Goal: Task Accomplishment & Management: Complete application form

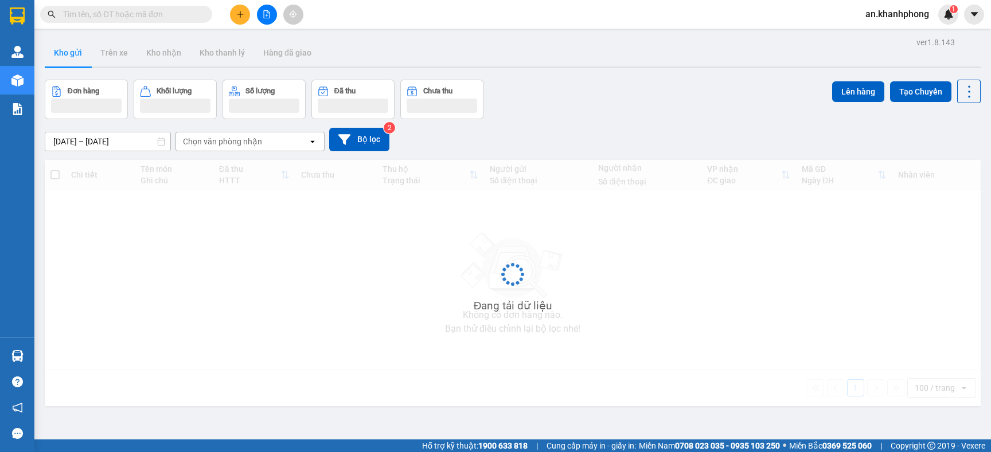
click at [233, 11] on button at bounding box center [240, 15] width 20 height 20
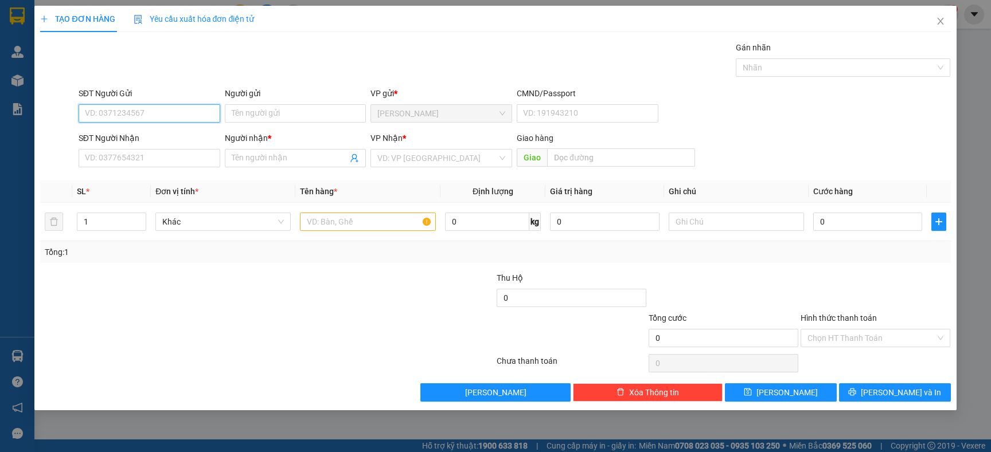
click at [167, 112] on input "SĐT Người Gửi" at bounding box center [150, 113] width 142 height 18
click at [156, 138] on div "0984892545 - MAI" at bounding box center [149, 137] width 128 height 13
type input "0984892545"
type input "MAI"
type input "0984892545"
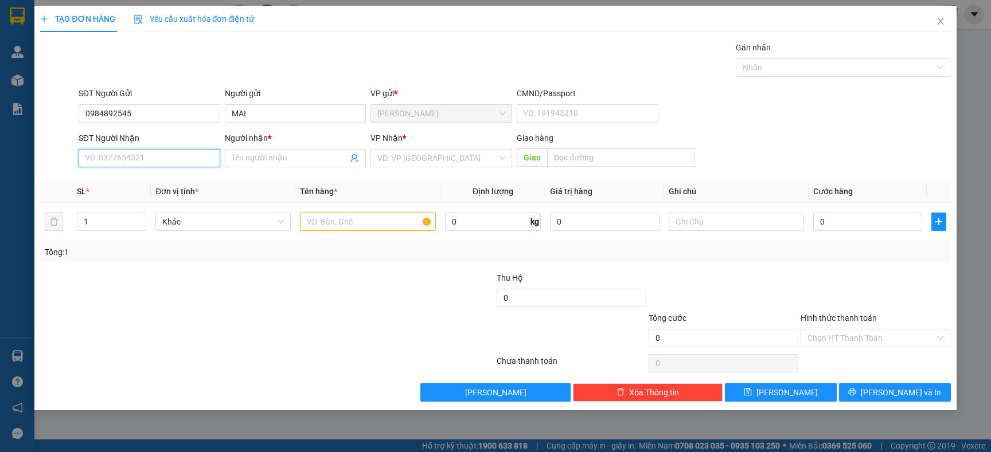
click at [146, 162] on input "SĐT Người Nhận" at bounding box center [150, 158] width 142 height 18
click at [149, 196] on div "0986126623 - ANH PHÚ" at bounding box center [149, 200] width 129 height 13
type input "0986126623"
type input "ANH PHÚ"
click at [317, 217] on input "text" at bounding box center [367, 222] width 135 height 18
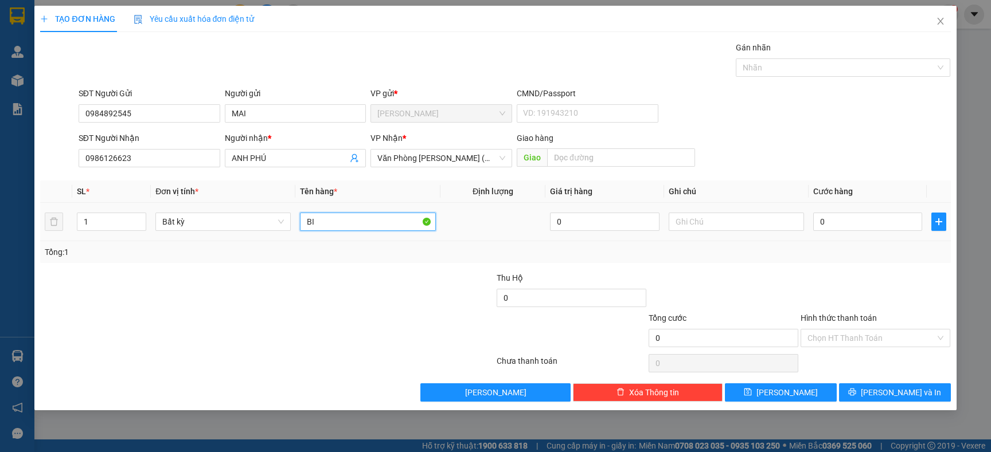
type input "B"
type input "BỊCH XANH"
click at [385, 268] on div "Transit Pickup Surcharge Ids Transit Deliver Surcharge Ids Transit Deliver Surc…" at bounding box center [495, 221] width 910 height 361
click at [863, 228] on input "0" at bounding box center [867, 222] width 109 height 18
type input "2"
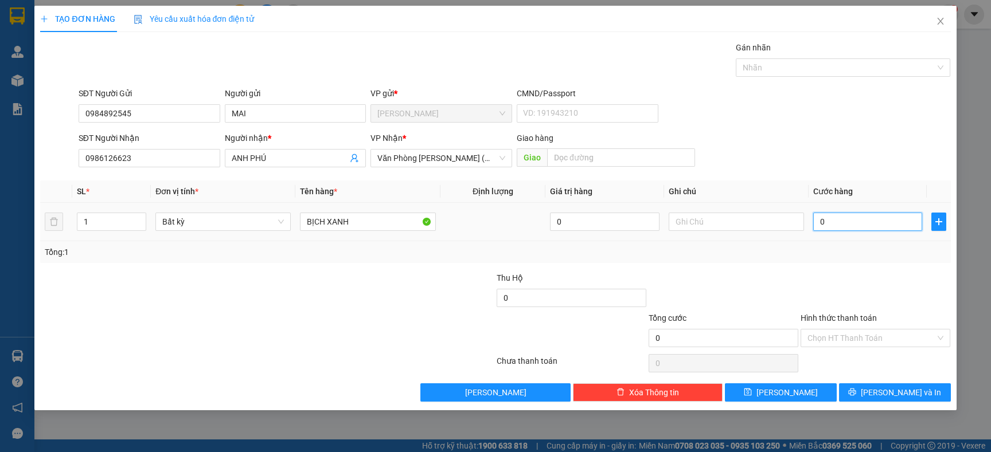
type input "2"
type input "20"
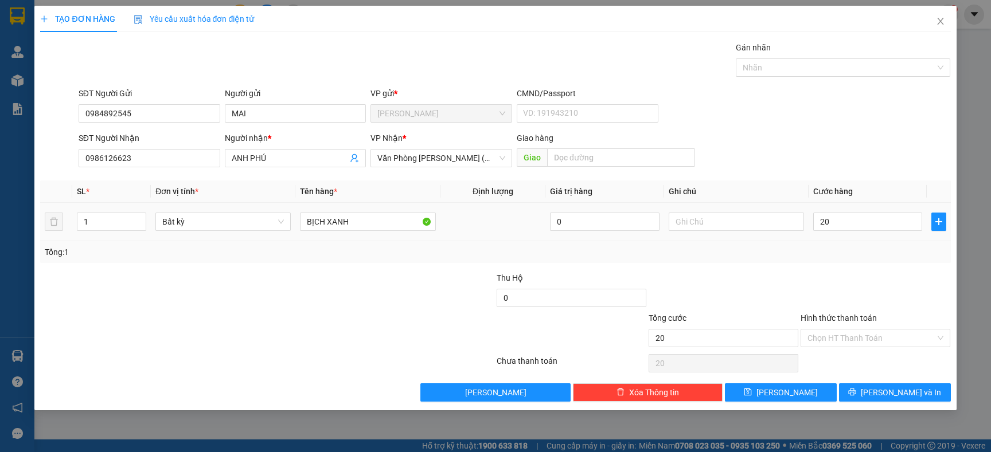
type input "20.000"
click at [861, 245] on div "Tổng: 1" at bounding box center [495, 252] width 910 height 22
click at [714, 218] on input "text" at bounding box center [736, 222] width 135 height 18
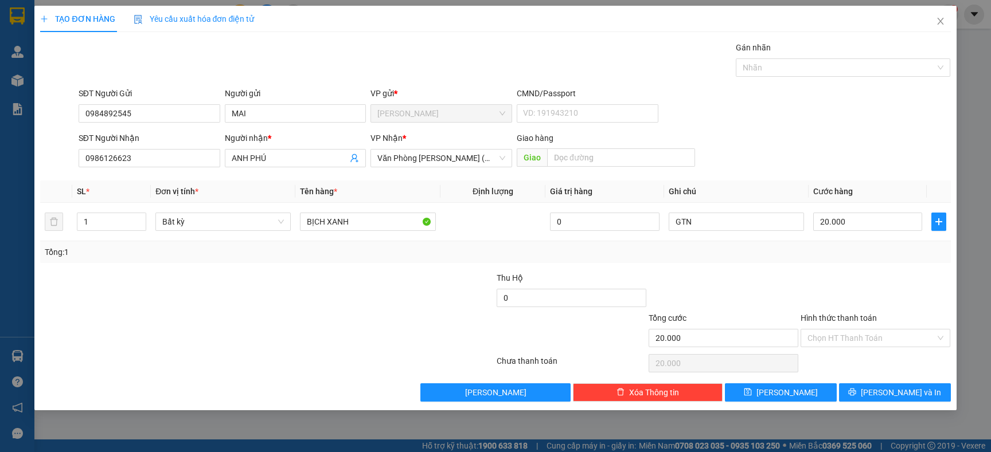
click at [718, 251] on div "Tổng: 1" at bounding box center [495, 252] width 901 height 13
click at [384, 297] on div at bounding box center [419, 292] width 152 height 40
click at [705, 217] on input "GTN" at bounding box center [736, 222] width 135 height 18
type input "G"
click at [725, 265] on div "Transit Pickup Surcharge Ids Transit Deliver Surcharge Ids Transit Deliver Surc…" at bounding box center [495, 221] width 910 height 361
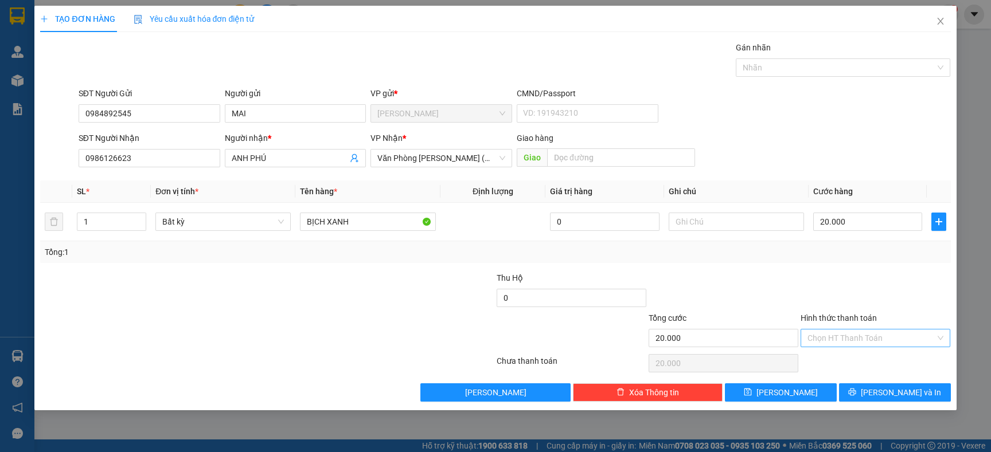
click at [863, 345] on input "Hình thức thanh toán" at bounding box center [871, 338] width 128 height 17
click at [857, 354] on div "Tại văn phòng" at bounding box center [875, 362] width 150 height 18
type input "0"
click at [854, 389] on button "Lưu và In" at bounding box center [895, 393] width 112 height 18
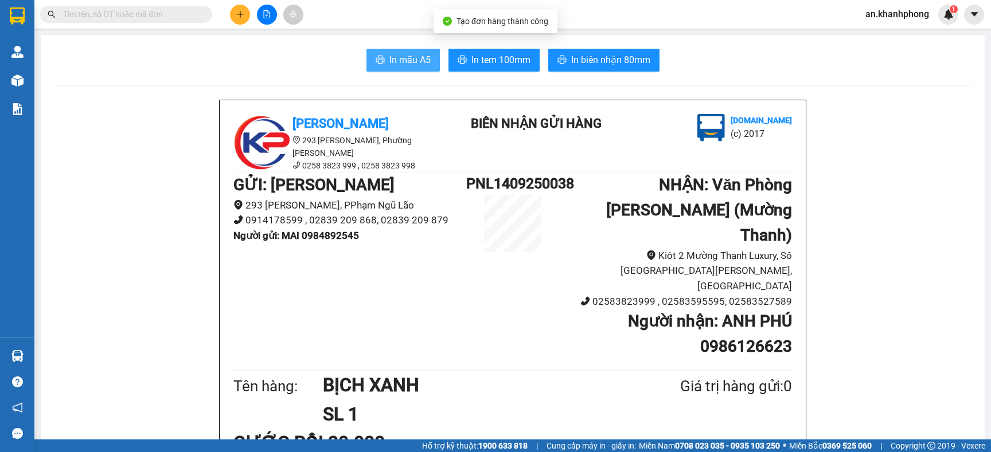
click at [400, 55] on span "In mẫu A5" at bounding box center [409, 60] width 41 height 14
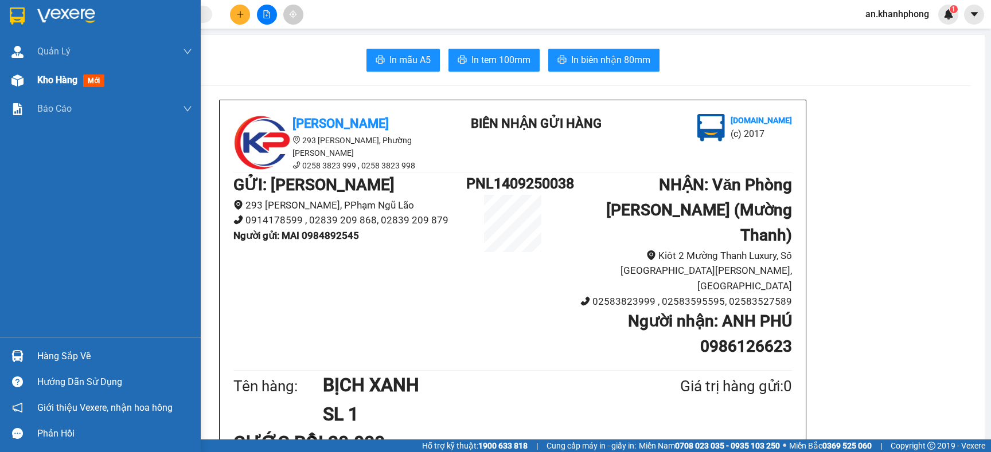
click at [25, 77] on div at bounding box center [17, 81] width 20 height 20
click at [42, 79] on span "Kho hàng" at bounding box center [57, 80] width 40 height 11
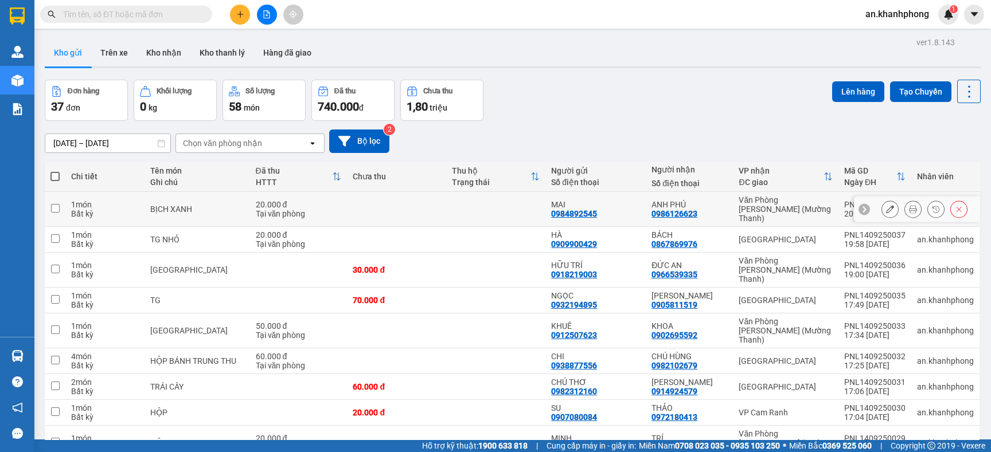
click at [886, 208] on icon at bounding box center [890, 209] width 8 height 8
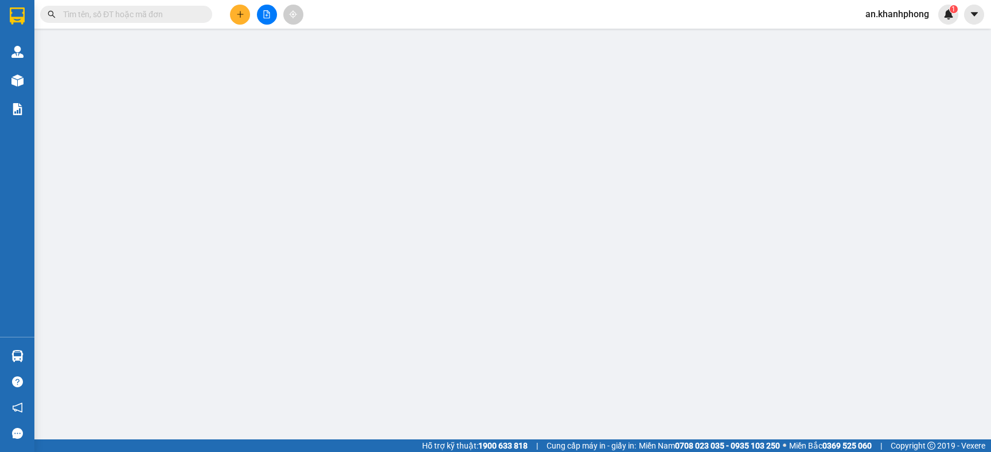
type input "0984892545"
type input "MAI"
type input "0986126623"
type input "ANH PHÚ"
type input "20.000"
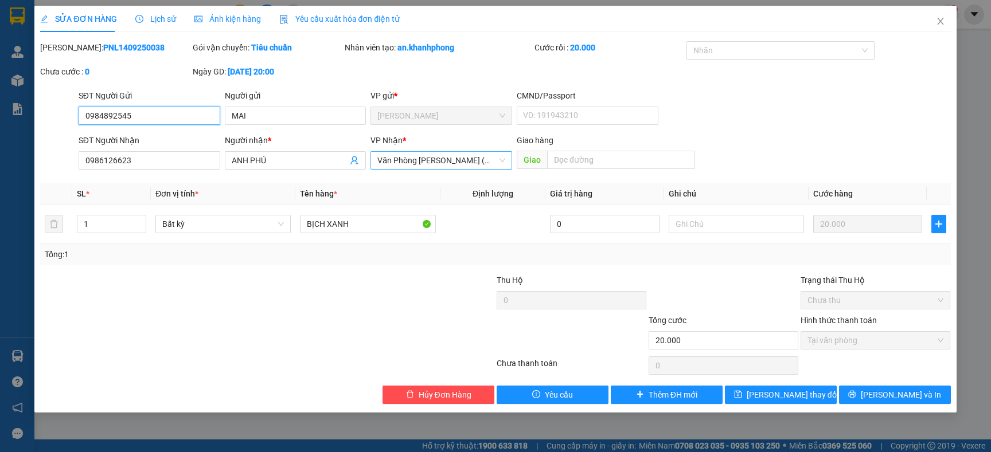
click at [475, 163] on span "Văn Phòng Trần Phú (Mường Thanh)" at bounding box center [441, 160] width 128 height 17
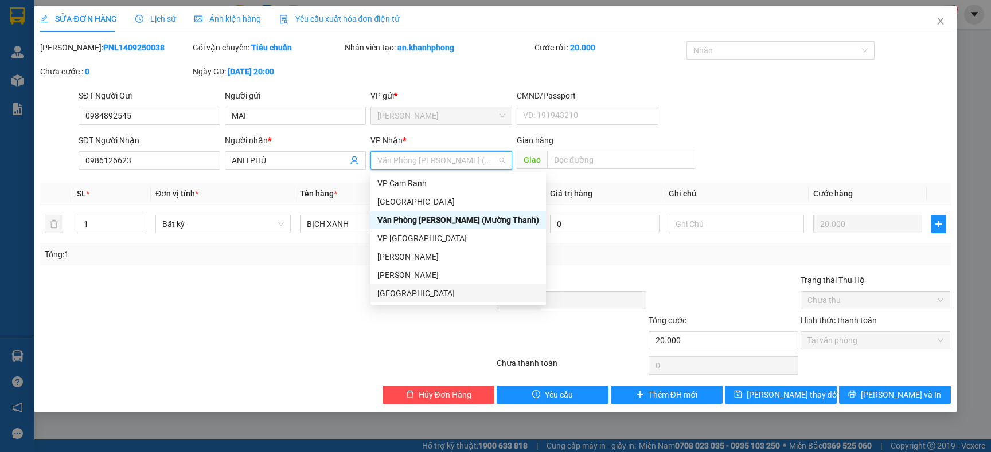
click at [421, 291] on div "[GEOGRAPHIC_DATA]" at bounding box center [458, 293] width 162 height 13
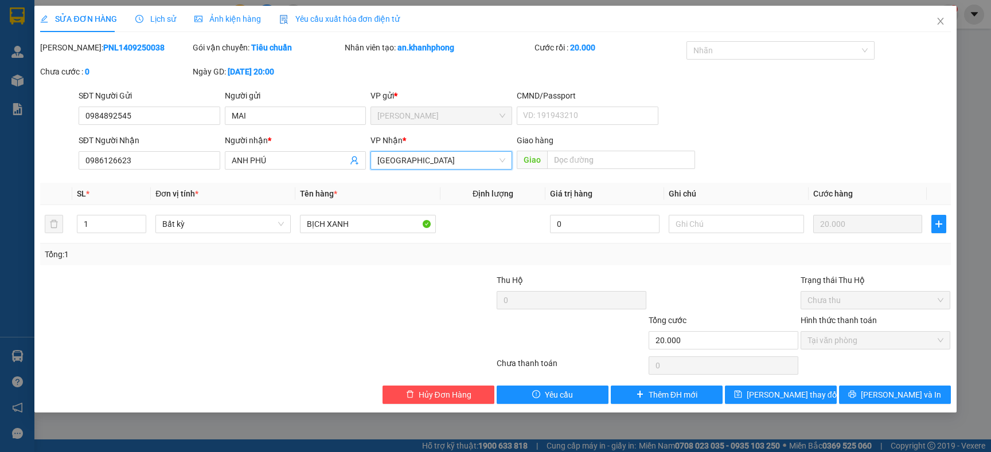
click at [421, 291] on div at bounding box center [419, 294] width 152 height 40
click at [865, 390] on button "Lưu và In" at bounding box center [895, 395] width 112 height 18
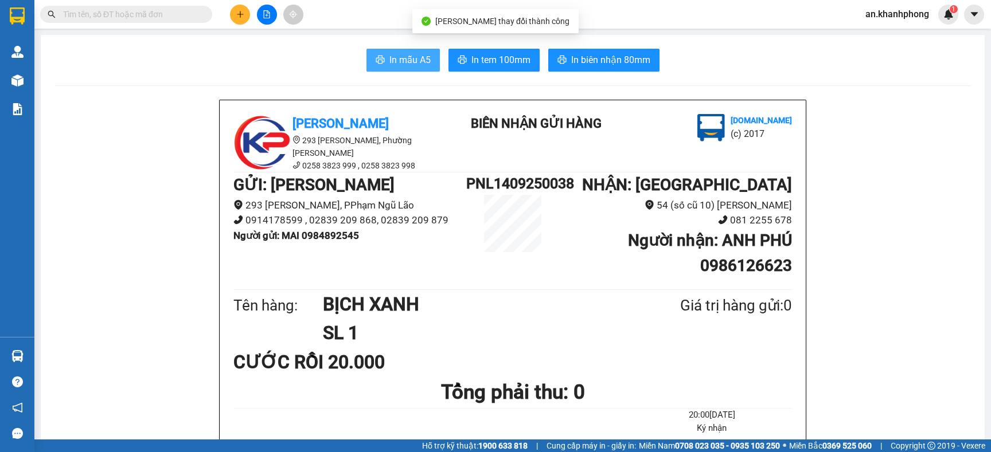
click at [376, 62] on icon "printer" at bounding box center [380, 59] width 9 height 9
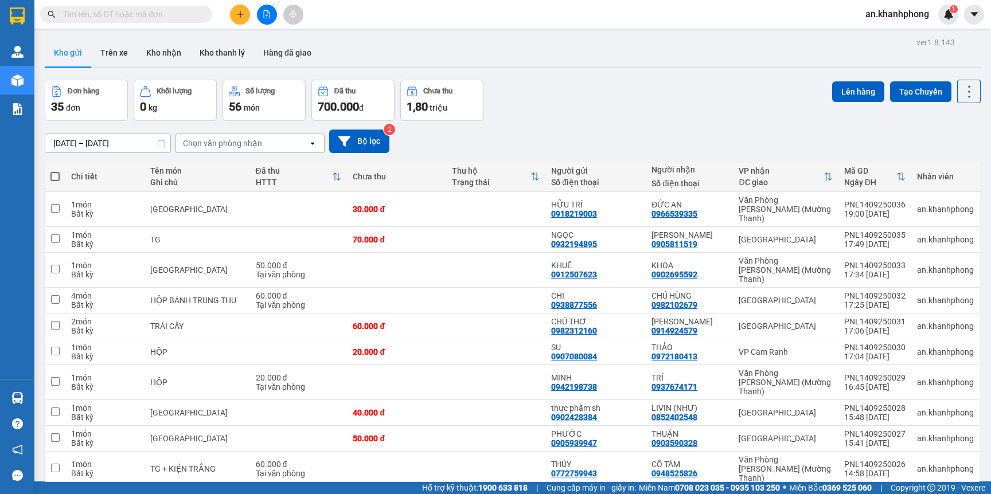
click at [243, 17] on icon "plus" at bounding box center [240, 14] width 8 height 8
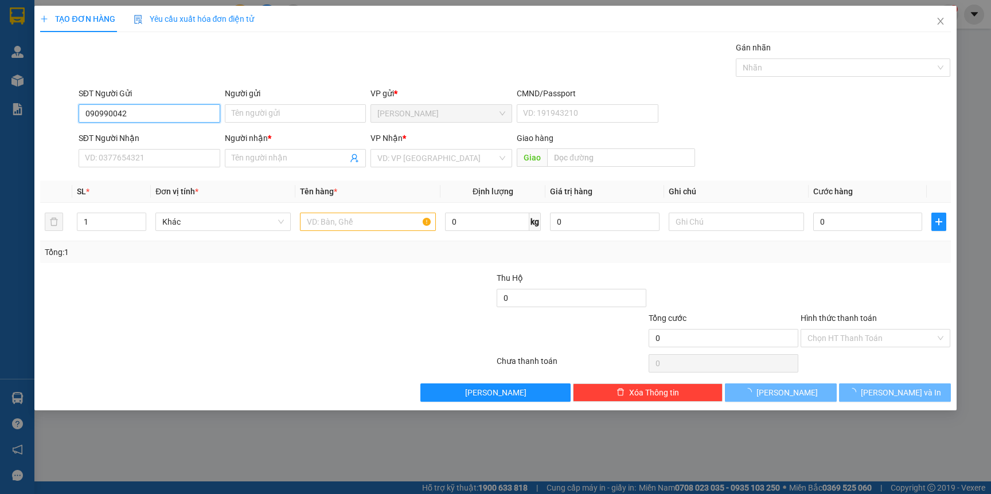
type input "0909900429"
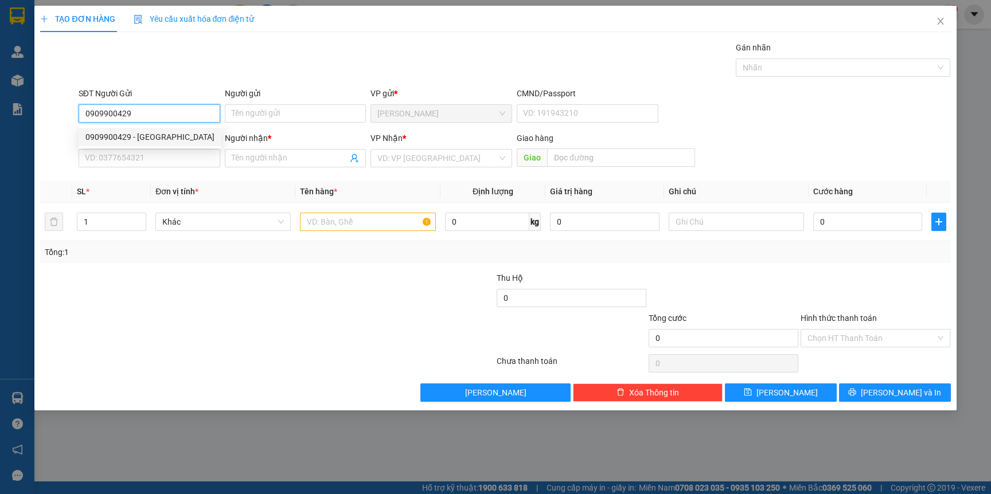
click at [154, 140] on div "0909900429 - HÀ" at bounding box center [149, 137] width 129 height 13
type input "HÀ"
type input "0909900429"
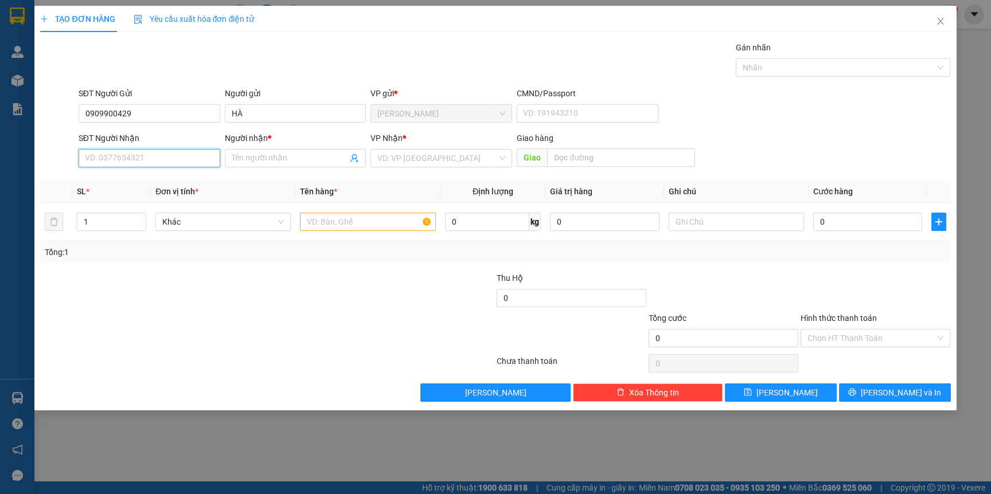
click at [145, 155] on input "SĐT Người Nhận" at bounding box center [150, 158] width 142 height 18
click at [147, 176] on div "0867869976 - BÁCH" at bounding box center [149, 181] width 129 height 13
type input "0867869976"
type input "BÁCH"
click at [389, 223] on input "text" at bounding box center [367, 222] width 135 height 18
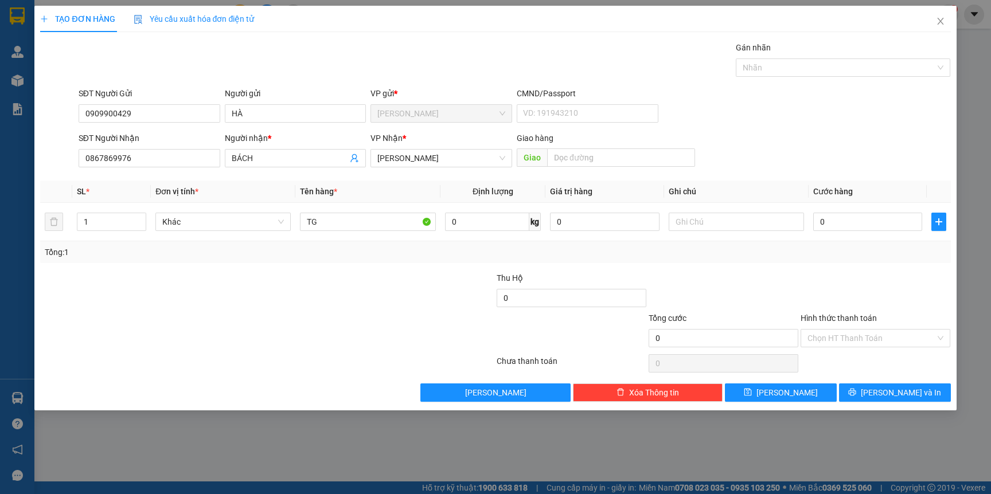
click at [372, 264] on div "Transit Pickup Surcharge Ids Transit Deliver Surcharge Ids Transit Deliver Surc…" at bounding box center [495, 221] width 910 height 361
click at [342, 229] on input "TG" at bounding box center [367, 222] width 135 height 18
type input "TG NHỎ"
click at [334, 260] on div "Tổng: 1" at bounding box center [495, 252] width 910 height 22
click at [870, 222] on input "0" at bounding box center [867, 222] width 109 height 18
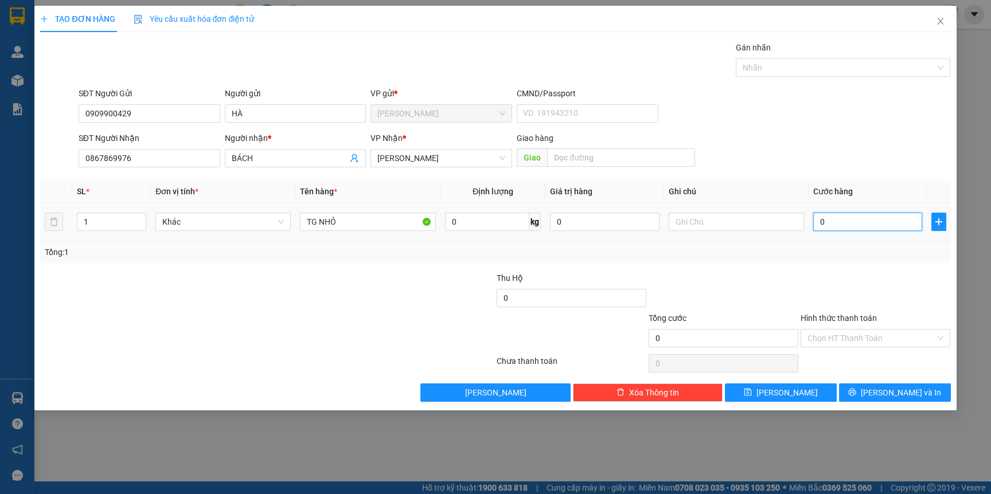
type input "3"
type input "30"
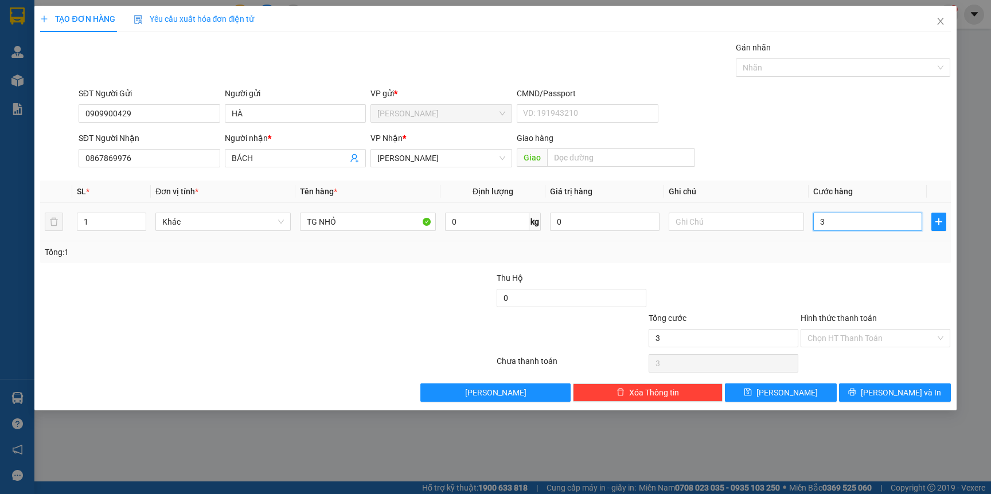
type input "30"
type input "3"
type input "0"
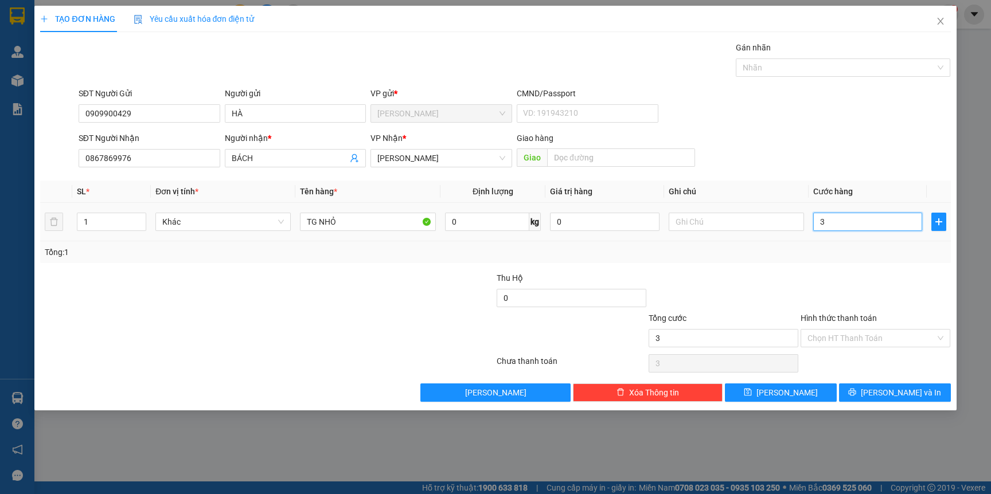
type input "0"
type input "02"
type input "2"
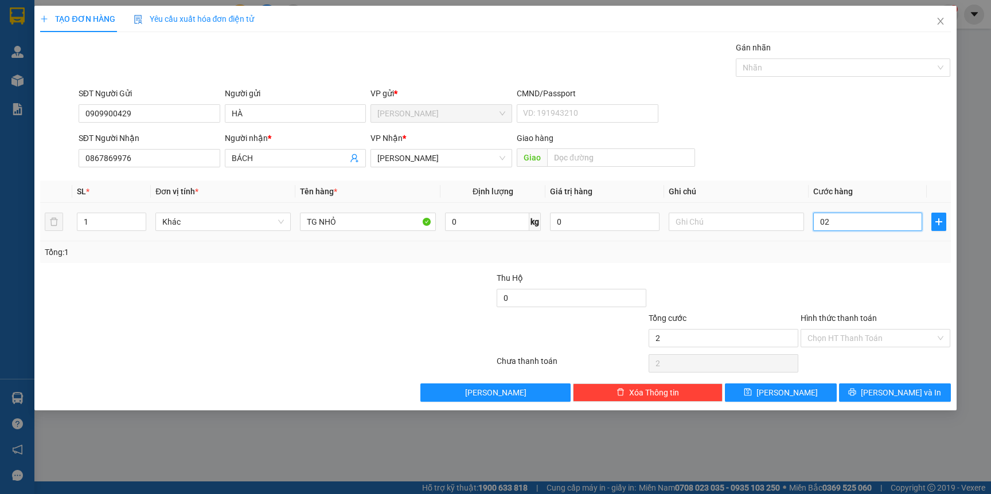
type input "020"
type input "20"
type input "20.000"
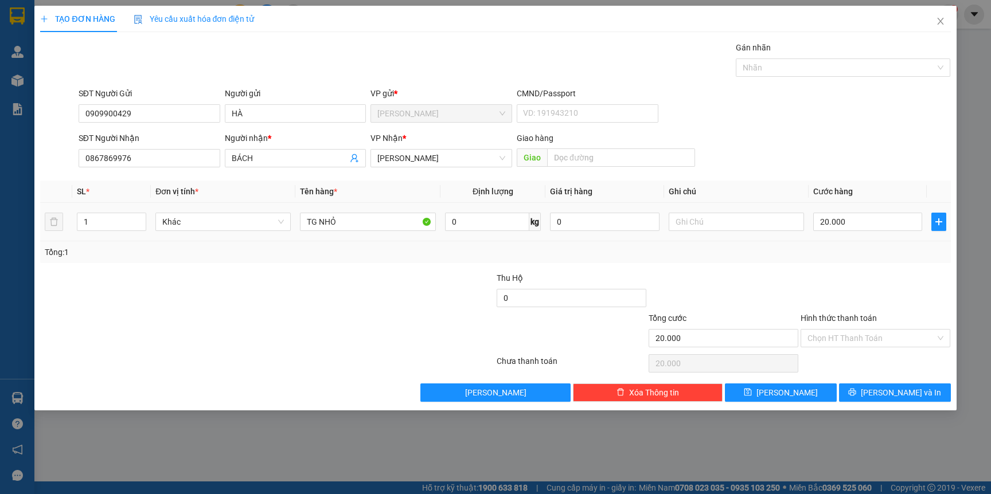
click at [872, 262] on div "Tổng: 1" at bounding box center [495, 252] width 910 height 22
click at [854, 341] on input "Hình thức thanh toán" at bounding box center [871, 338] width 128 height 17
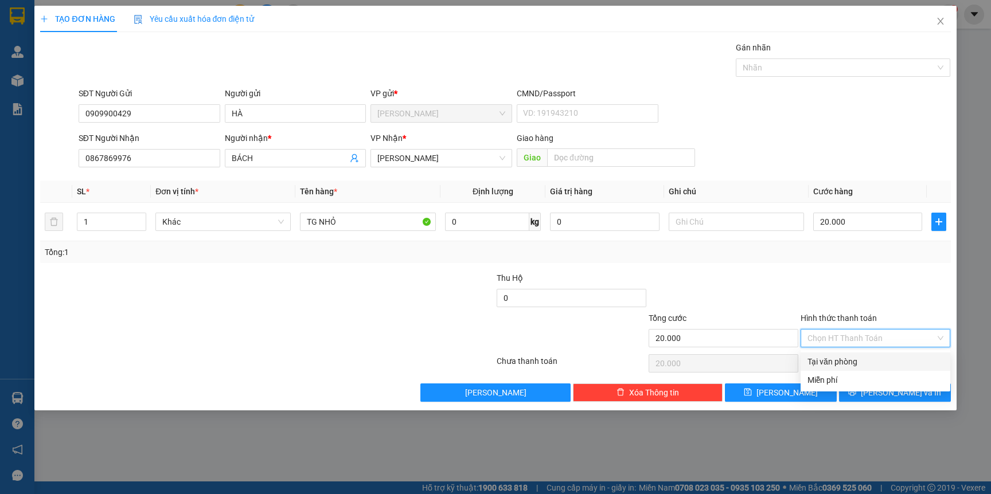
click at [841, 362] on div "Tại văn phòng" at bounding box center [875, 361] width 136 height 13
type input "0"
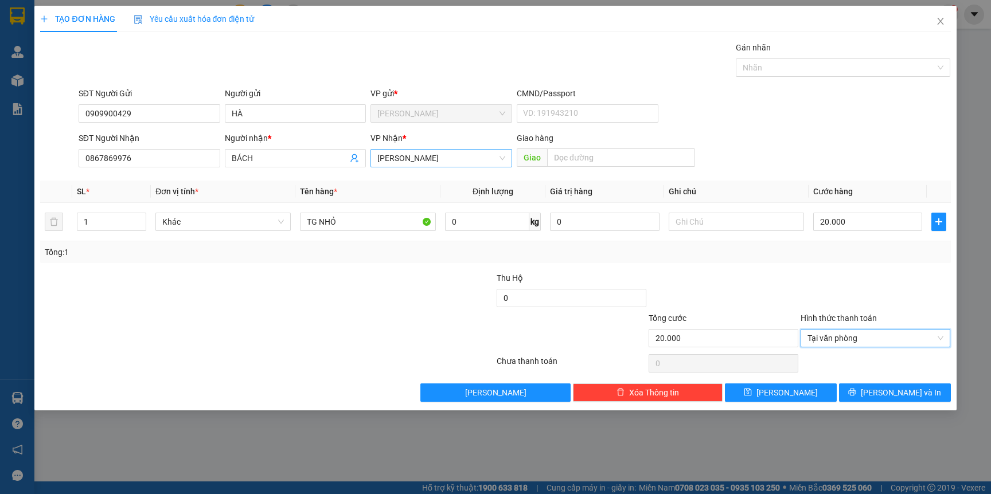
click at [446, 155] on span "[PERSON_NAME]" at bounding box center [441, 158] width 128 height 17
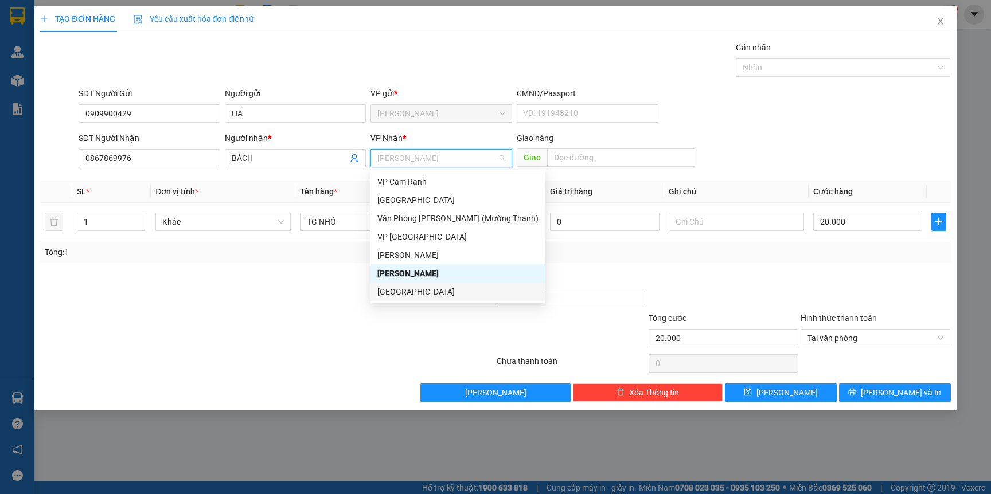
click at [411, 290] on div "[GEOGRAPHIC_DATA]" at bounding box center [457, 292] width 161 height 13
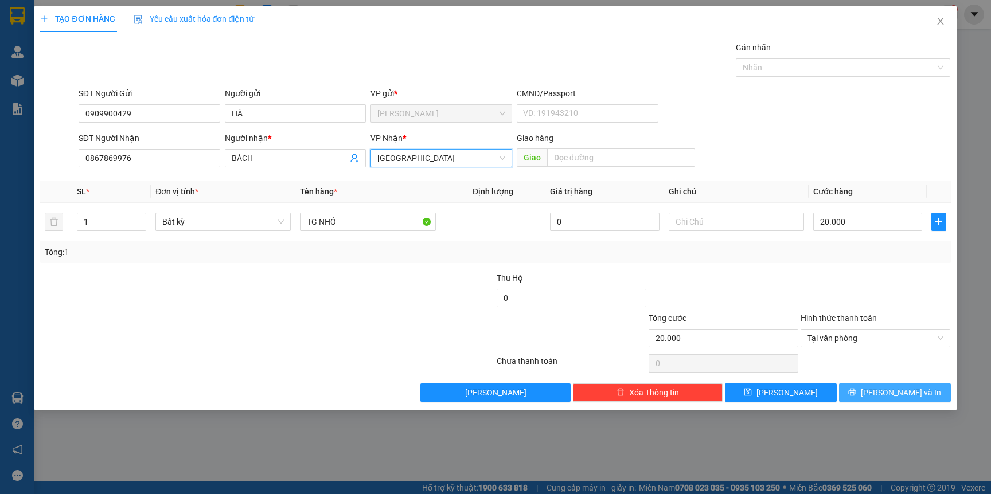
click at [917, 399] on button "Lưu và In" at bounding box center [895, 393] width 112 height 18
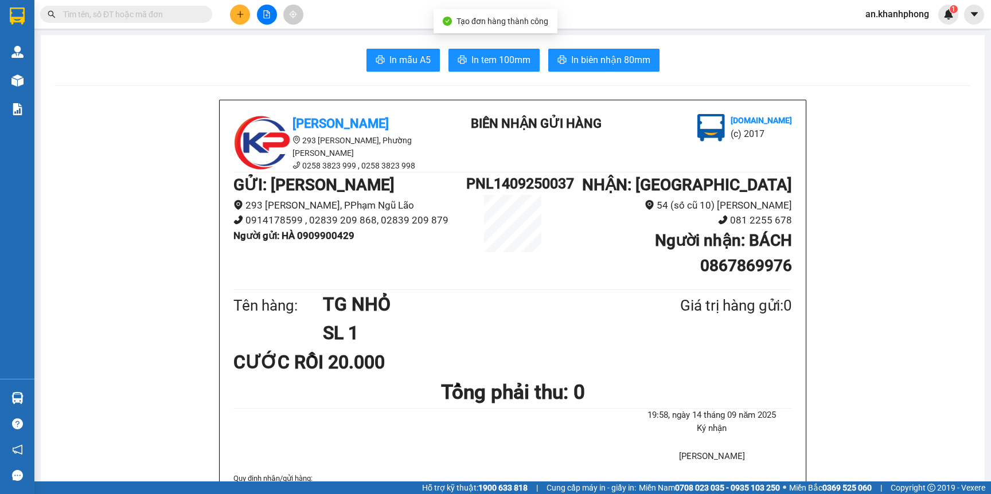
click at [401, 69] on button "In mẫu A5" at bounding box center [402, 60] width 73 height 23
click at [240, 6] on button at bounding box center [240, 15] width 20 height 20
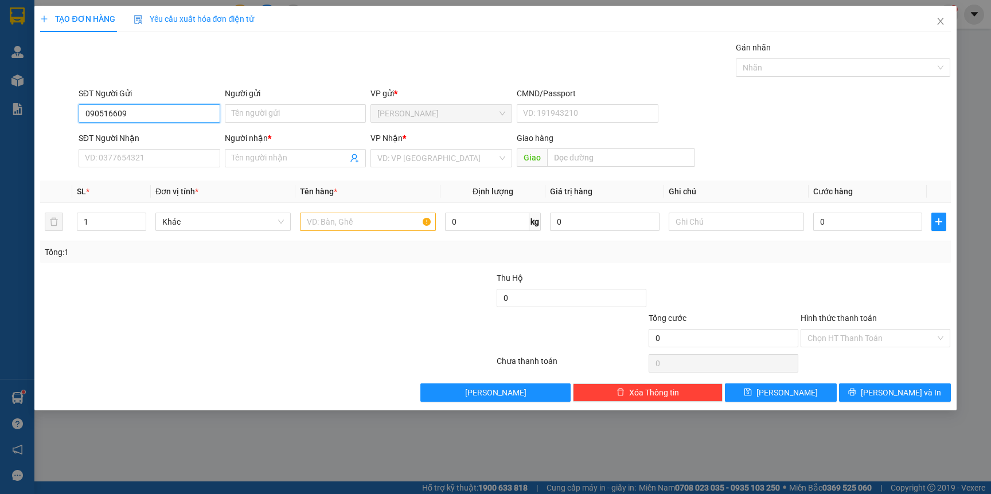
type input "0905166090"
click at [187, 135] on div "0905166090 - MINH THY" at bounding box center [149, 137] width 129 height 13
type input "MINH THY"
type input "0905166090"
click at [174, 154] on input "SĐT Người Nhận" at bounding box center [150, 158] width 142 height 18
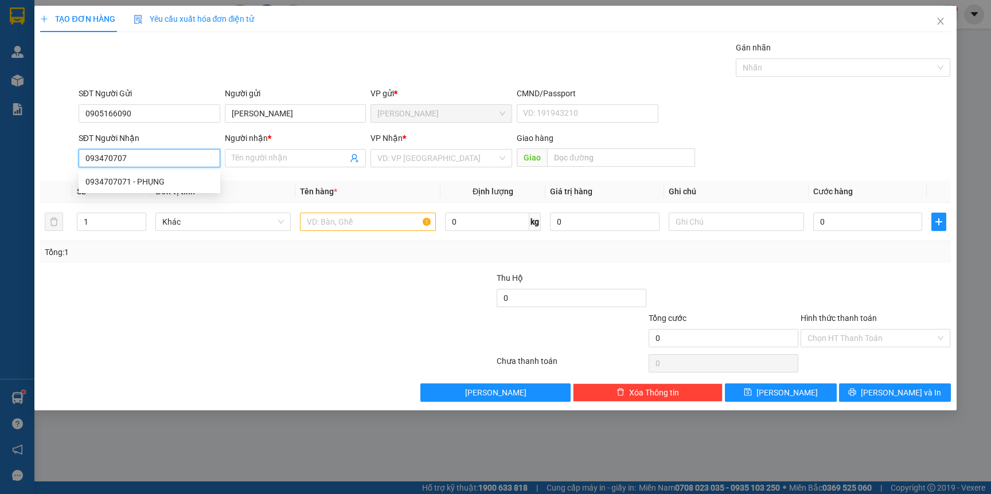
type input "0934707071"
click at [132, 182] on div "0934707071 - PHỤNG" at bounding box center [149, 181] width 128 height 13
type input "PHỤNG"
type input "0934707071"
click at [352, 224] on input "text" at bounding box center [367, 222] width 135 height 18
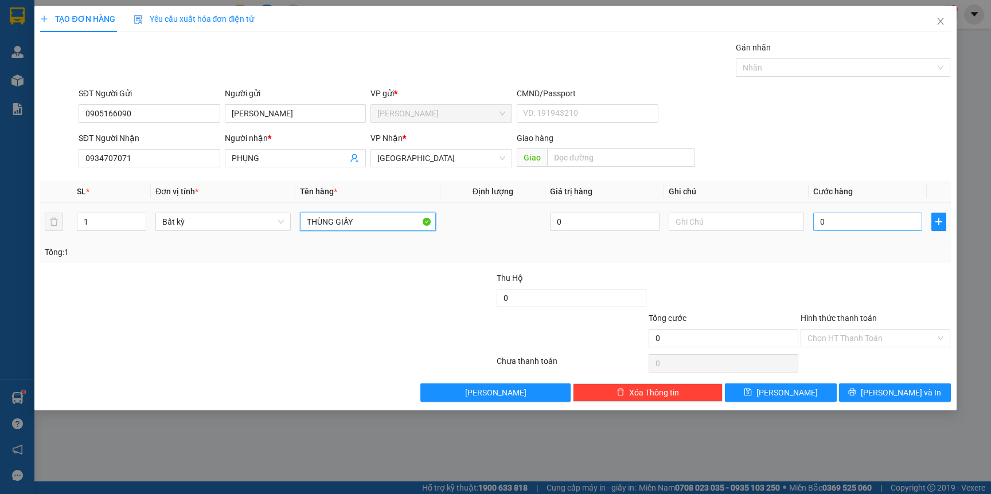
type input "THÙNG GIẤY"
click at [848, 224] on input "0" at bounding box center [867, 222] width 109 height 18
type input "3"
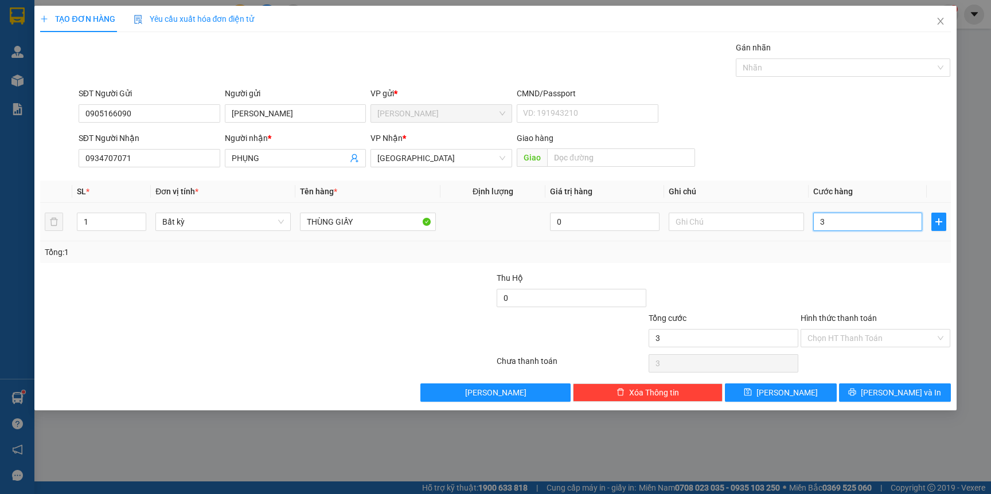
type input "30"
type input "30.000"
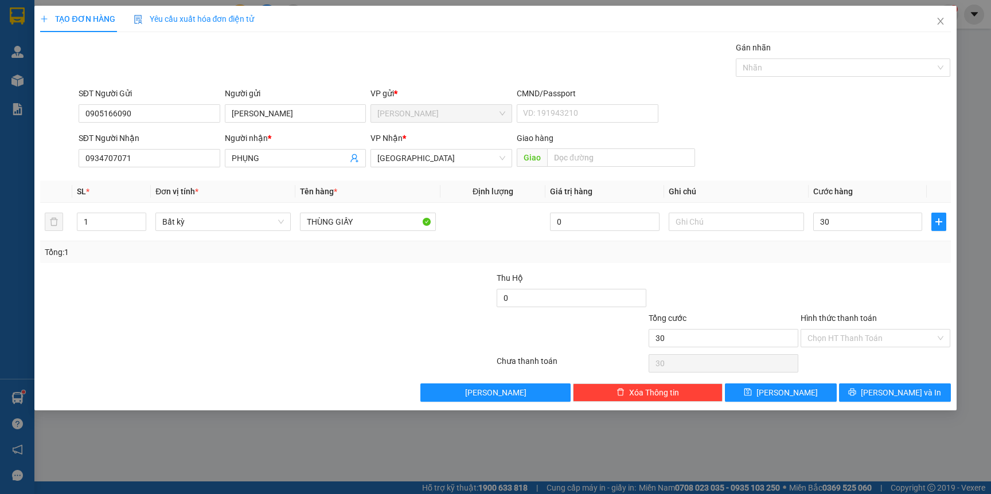
type input "30.000"
click at [806, 265] on div "Transit Pickup Surcharge Ids Transit Deliver Surcharge Ids Transit Deliver Surc…" at bounding box center [495, 221] width 910 height 361
click at [856, 396] on icon "printer" at bounding box center [852, 392] width 8 height 8
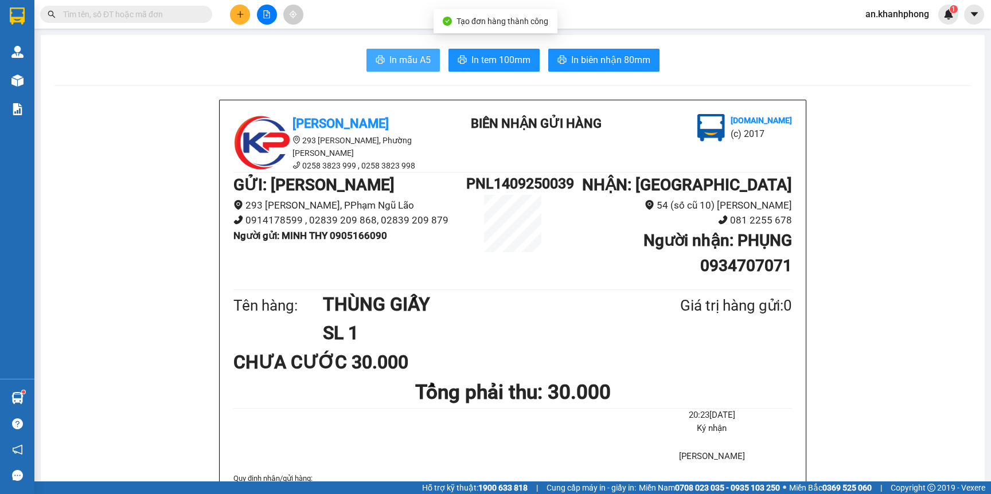
click at [405, 62] on span "In mẫu A5" at bounding box center [409, 60] width 41 height 14
click at [236, 13] on icon "plus" at bounding box center [240, 14] width 8 height 8
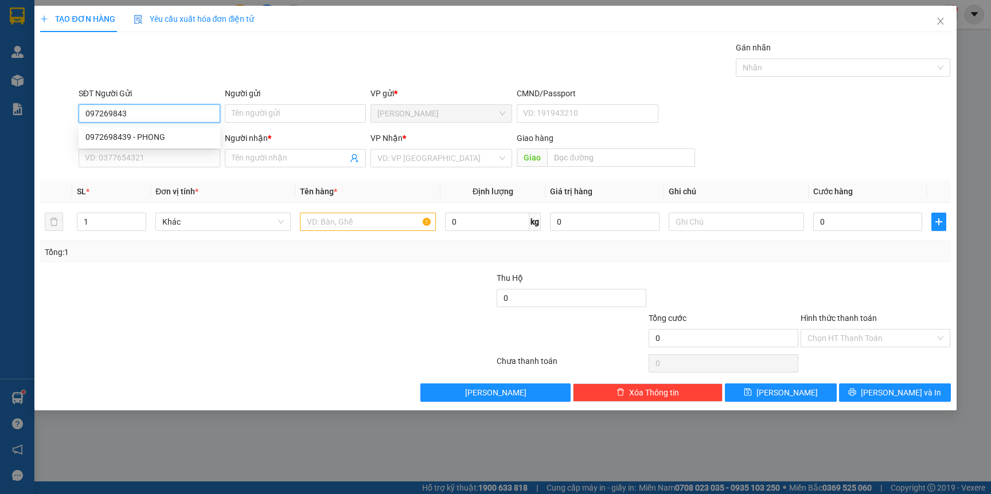
type input "0972698439"
click at [138, 131] on div "0972698439 - PHONG" at bounding box center [149, 137] width 128 height 13
type input "PHONG"
type input "0972698439"
click at [139, 154] on input "SĐT Người Nhận" at bounding box center [150, 158] width 142 height 18
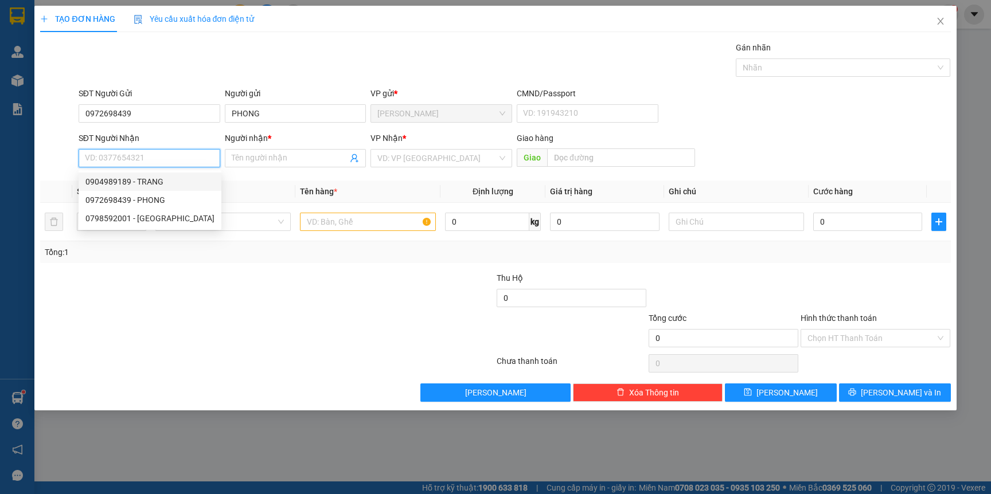
click at [158, 179] on div "0904989189 - TRANG" at bounding box center [149, 181] width 129 height 13
type input "0904989189"
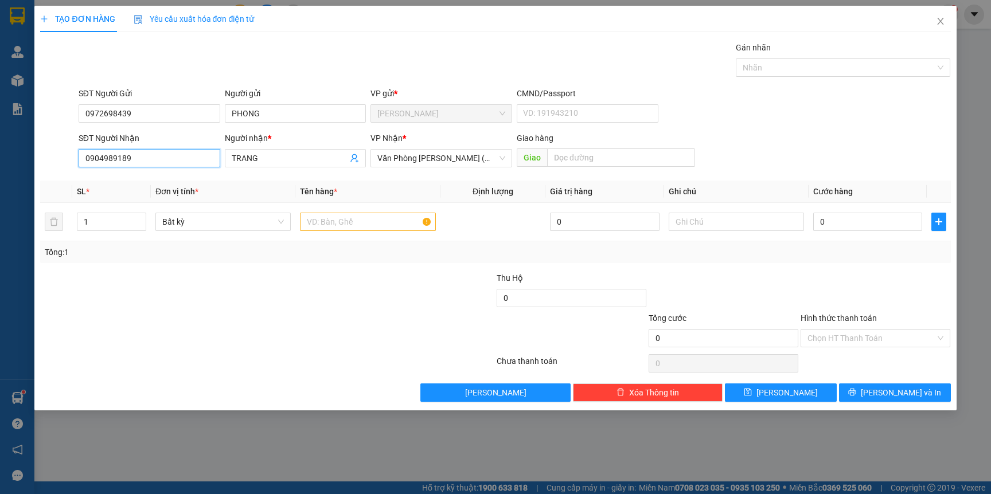
click at [150, 161] on input "0904989189" at bounding box center [150, 158] width 142 height 18
click at [311, 158] on input "TRANG" at bounding box center [290, 158] width 116 height 13
type input "TRANG(0798592001 đức)"
click at [365, 222] on input "text" at bounding box center [367, 222] width 135 height 18
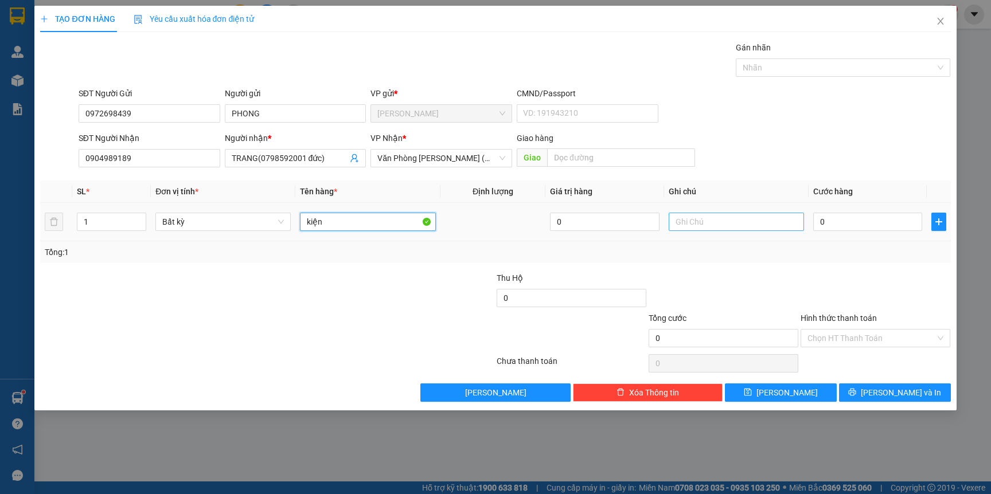
type input "kiện"
click at [760, 229] on input "text" at bounding box center [736, 222] width 135 height 18
type input "phở khô gia lai"
click at [862, 230] on input "0" at bounding box center [867, 222] width 109 height 18
type input "3"
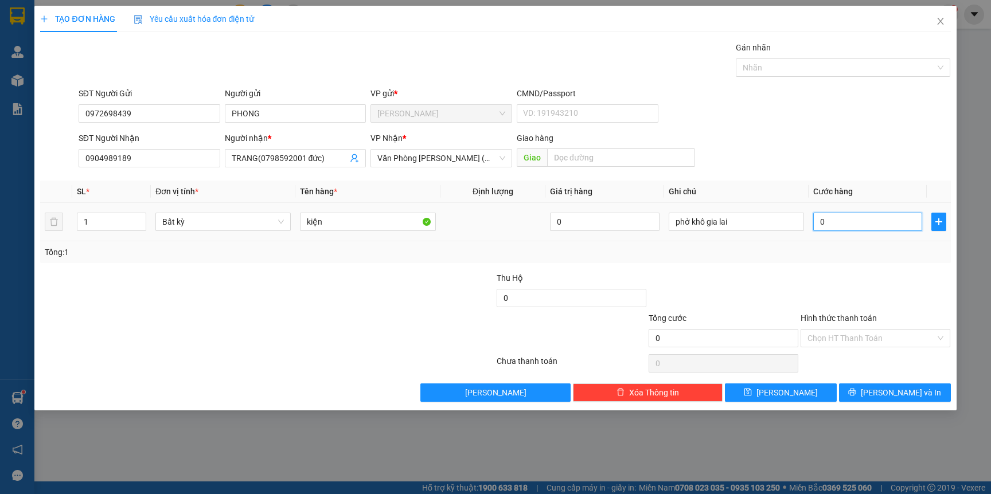
type input "3"
type input "30"
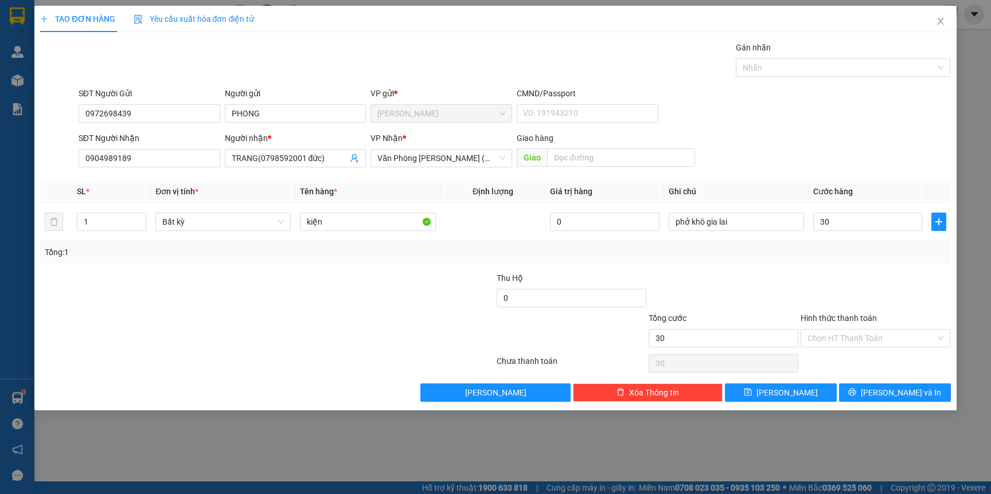
type input "30.000"
click at [894, 271] on div "Transit Pickup Surcharge Ids Transit Deliver Surcharge Ids Transit Deliver Surc…" at bounding box center [495, 221] width 910 height 361
click at [887, 341] on input "Hình thức thanh toán" at bounding box center [871, 338] width 128 height 17
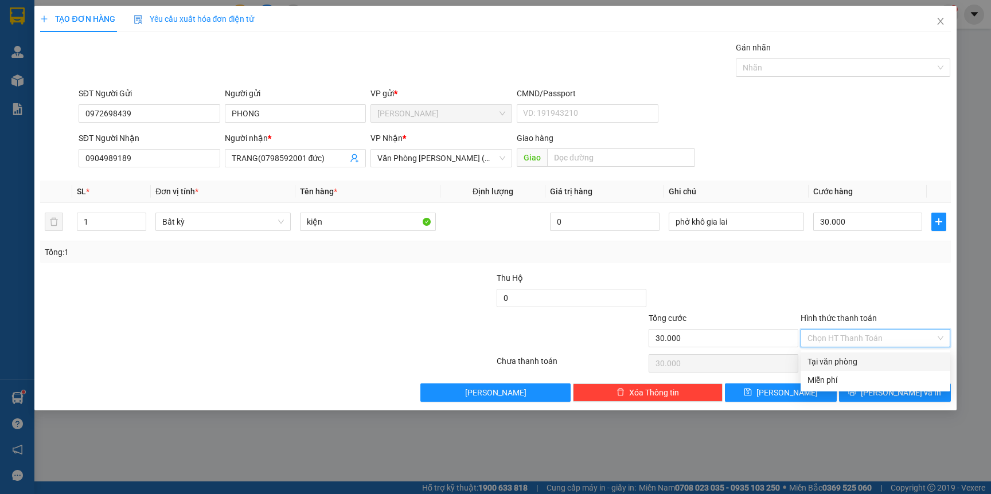
click at [869, 362] on div "Tại văn phòng" at bounding box center [875, 361] width 136 height 13
type input "0"
click at [851, 365] on div "Tại văn phòng" at bounding box center [875, 361] width 136 height 13
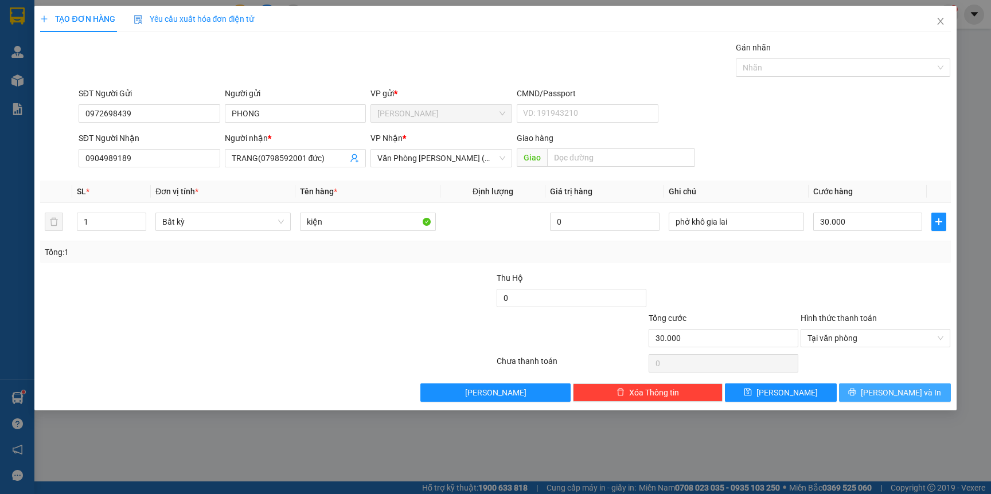
click at [893, 397] on span "Lưu và In" at bounding box center [901, 392] width 80 height 13
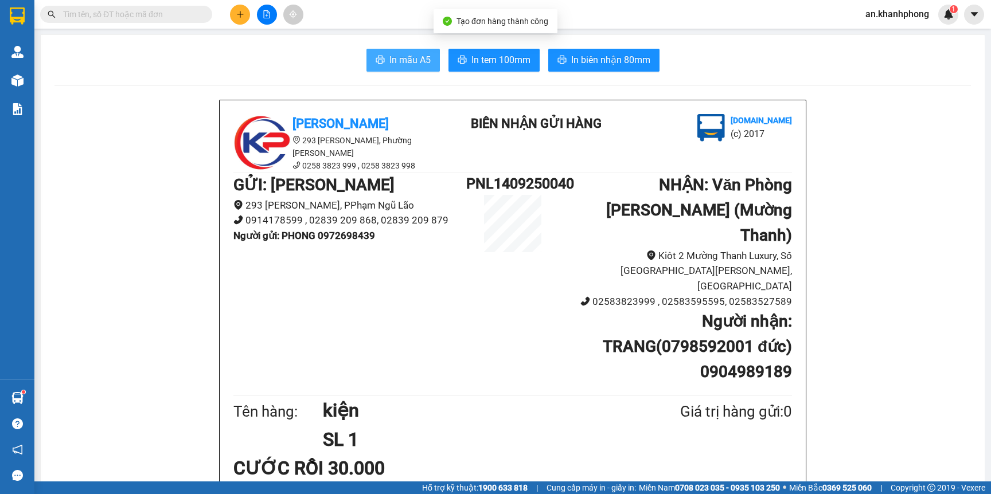
click at [405, 65] on span "In mẫu A5" at bounding box center [409, 60] width 41 height 14
click at [233, 10] on button at bounding box center [240, 15] width 20 height 20
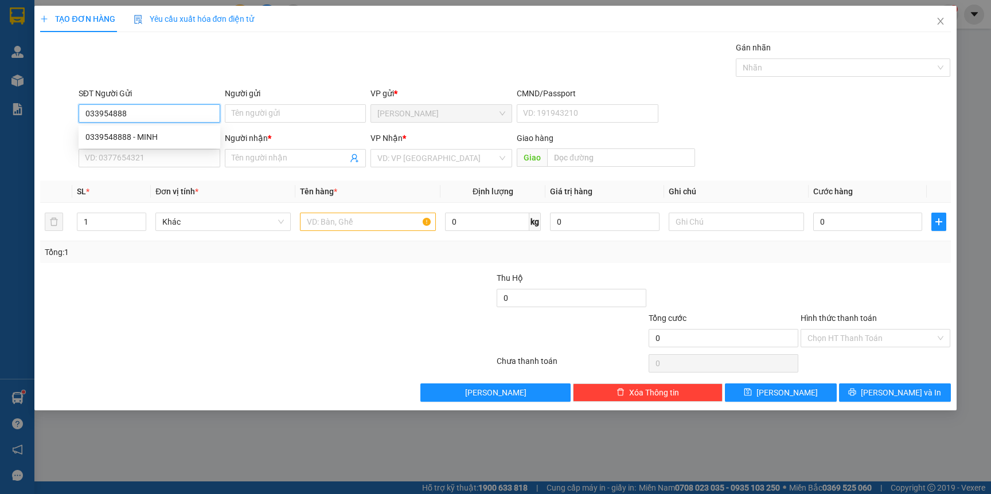
type input "0339548888"
click at [173, 140] on div "0339548888 - MINH" at bounding box center [149, 137] width 128 height 13
type input "MINH"
type input "0339548888"
click at [157, 155] on input "SĐT Người Nhận" at bounding box center [150, 158] width 142 height 18
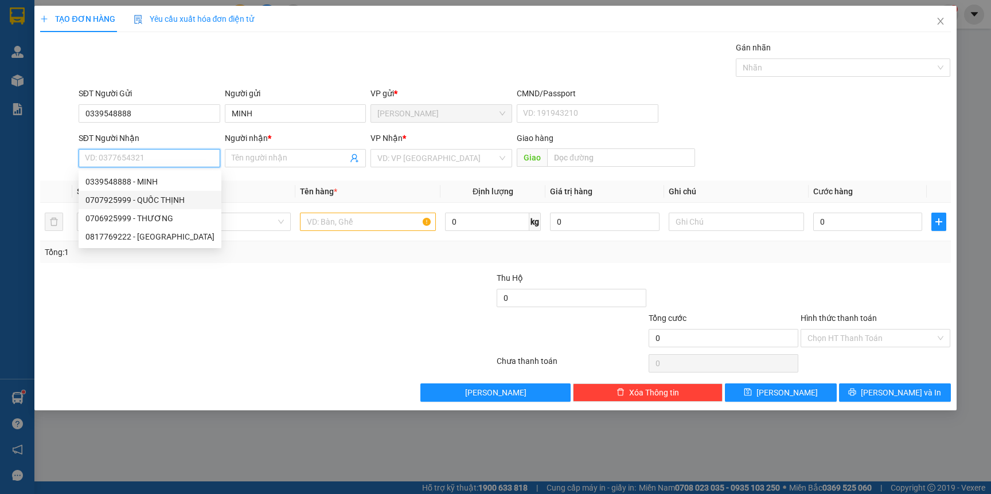
click at [146, 197] on div "0707925999 - QUỐC THỊNH" at bounding box center [149, 200] width 129 height 13
type input "0707925999"
type input "QUỐC THỊNH"
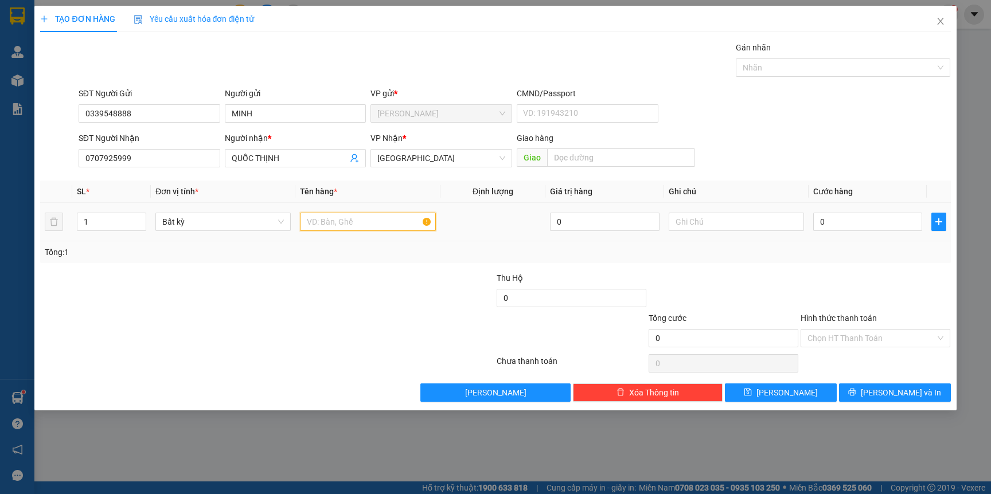
click at [322, 220] on input "text" at bounding box center [367, 222] width 135 height 18
type input "hộp"
click at [338, 251] on div "Tổng: 1" at bounding box center [214, 252] width 338 height 13
click at [846, 224] on input "0" at bounding box center [867, 222] width 109 height 18
type input "2"
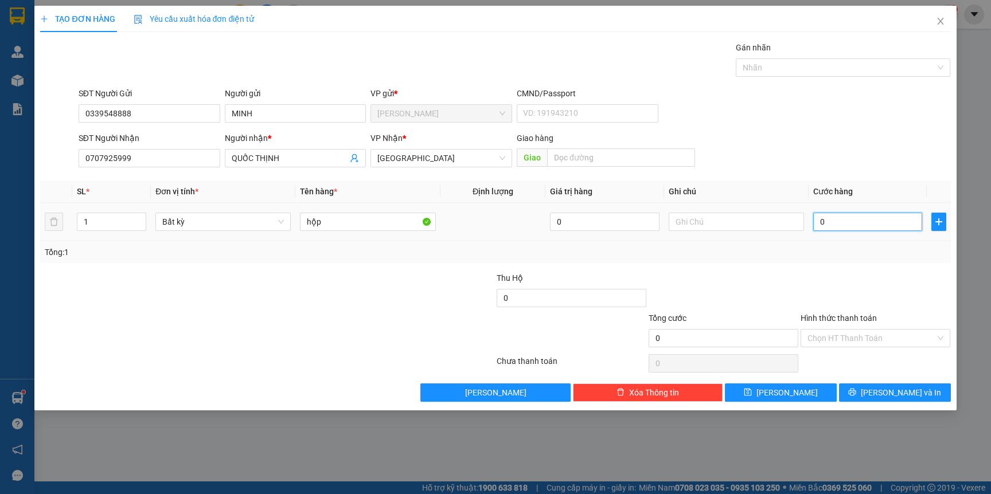
type input "2"
type input "20"
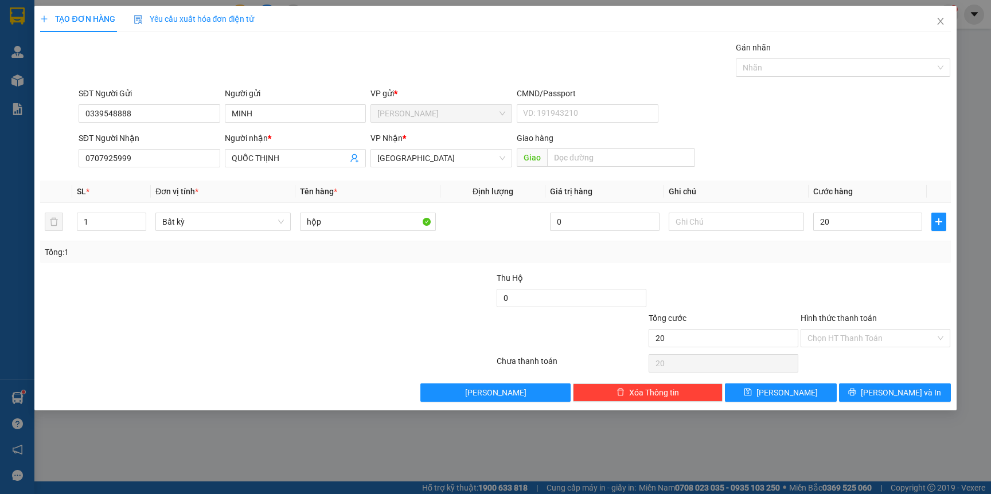
type input "20.000"
click at [814, 284] on div at bounding box center [875, 292] width 152 height 40
click at [865, 388] on button "Lưu và In" at bounding box center [895, 393] width 112 height 18
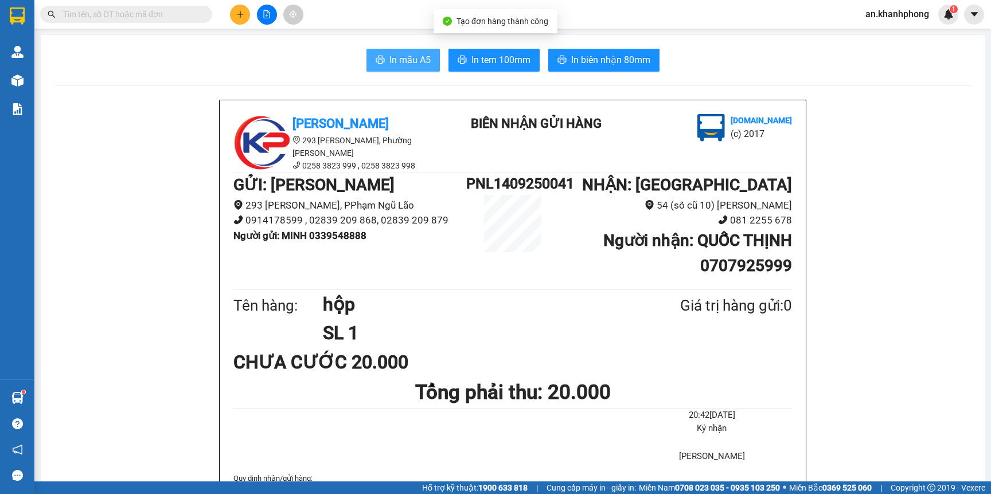
click at [397, 62] on span "In mẫu A5" at bounding box center [409, 60] width 41 height 14
click at [244, 18] on button at bounding box center [240, 15] width 20 height 20
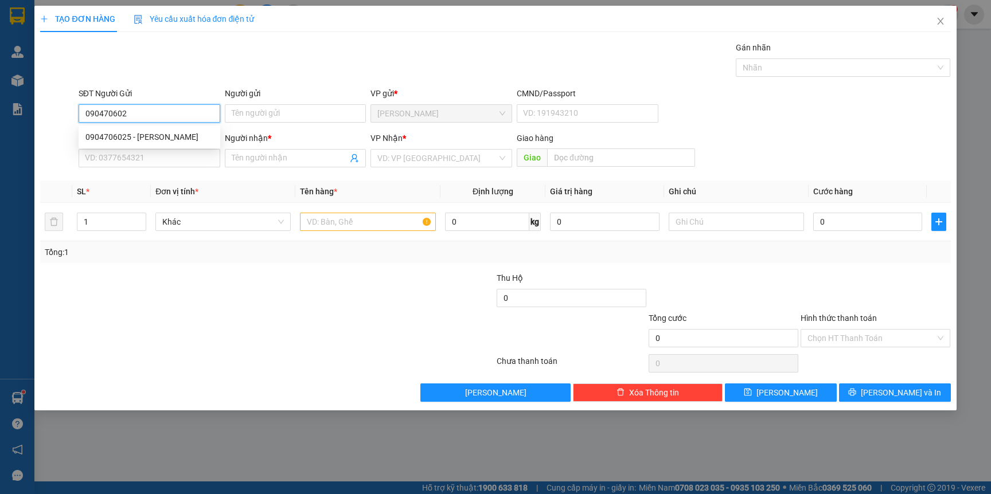
type input "0904706025"
click at [150, 131] on div "0904706025 - HUYỀN" at bounding box center [149, 137] width 128 height 13
type input "HUYỀN"
type input "0904706025"
click at [147, 156] on input "SĐT Người Nhận" at bounding box center [150, 158] width 142 height 18
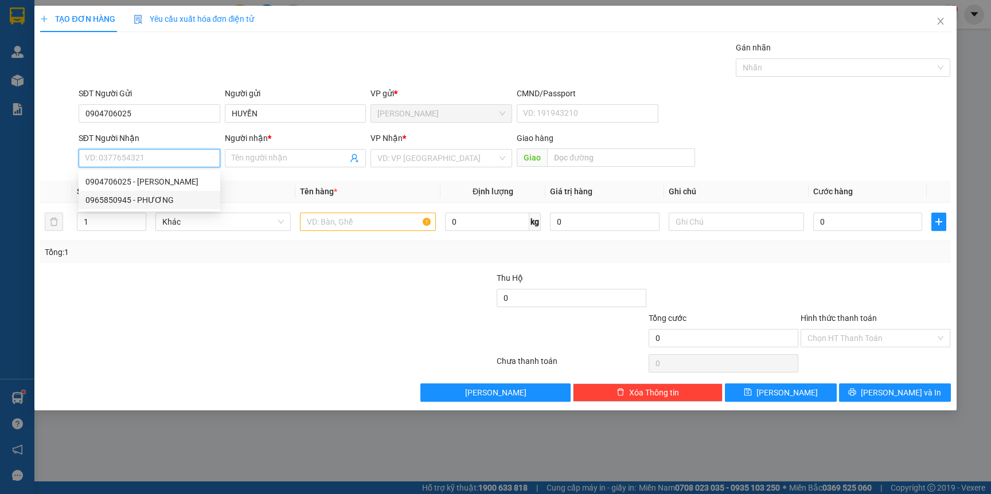
click at [183, 196] on div "0965850945 - PHƯƠNG" at bounding box center [149, 200] width 128 height 13
type input "0965850945"
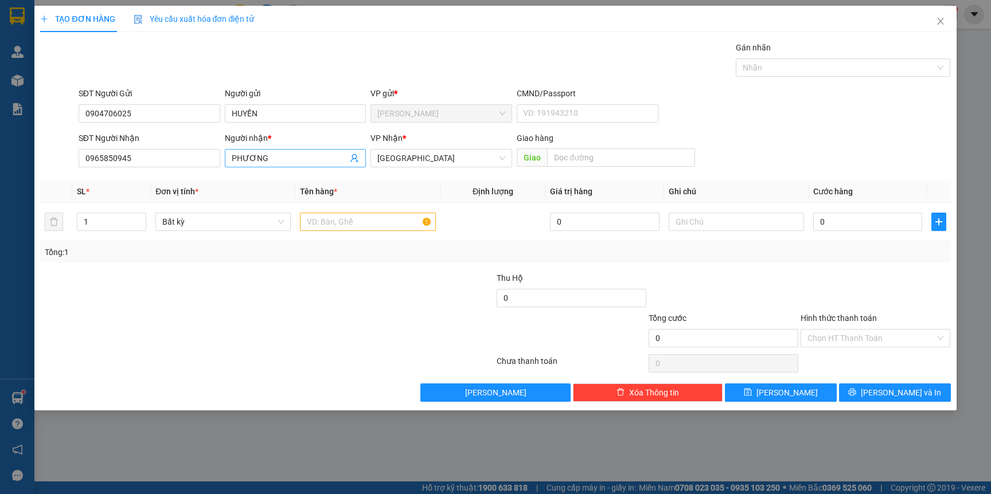
click at [305, 154] on input "PHƯƠNG" at bounding box center [290, 158] width 116 height 13
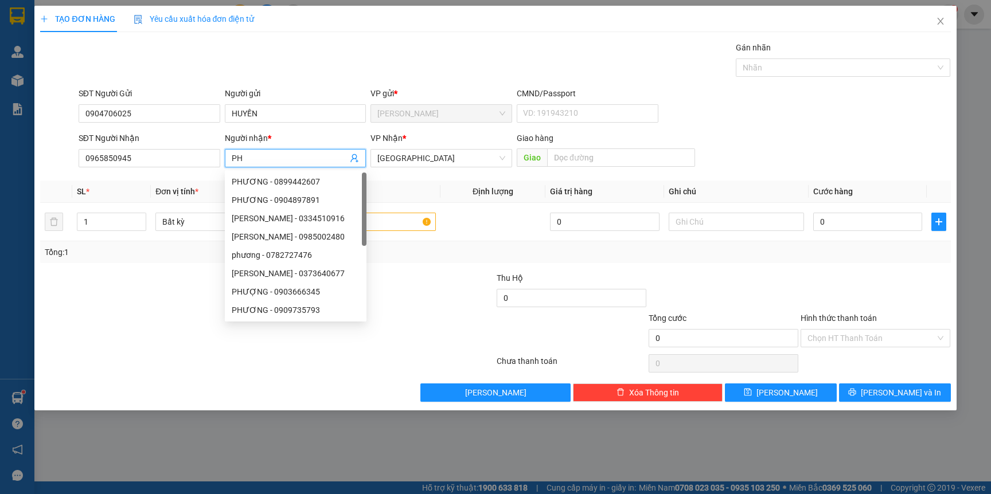
type input "P"
type input "PHƯỢNG"
click at [315, 333] on div at bounding box center [191, 332] width 304 height 40
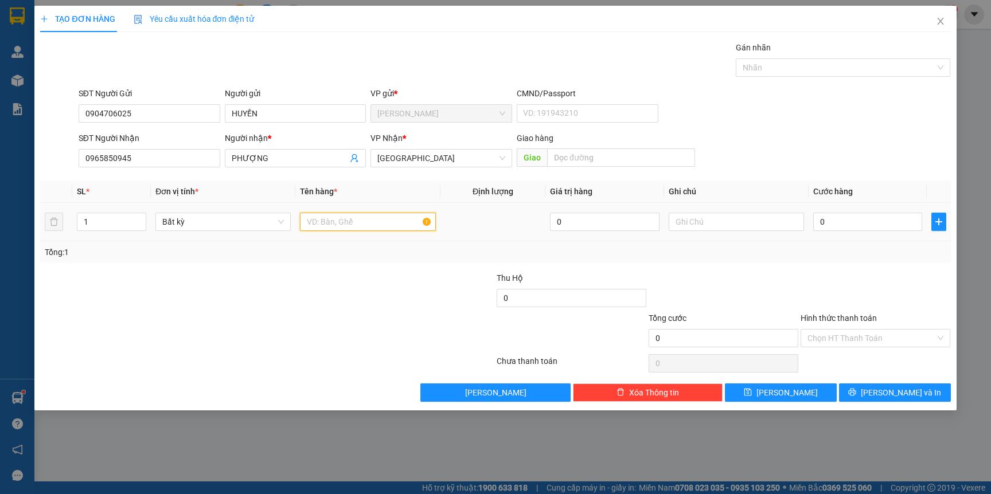
click at [345, 230] on input "text" at bounding box center [367, 222] width 135 height 18
type input "CỤC ĐEN"
click at [376, 241] on td "CỤC ĐEN" at bounding box center [367, 222] width 144 height 38
click at [840, 221] on input "0" at bounding box center [867, 222] width 109 height 18
type input "2"
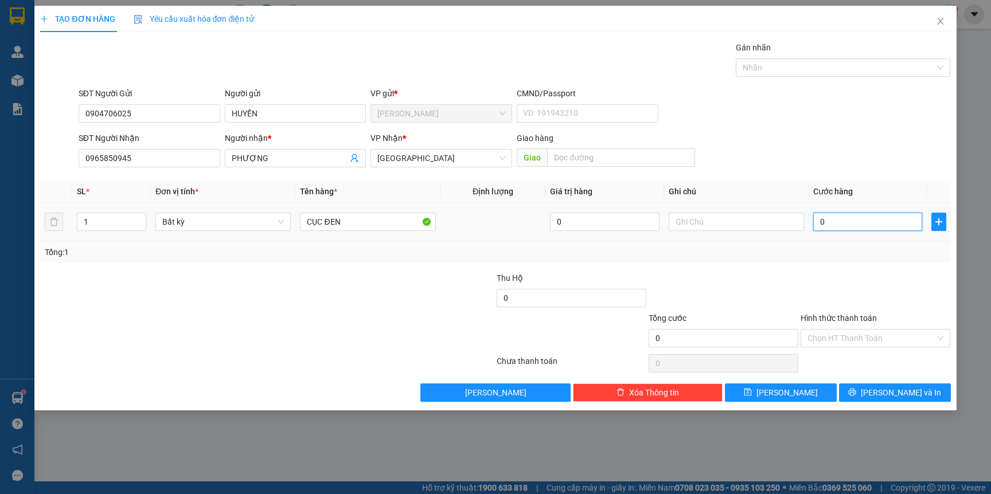
type input "2"
type input "20"
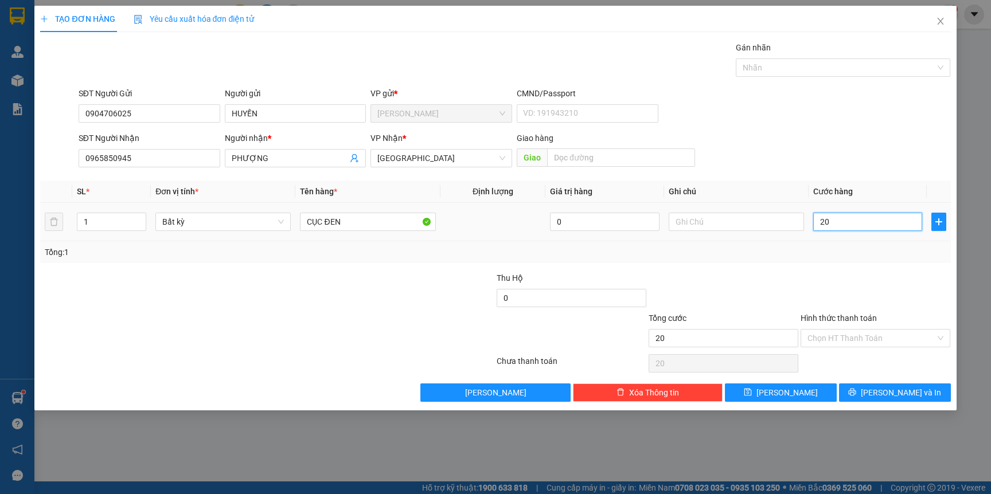
drag, startPoint x: 840, startPoint y: 236, endPoint x: 840, endPoint y: 252, distance: 16.1
click at [840, 237] on td "20" at bounding box center [867, 222] width 118 height 38
type input "20.000"
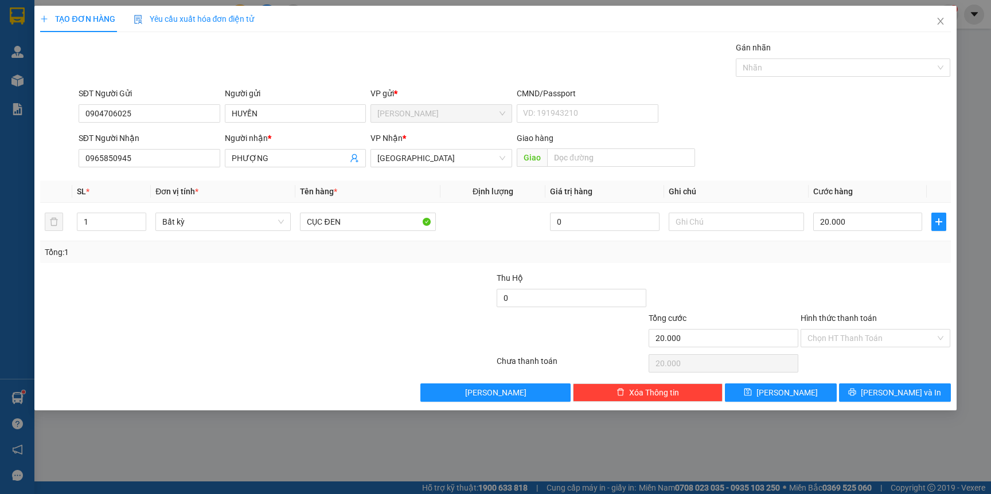
click at [840, 253] on div "Tổng: 1" at bounding box center [495, 252] width 901 height 13
click at [849, 393] on button "Lưu và In" at bounding box center [895, 393] width 112 height 18
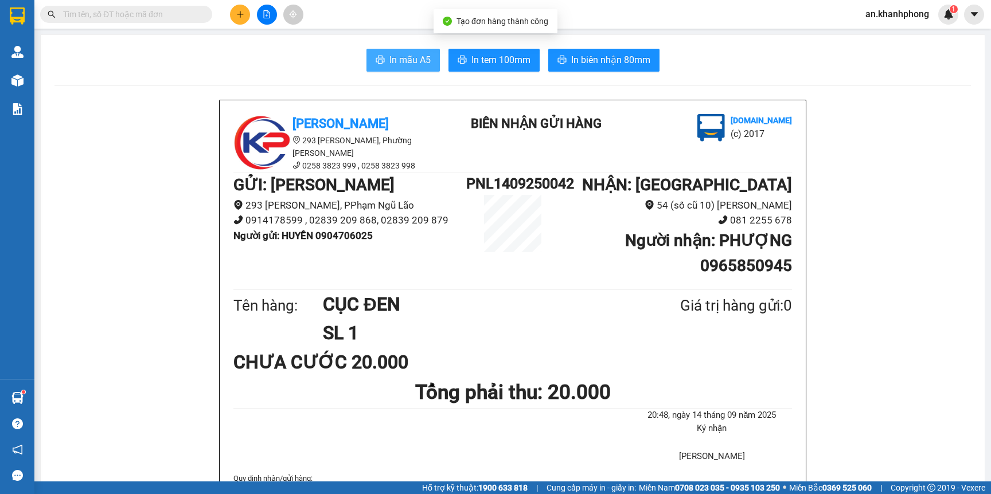
click at [409, 68] on button "In mẫu A5" at bounding box center [402, 60] width 73 height 23
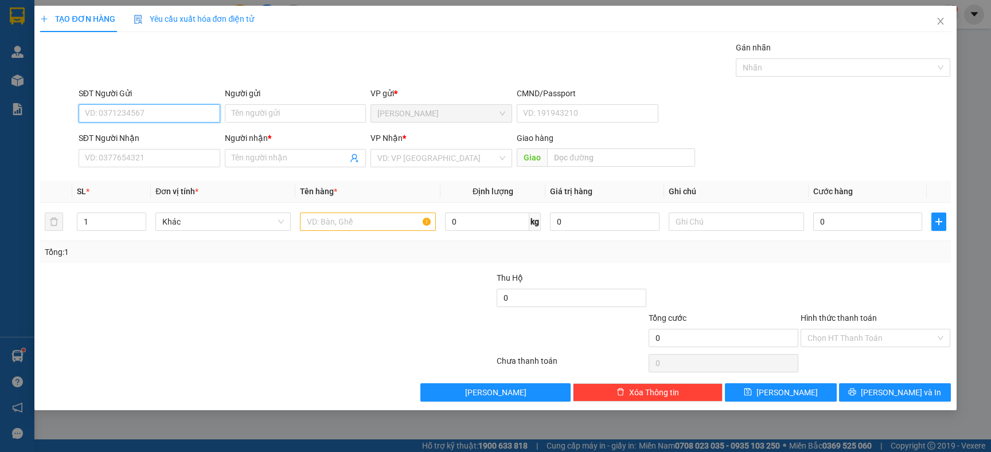
click at [143, 113] on input "SĐT Người Gửi" at bounding box center [150, 113] width 142 height 18
click at [144, 134] on div "0333777068 - PHƯƠNG" at bounding box center [149, 137] width 128 height 13
type input "0333777068"
type input "PHƯƠNG"
type input "0333777068"
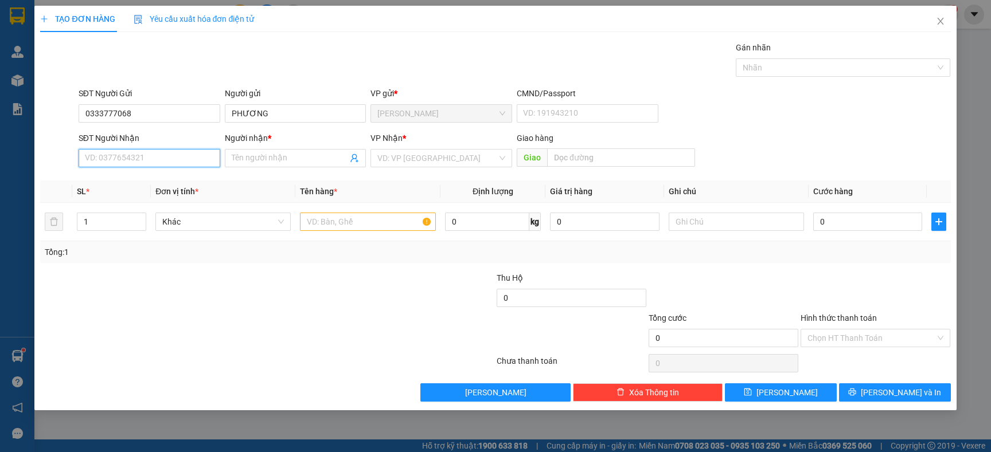
click at [140, 157] on input "SĐT Người Nhận" at bounding box center [150, 158] width 142 height 18
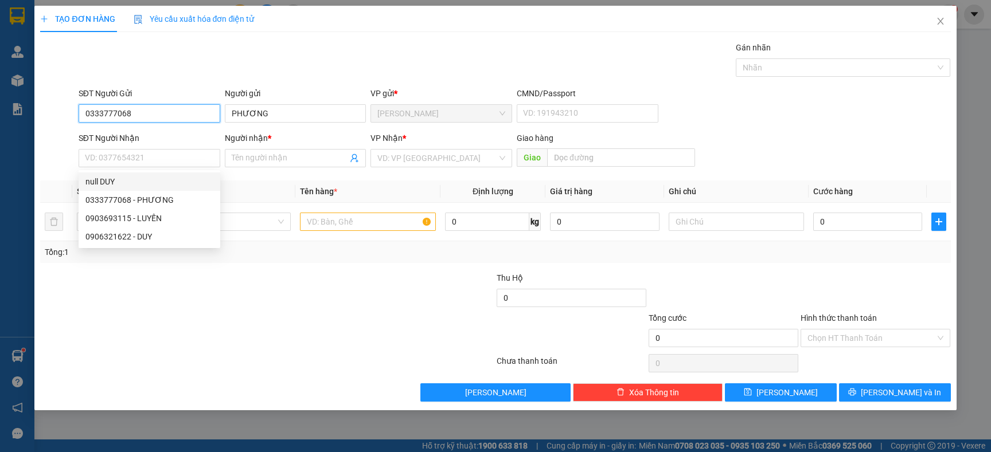
drag, startPoint x: 151, startPoint y: 119, endPoint x: 28, endPoint y: 118, distance: 122.7
click at [28, 118] on div "TẠO ĐƠN HÀNG Yêu cầu xuất hóa đơn điện tử Transit Pickup Surcharge Ids Transit …" at bounding box center [495, 226] width 991 height 452
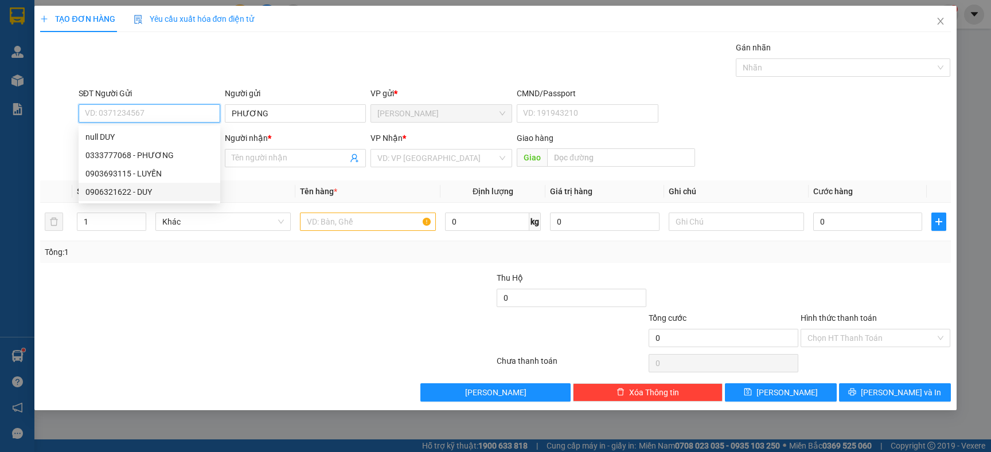
click at [139, 193] on div "0906321622 - DUY" at bounding box center [149, 192] width 128 height 13
type input "0906321622"
type input "DUY"
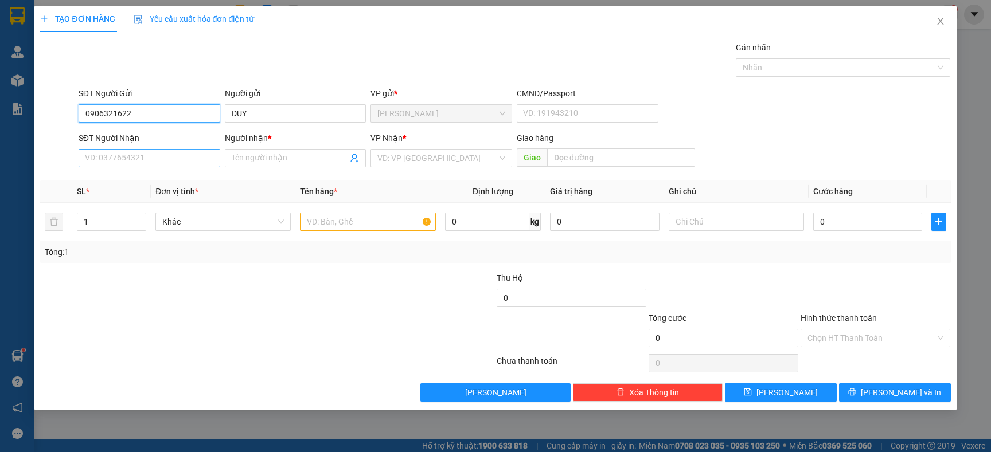
type input "0906321622"
click at [155, 159] on input "SĐT Người Nhận" at bounding box center [150, 158] width 142 height 18
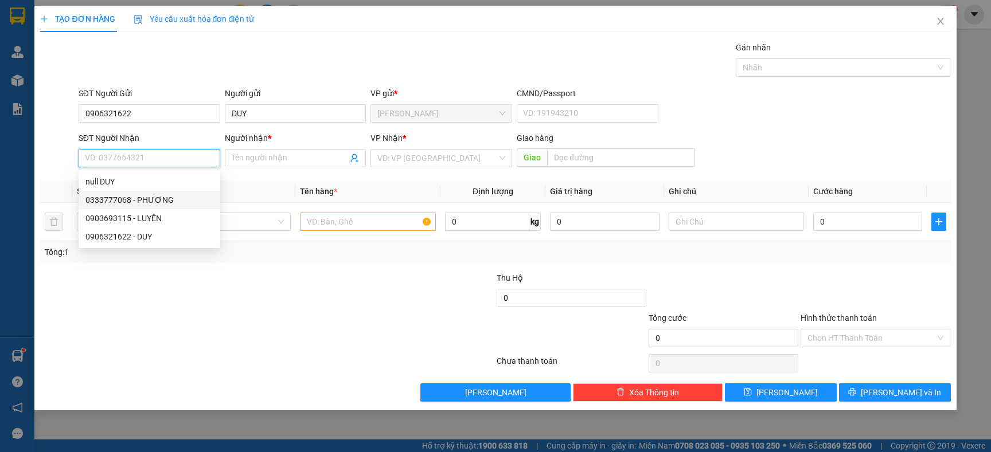
click at [159, 196] on div "0333777068 - PHƯƠNG" at bounding box center [149, 200] width 128 height 13
type input "0333777068"
type input "PHƯƠNG"
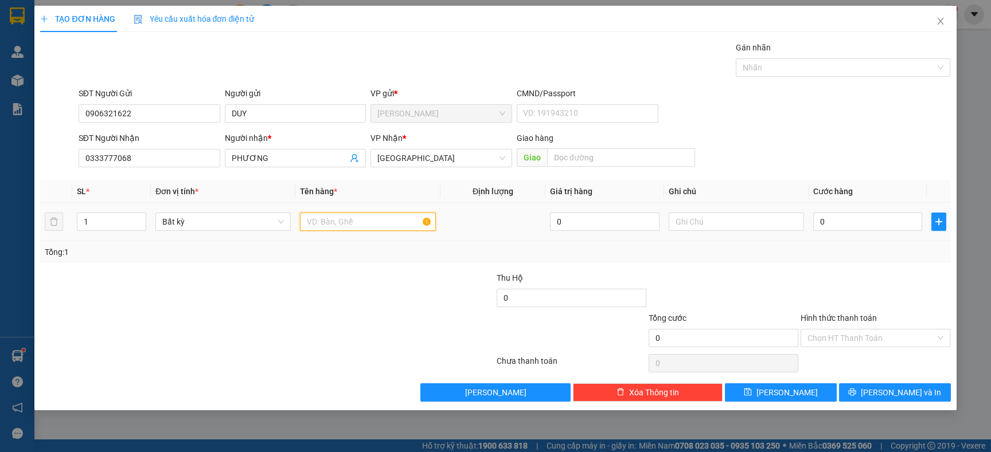
click at [335, 225] on input "text" at bounding box center [367, 222] width 135 height 18
type input "BAO"
click at [435, 283] on div at bounding box center [419, 292] width 152 height 40
click at [892, 224] on input "0" at bounding box center [867, 222] width 109 height 18
type input "1"
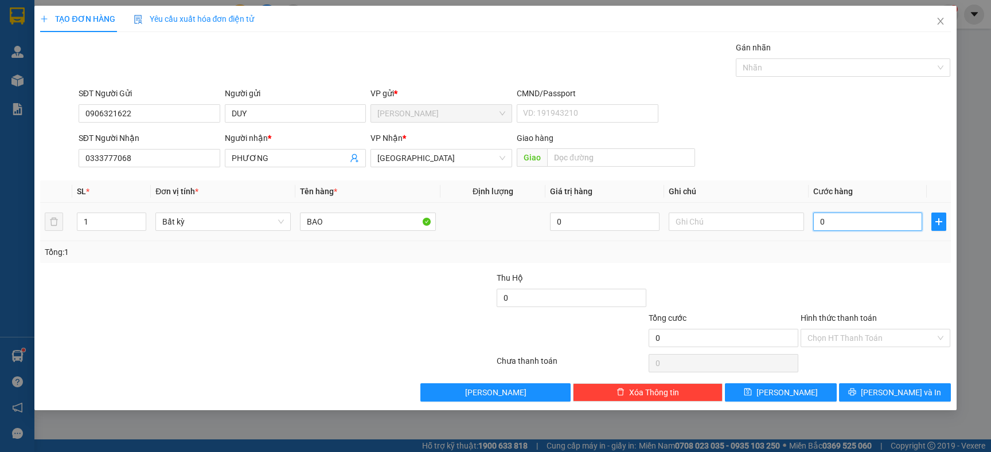
type input "1"
type input "12"
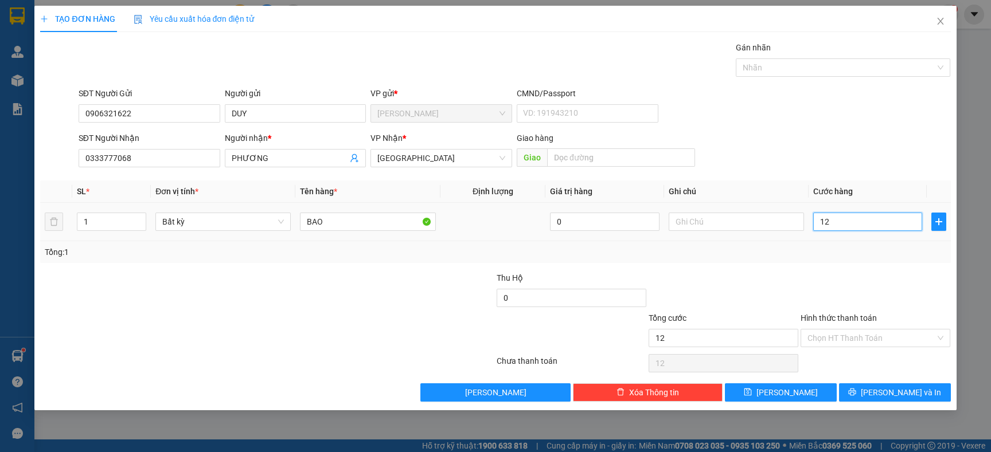
type input "120"
type input "120.000"
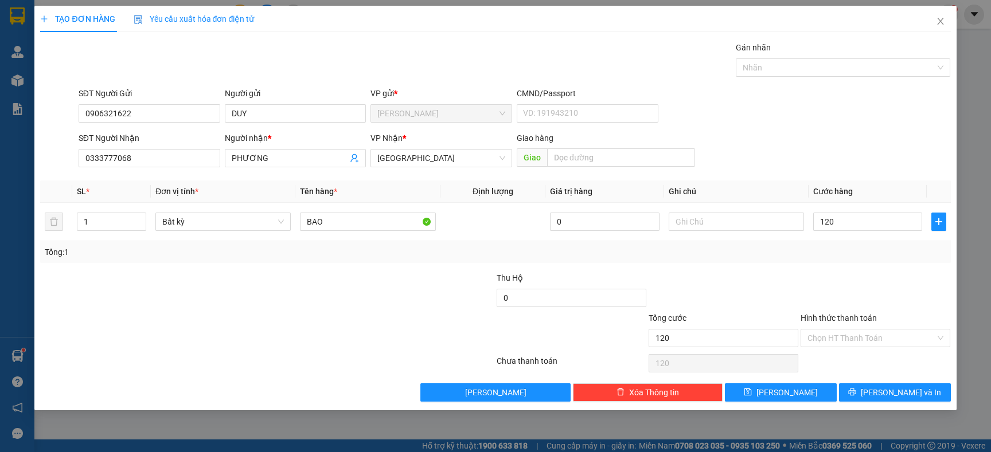
type input "120.000"
click at [846, 266] on div "Transit Pickup Surcharge Ids Transit Deliver Surcharge Ids Transit Deliver Surc…" at bounding box center [495, 221] width 910 height 361
click at [864, 397] on button "Lưu và In" at bounding box center [895, 393] width 112 height 18
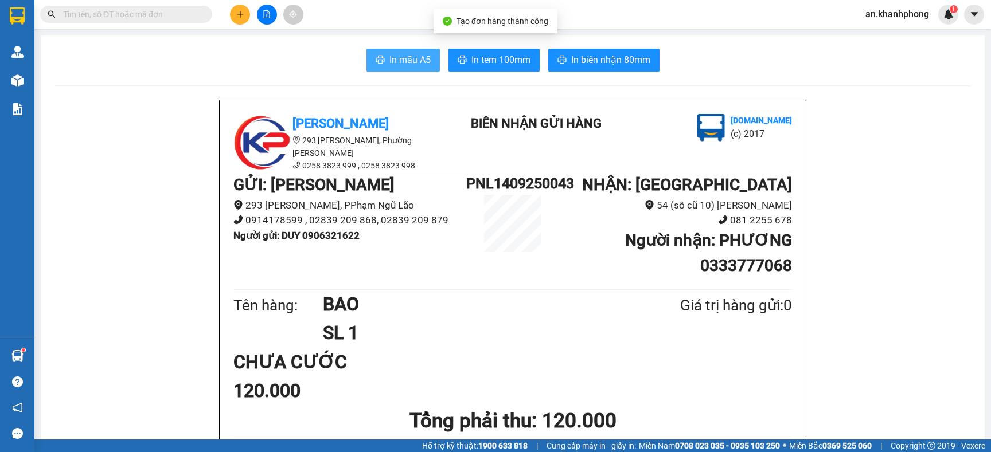
click at [389, 67] on span "In mẫu A5" at bounding box center [409, 60] width 41 height 14
click at [233, 11] on button at bounding box center [240, 15] width 20 height 20
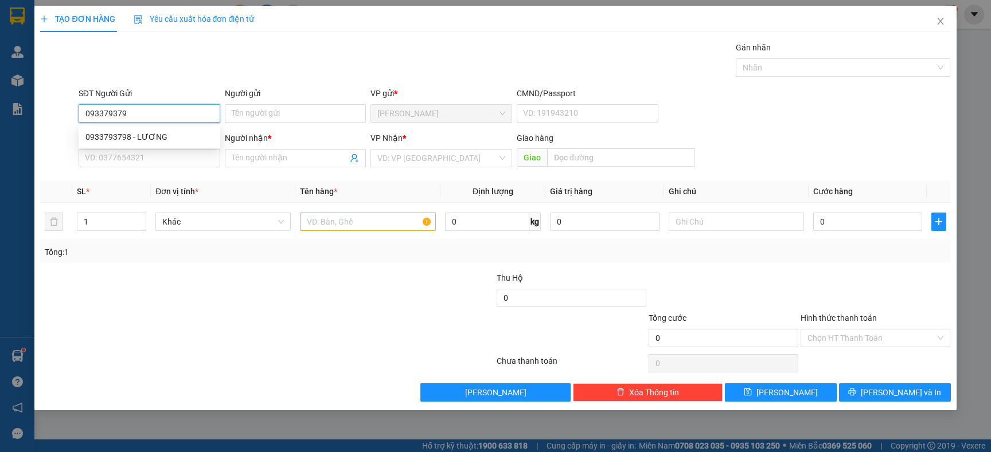
type input "0933793798"
click at [138, 131] on div "0933793798 - LƯƠNG" at bounding box center [149, 137] width 128 height 13
type input "LƯƠNG"
type input "0933793798"
click at [145, 169] on div "SĐT Người Nhận VD: 0377654321" at bounding box center [150, 152] width 142 height 40
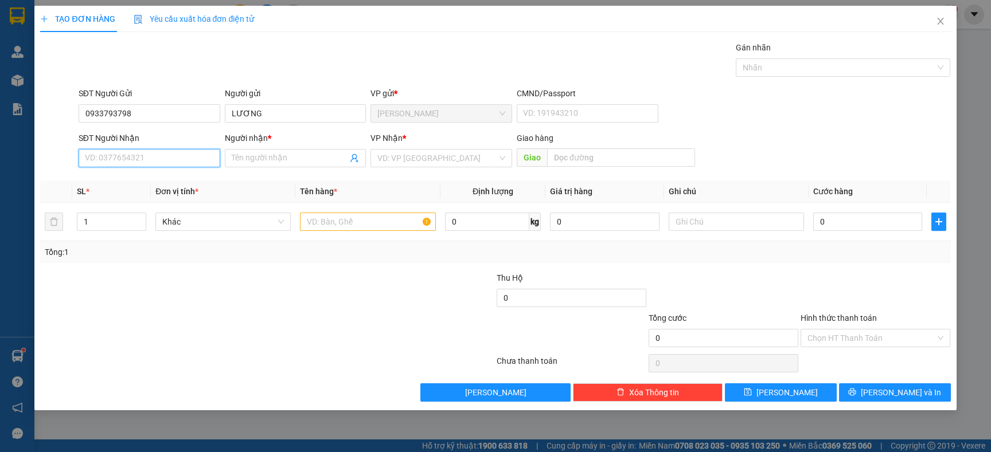
click at [145, 165] on input "SĐT Người Nhận" at bounding box center [150, 158] width 142 height 18
click at [149, 173] on div "0818235235 - QUẾ CHI" at bounding box center [150, 182] width 142 height 18
type input "0818235235"
type input "QUẾ CHI"
type input "0818235235"
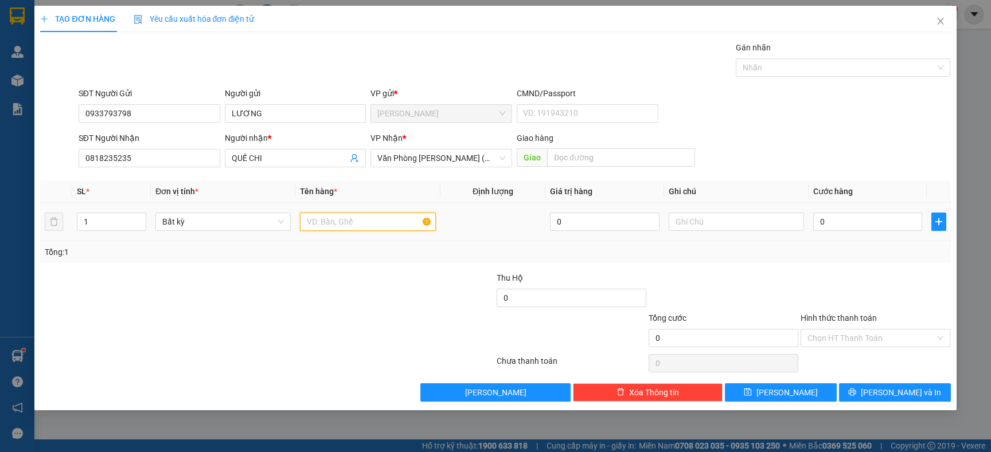
click at [311, 223] on input "text" at bounding box center [367, 222] width 135 height 18
type input "HỘP NHỎ XÍU LUN Á"
click at [364, 249] on div "Tổng: 1" at bounding box center [214, 252] width 338 height 13
click at [842, 218] on input "0" at bounding box center [867, 222] width 109 height 18
type input "2"
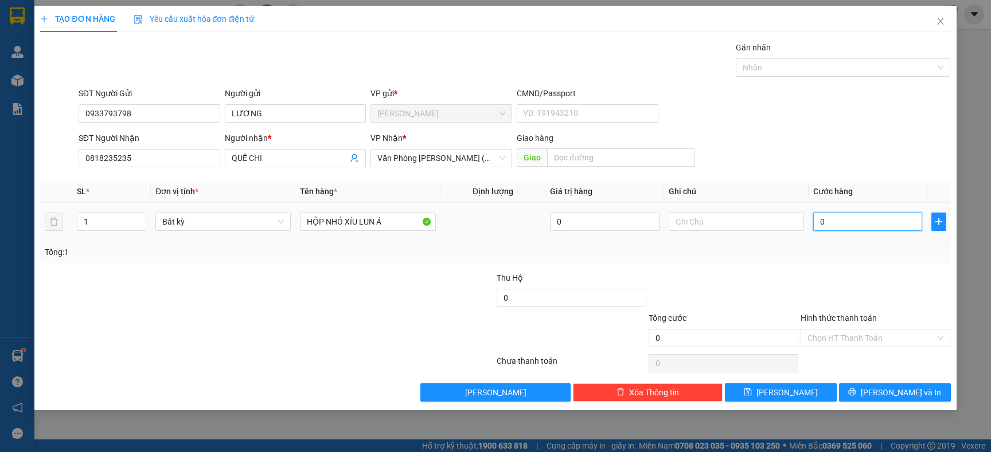
type input "2"
type input "20"
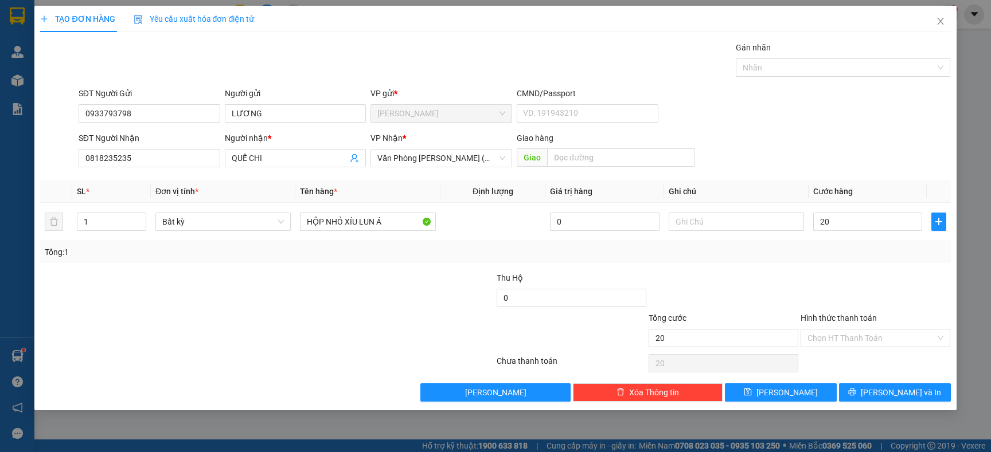
type input "20.000"
click at [835, 251] on div "Tổng: 1" at bounding box center [495, 252] width 901 height 13
click at [842, 338] on input "Hình thức thanh toán" at bounding box center [871, 338] width 128 height 17
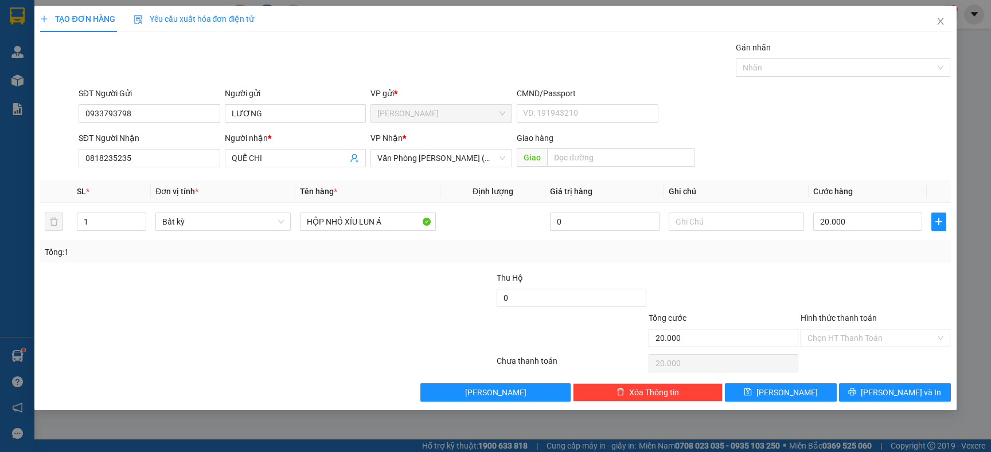
click at [831, 293] on div at bounding box center [875, 292] width 152 height 40
click at [859, 390] on button "Lưu và In" at bounding box center [895, 393] width 112 height 18
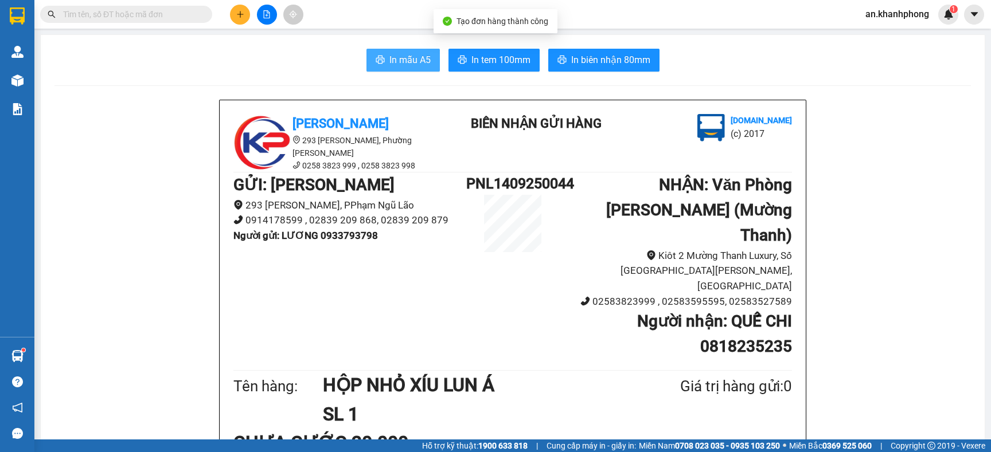
click at [414, 53] on span "In mẫu A5" at bounding box center [409, 60] width 41 height 14
click at [233, 14] on button at bounding box center [240, 15] width 20 height 20
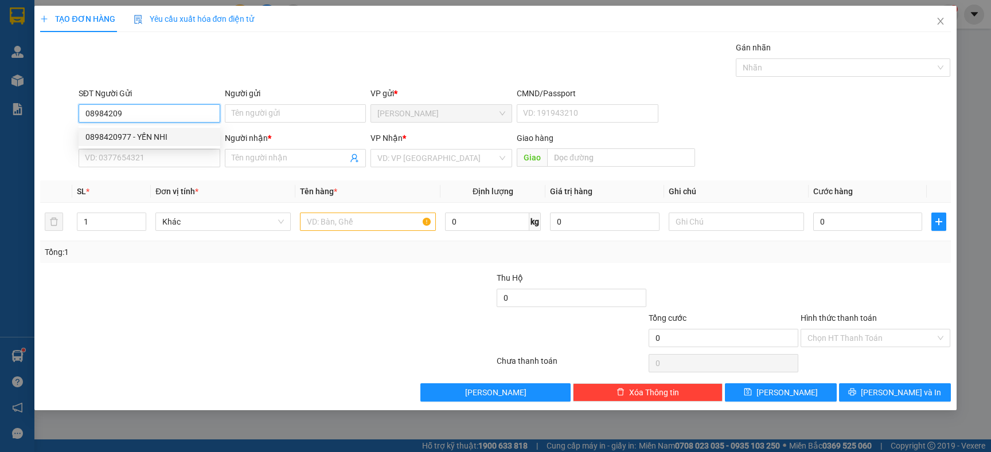
click at [161, 140] on div "0898420977 - YẾN NHI" at bounding box center [149, 137] width 128 height 13
type input "0898420977"
type input "YẾN NHI"
type input "0898420977"
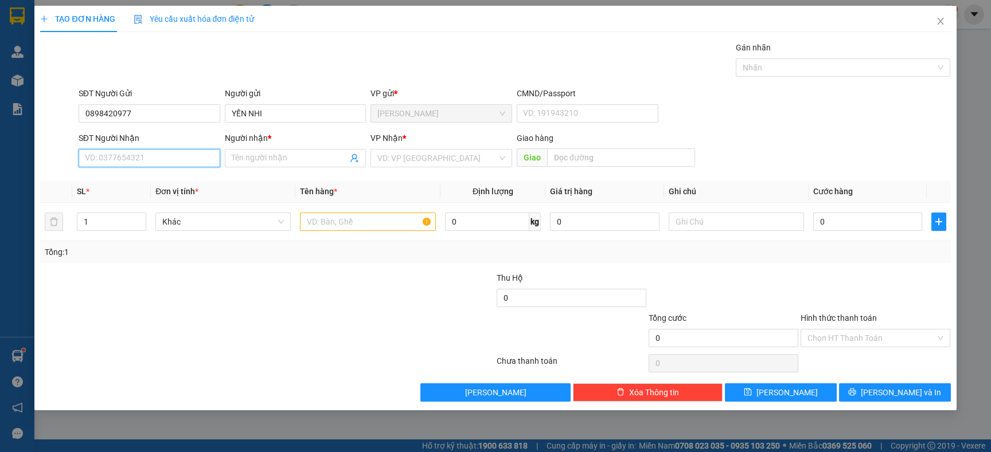
click at [158, 152] on input "SĐT Người Nhận" at bounding box center [150, 158] width 142 height 18
click at [167, 179] on div "0374673197 - THẢO" at bounding box center [149, 181] width 128 height 13
type input "0374673197"
type input "THẢO"
type input "0374673197"
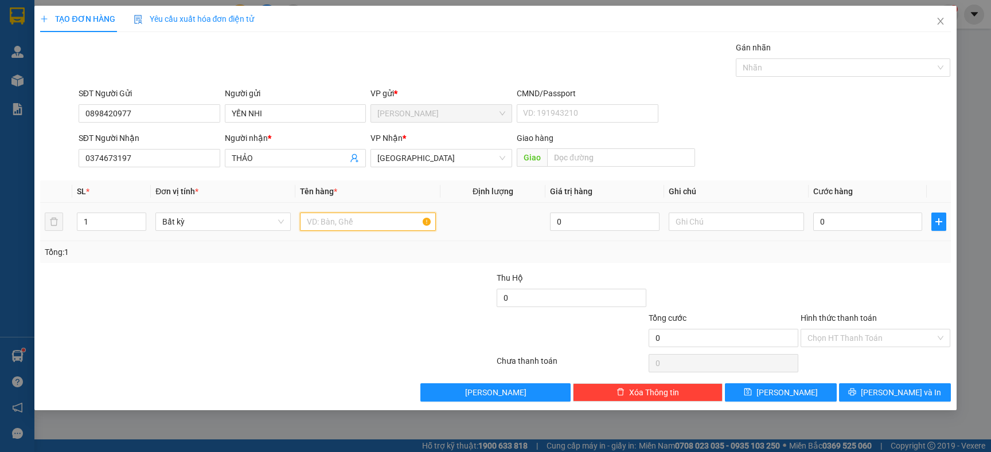
click at [326, 226] on input "text" at bounding box center [367, 222] width 135 height 18
type input "TX + HỘP NHỎ"
click at [372, 245] on div "Tổng: 1" at bounding box center [495, 252] width 910 height 22
click at [847, 220] on input "0" at bounding box center [867, 222] width 109 height 18
type input "5"
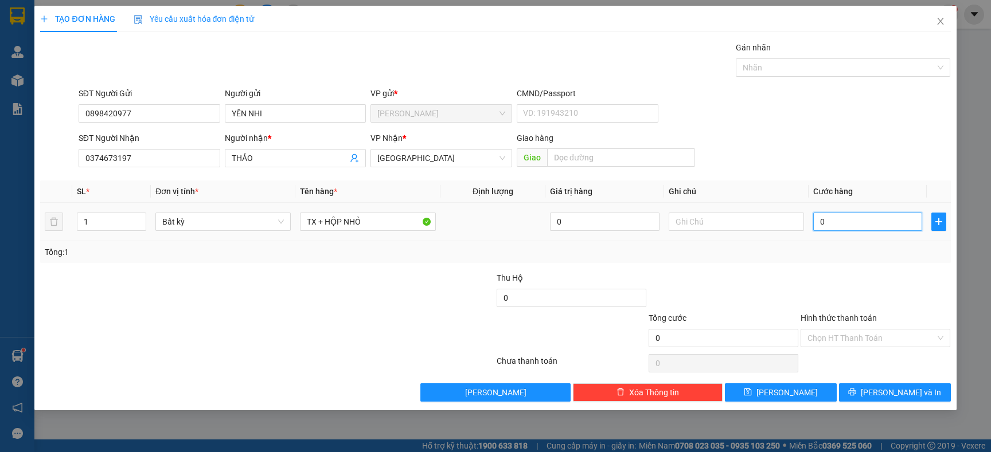
type input "5"
type input "50"
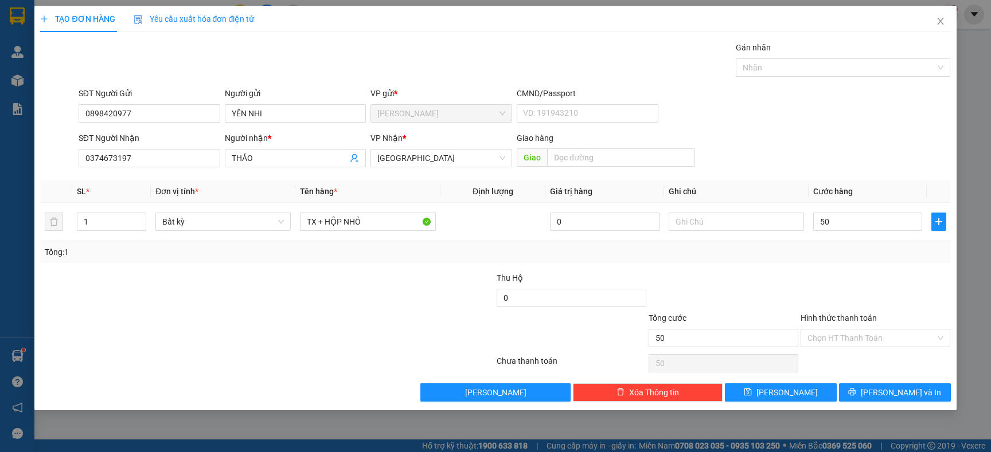
type input "50.000"
click at [828, 252] on div "Tổng: 1" at bounding box center [495, 252] width 901 height 13
click at [869, 399] on button "Lưu và In" at bounding box center [895, 393] width 112 height 18
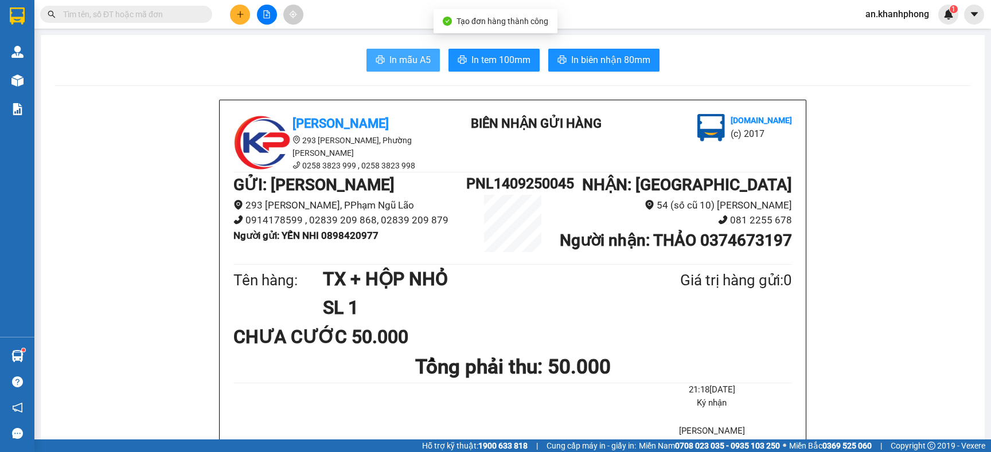
click at [397, 61] on span "In mẫu A5" at bounding box center [409, 60] width 41 height 14
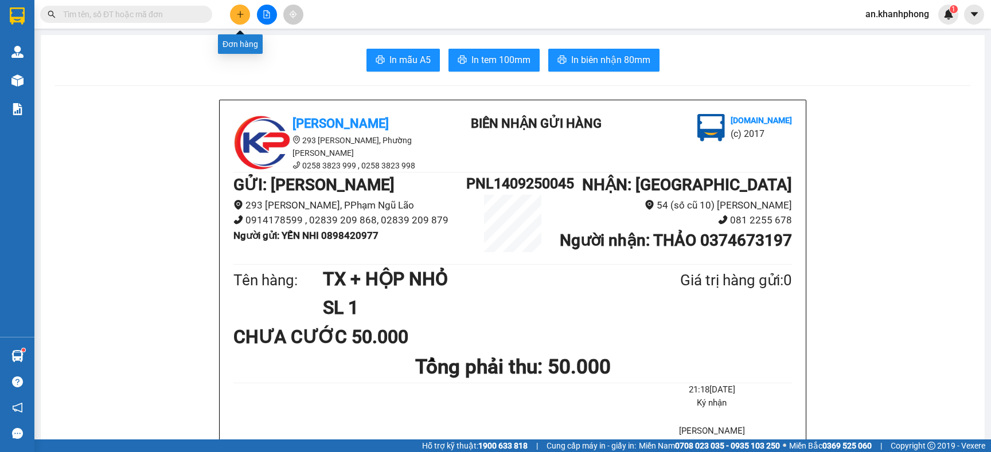
click at [233, 14] on button at bounding box center [240, 15] width 20 height 20
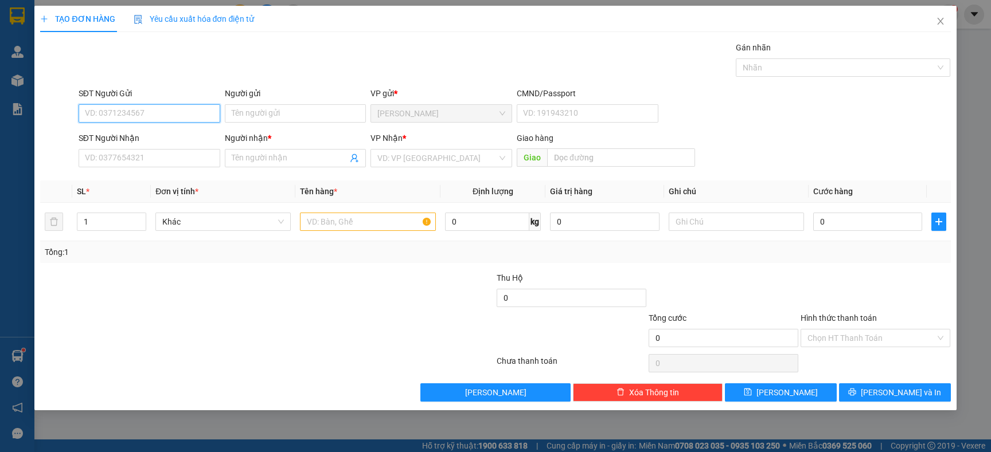
click at [159, 114] on input "SĐT Người Gửi" at bounding box center [150, 113] width 142 height 18
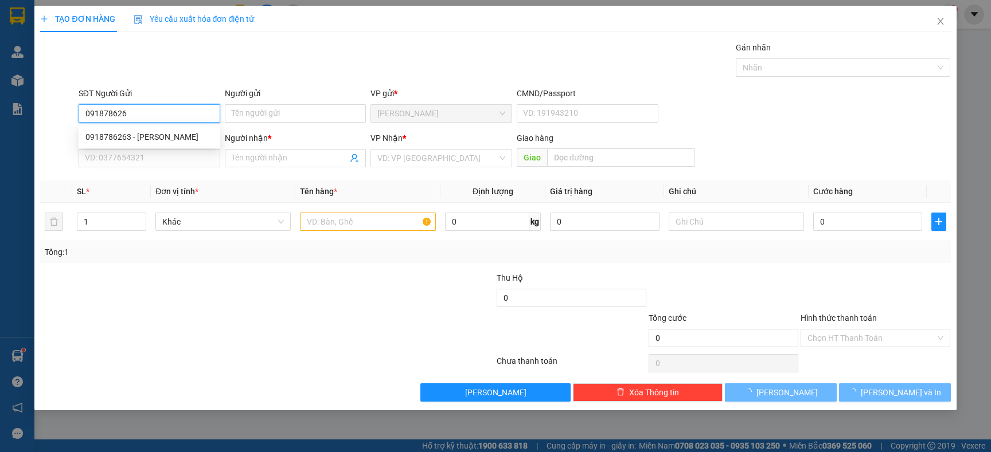
type input "0918786263"
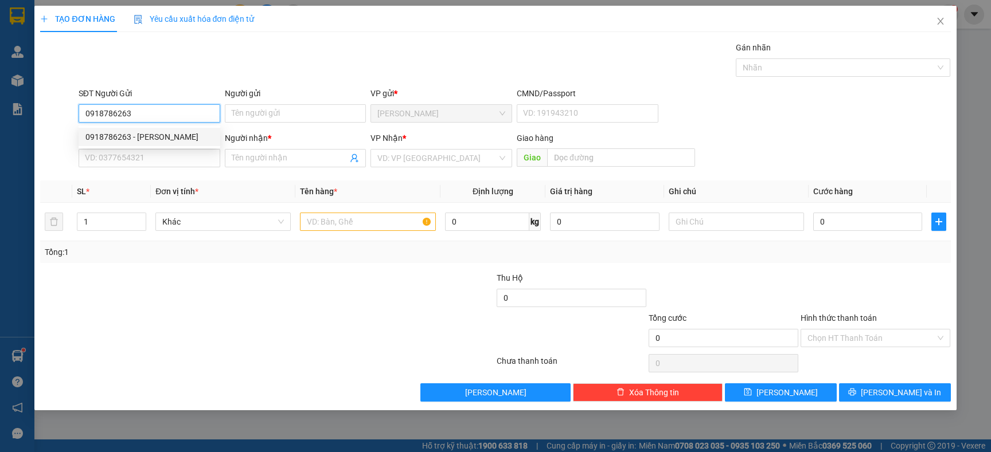
click at [158, 132] on div "0918786263 - PHƯƠNG DUNG" at bounding box center [149, 137] width 128 height 13
type input "PHƯƠNG DUNG"
click at [158, 132] on div "0918786263 - PHƯƠNG DUNG" at bounding box center [149, 137] width 128 height 13
type input "0918786263"
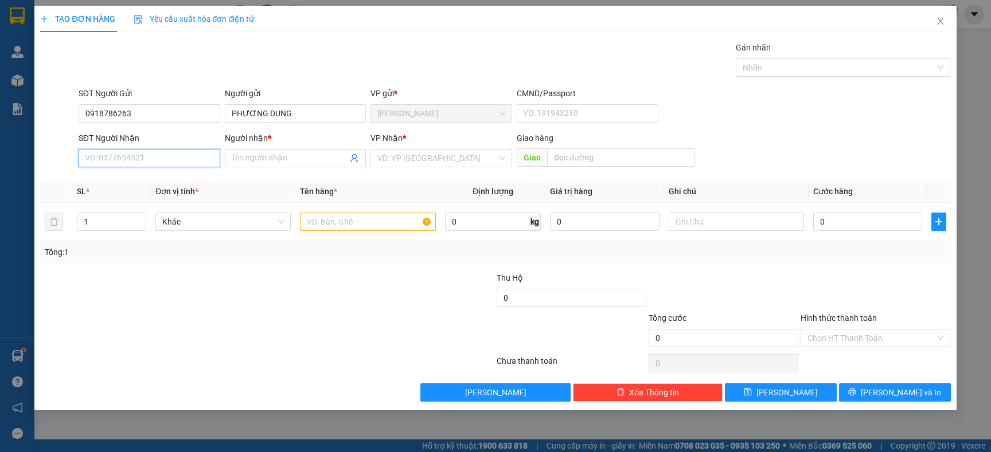
click at [159, 151] on input "SĐT Người Nhận" at bounding box center [150, 158] width 142 height 18
type input "0978644477"
click at [252, 151] on span at bounding box center [296, 158] width 142 height 18
type input "k"
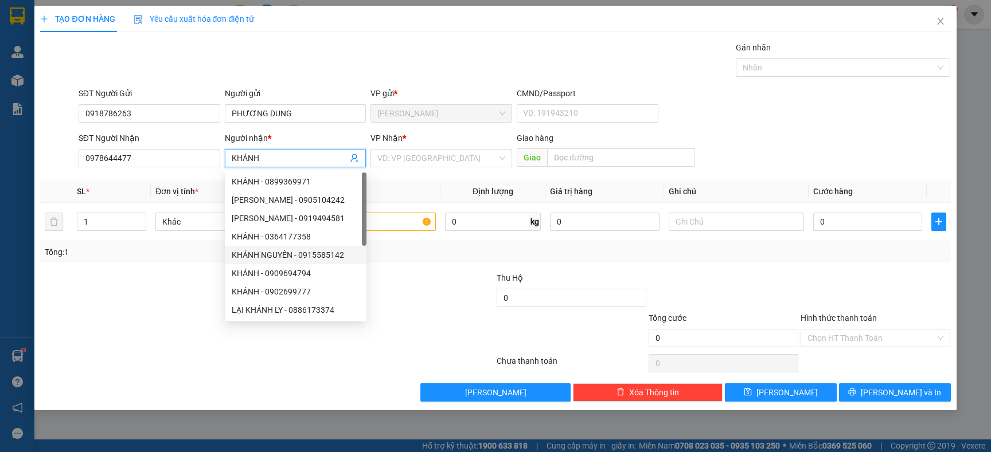
type input "KHÁNH"
click at [167, 276] on div at bounding box center [191, 292] width 304 height 40
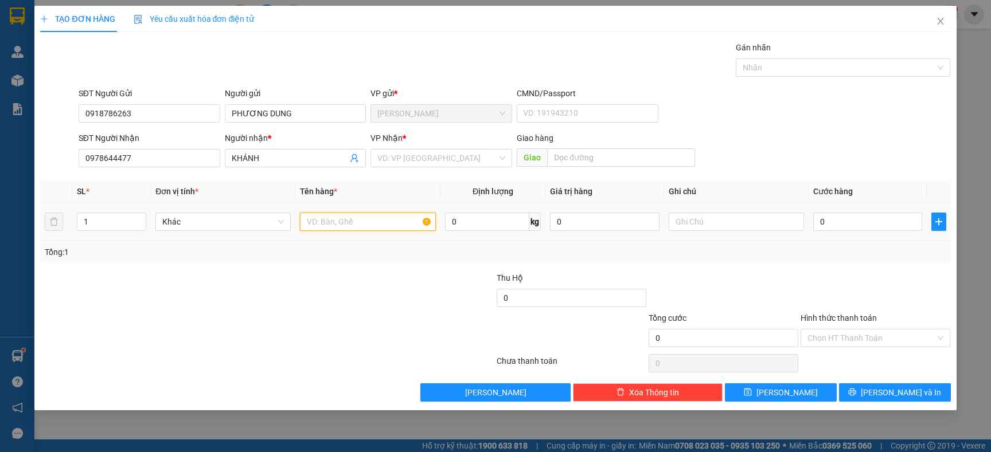
click at [356, 220] on input "text" at bounding box center [367, 222] width 135 height 18
type input "B"
type input "TG"
click at [369, 323] on div at bounding box center [419, 332] width 152 height 40
click at [425, 159] on input "search" at bounding box center [437, 158] width 120 height 17
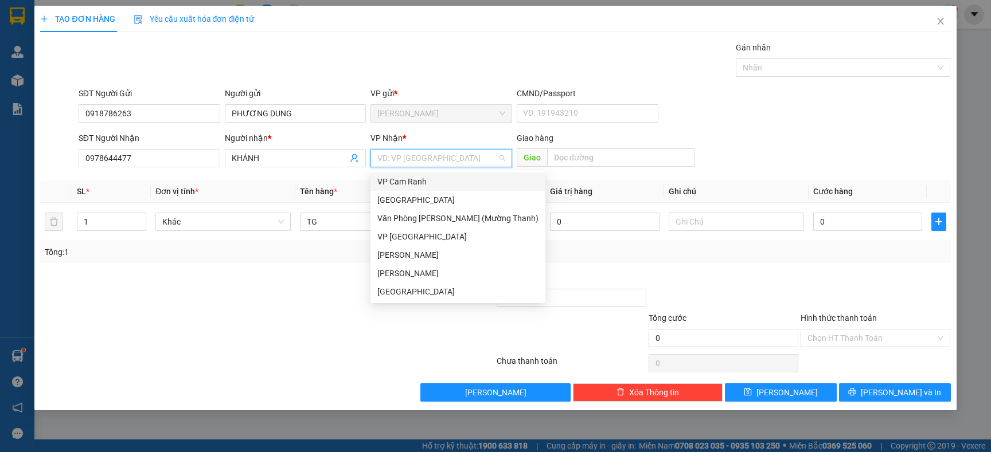
click at [409, 183] on div "VP Cam Ranh" at bounding box center [457, 181] width 161 height 13
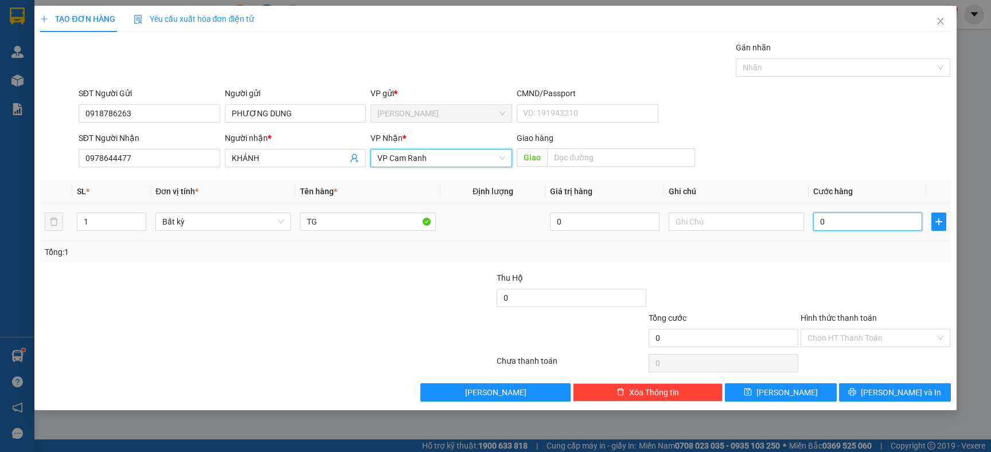
click at [841, 221] on input "0" at bounding box center [867, 222] width 109 height 18
type input "6"
type input "60"
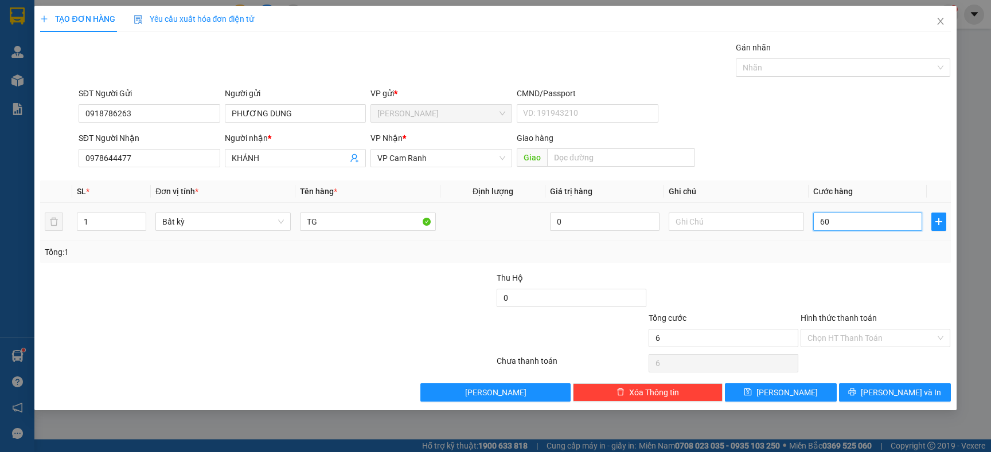
type input "60"
type input "60.000"
click at [830, 269] on div "Transit Pickup Surcharge Ids Transit Deliver Surcharge Ids Transit Deliver Surc…" at bounding box center [495, 221] width 910 height 361
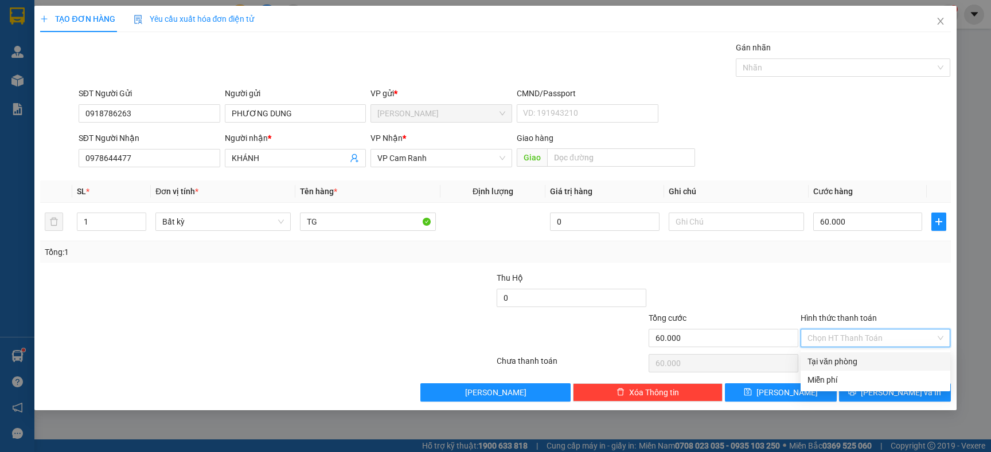
click at [826, 334] on input "Hình thức thanh toán" at bounding box center [871, 338] width 128 height 17
click at [813, 362] on div "Tại văn phòng" at bounding box center [875, 361] width 136 height 13
type input "0"
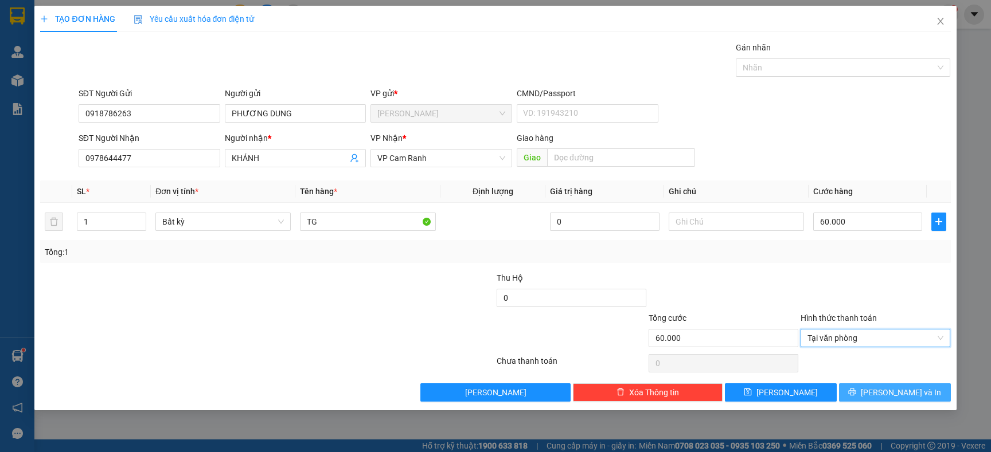
click at [851, 386] on button "Lưu và In" at bounding box center [895, 393] width 112 height 18
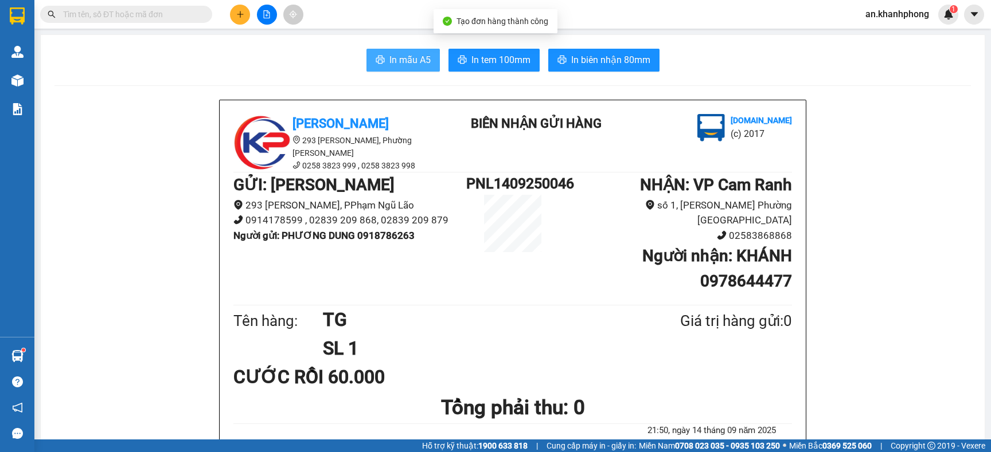
click at [400, 60] on span "In mẫu A5" at bounding box center [409, 60] width 41 height 14
click at [235, 11] on button at bounding box center [240, 15] width 20 height 20
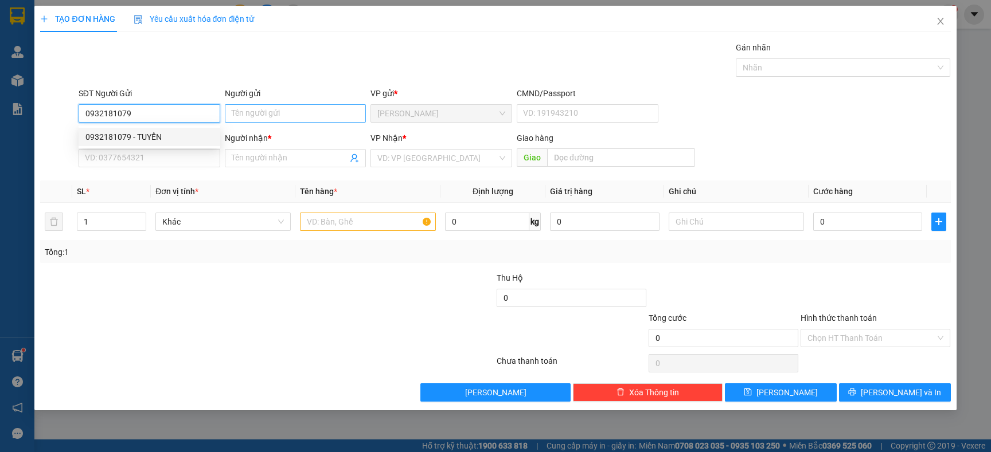
type input "0932181079"
click at [249, 111] on input "Người gửi" at bounding box center [296, 113] width 142 height 18
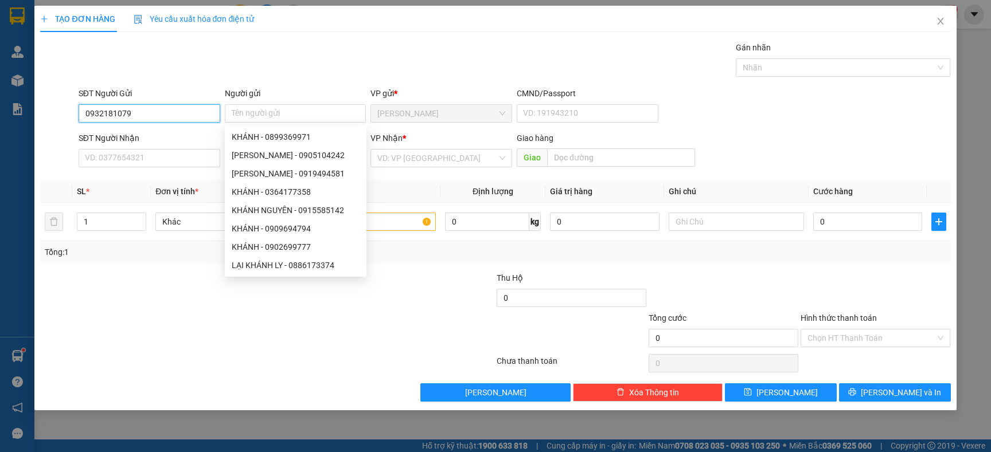
drag, startPoint x: 146, startPoint y: 114, endPoint x: 0, endPoint y: 114, distance: 146.2
click at [0, 114] on div "TẠO ĐƠN HÀNG Yêu cầu xuất hóa đơn điện tử Transit Pickup Surcharge Ids Transit …" at bounding box center [495, 226] width 991 height 452
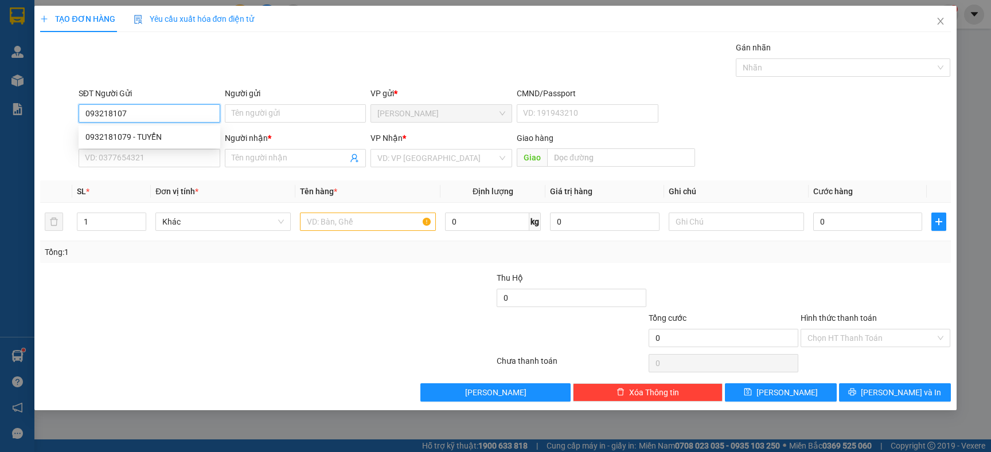
type input "0932181079"
click at [270, 110] on input "Người gửi" at bounding box center [296, 113] width 142 height 18
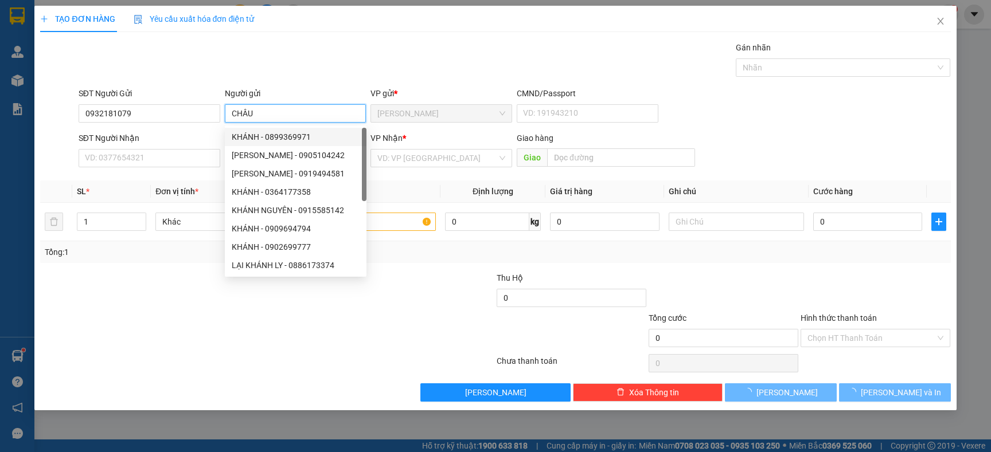
type input "CHÂU"
click at [171, 171] on div "SĐT Người Nhận VD: 0377654321" at bounding box center [150, 152] width 142 height 40
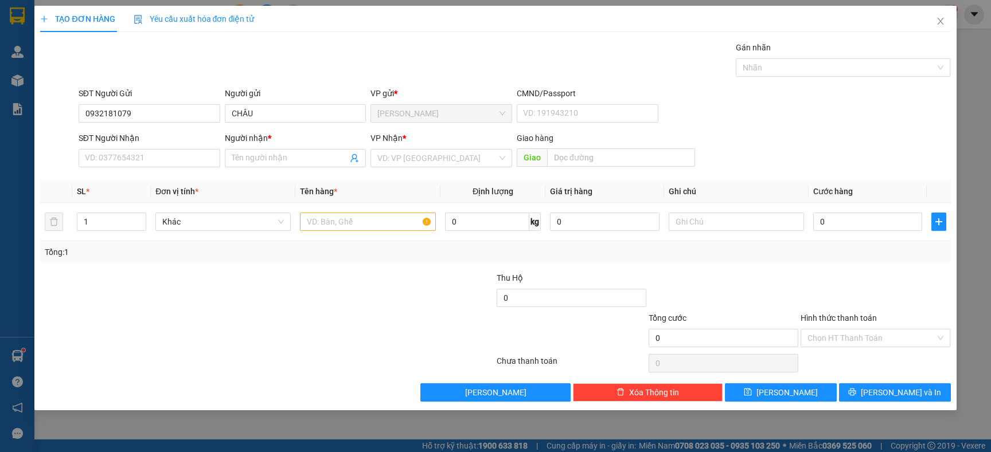
click at [166, 148] on div "SĐT Người Nhận" at bounding box center [150, 140] width 142 height 17
click at [161, 159] on input "SĐT Người Nhận" at bounding box center [150, 158] width 142 height 18
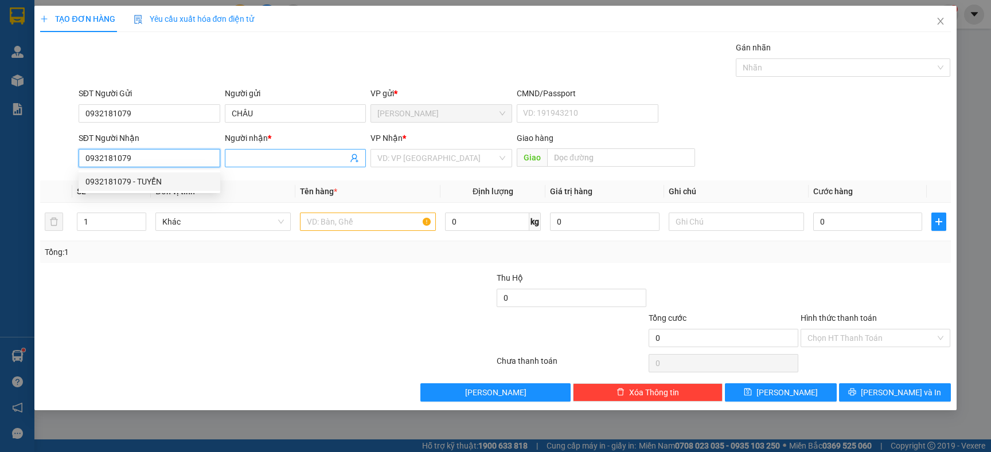
type input "0932181079"
click at [254, 160] on input "Người nhận *" at bounding box center [290, 158] width 116 height 13
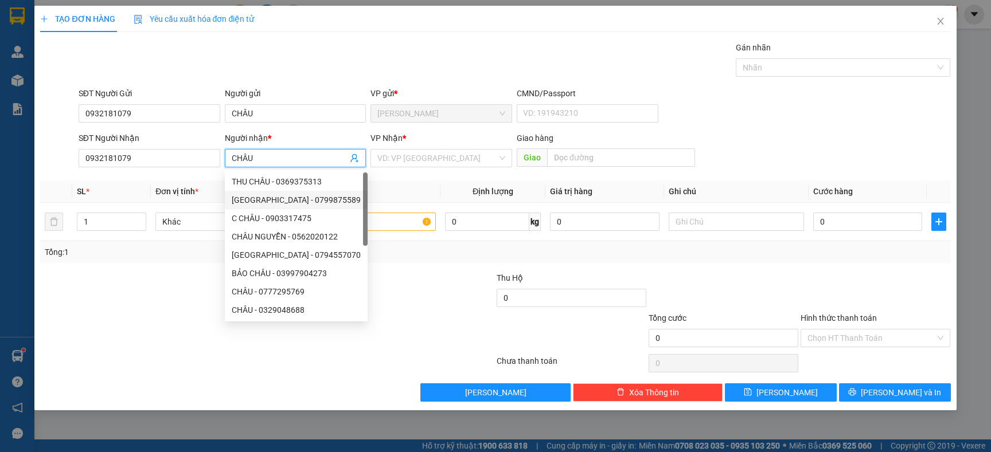
type input "CHÂU"
click at [157, 304] on div at bounding box center [191, 292] width 304 height 40
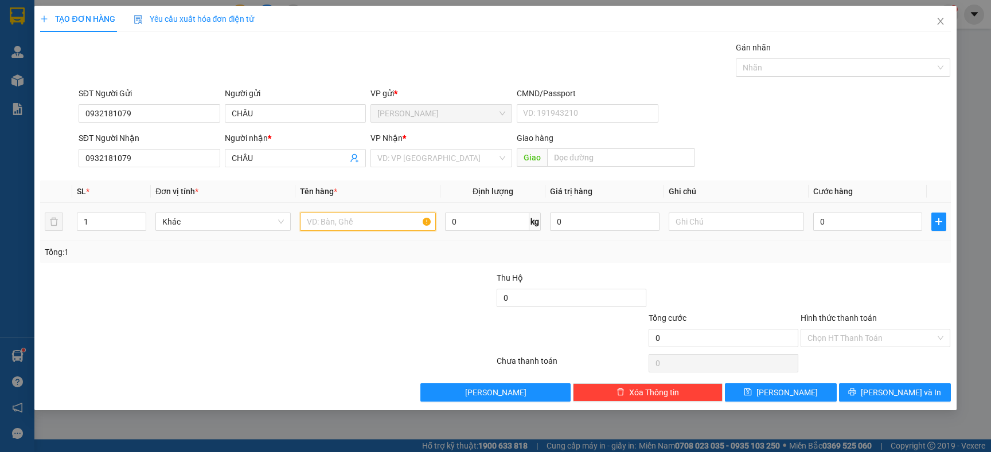
click at [374, 224] on input "text" at bounding box center [367, 222] width 135 height 18
type input "X"
type input "XTK"
click at [398, 163] on input "search" at bounding box center [437, 158] width 120 height 17
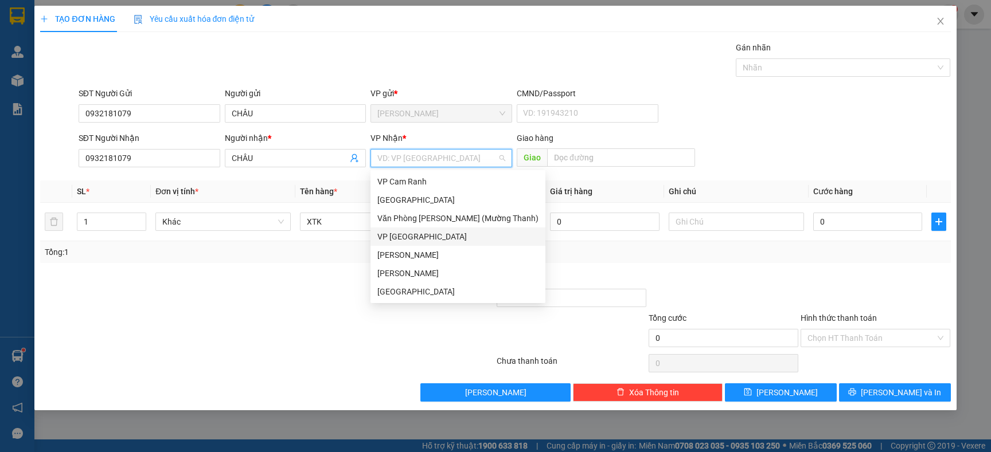
click at [400, 241] on div "VP Ninh Hòa" at bounding box center [457, 236] width 161 height 13
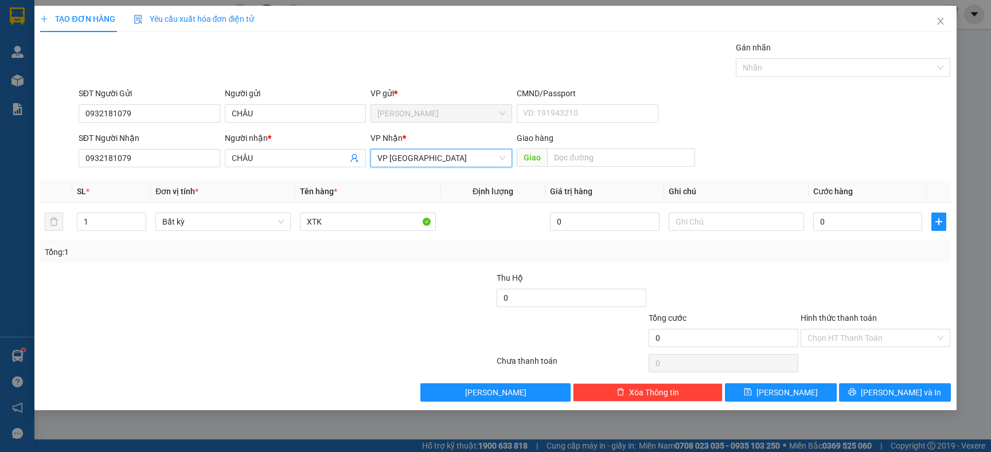
click at [439, 160] on span "VP Ninh Hòa" at bounding box center [441, 158] width 128 height 17
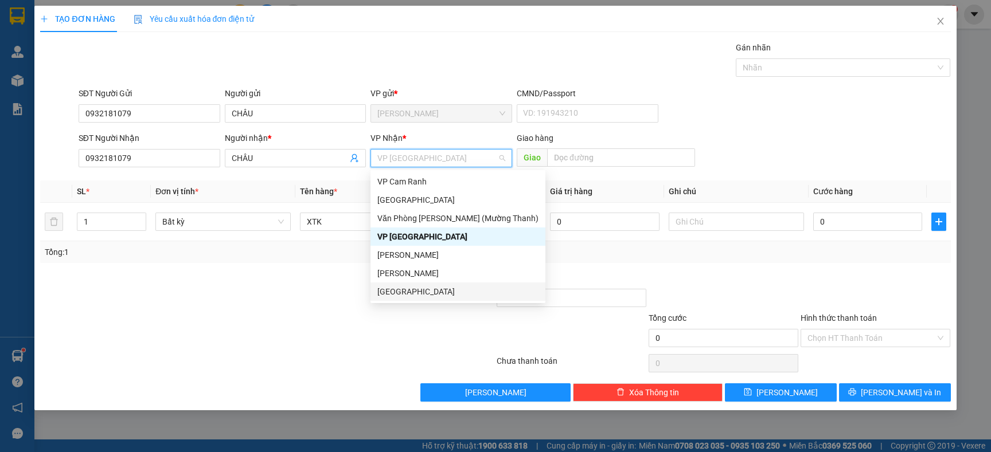
click at [315, 306] on div at bounding box center [191, 292] width 304 height 40
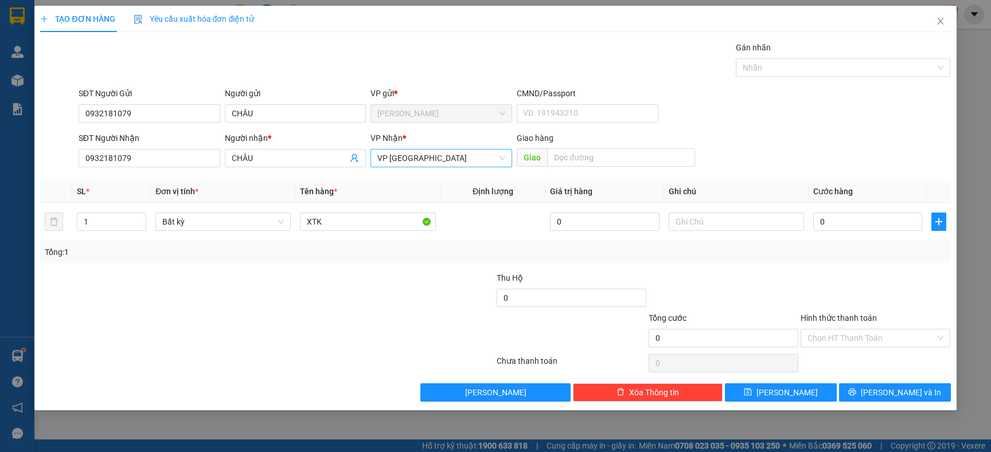
click at [444, 162] on span "VP Ninh Hòa" at bounding box center [441, 158] width 128 height 17
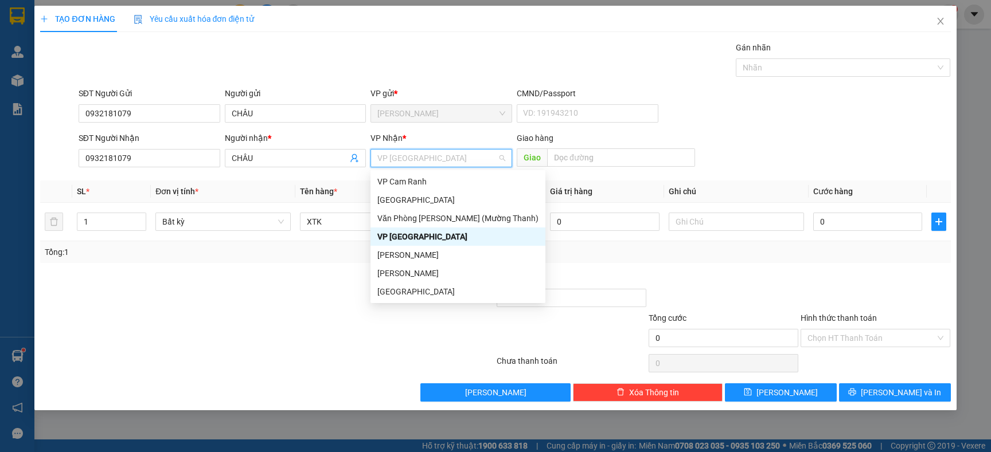
click at [446, 156] on span "VP Ninh Hòa" at bounding box center [441, 158] width 128 height 17
click at [230, 329] on div at bounding box center [191, 332] width 304 height 40
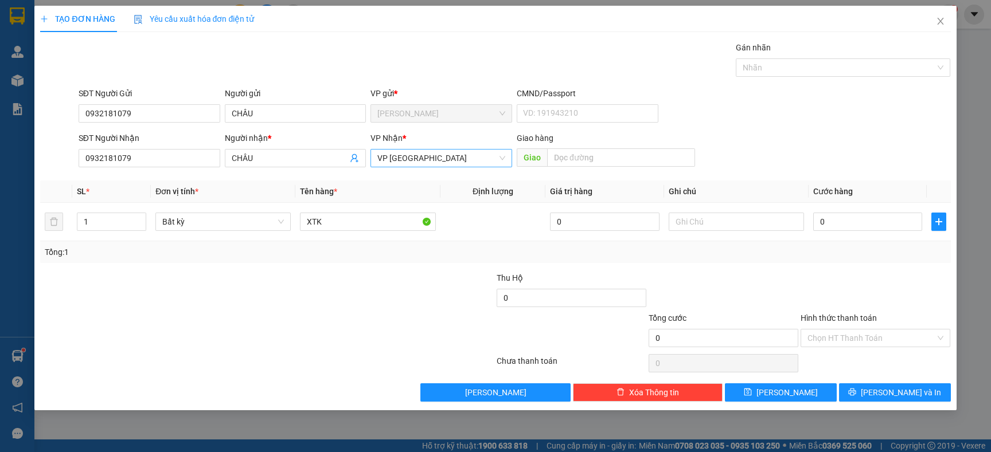
click at [439, 163] on span "VP Ninh Hòa" at bounding box center [441, 158] width 128 height 17
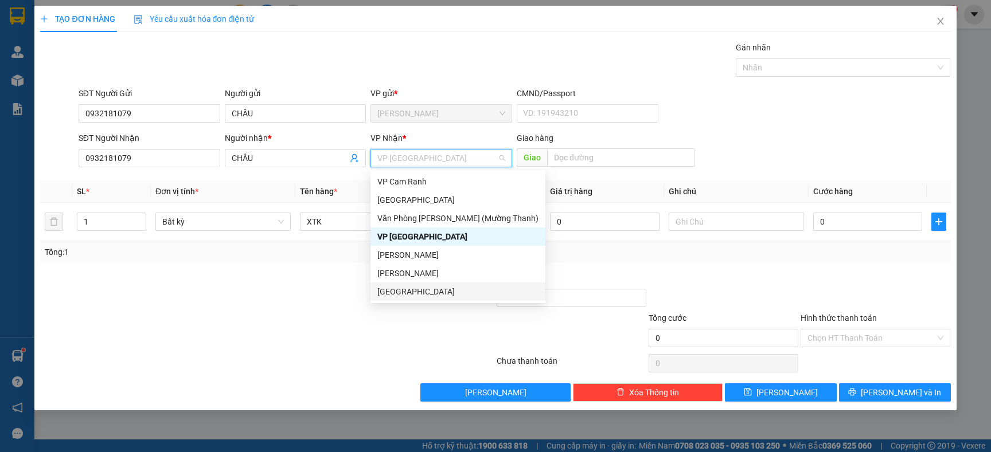
click at [397, 298] on div "[GEOGRAPHIC_DATA]" at bounding box center [457, 292] width 175 height 18
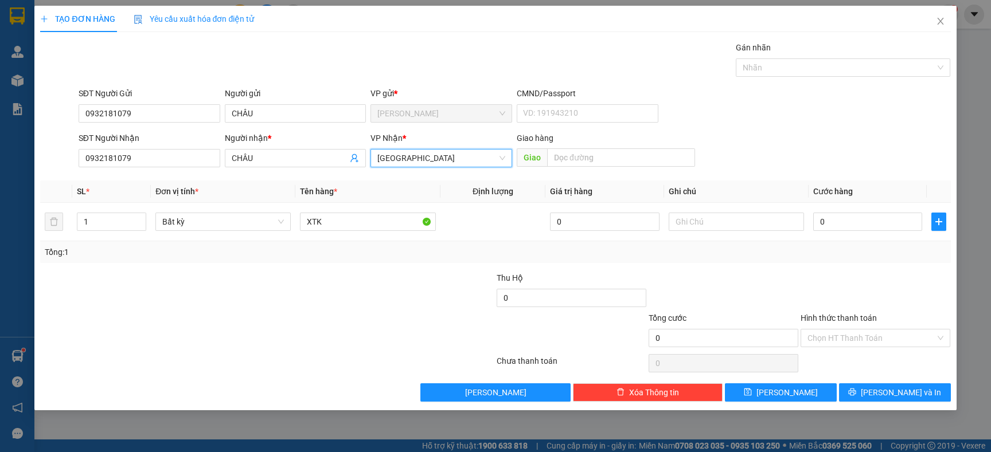
click at [397, 298] on div at bounding box center [419, 292] width 152 height 40
click at [890, 222] on input "0" at bounding box center [867, 222] width 109 height 18
click at [436, 156] on span "[GEOGRAPHIC_DATA]" at bounding box center [441, 158] width 128 height 17
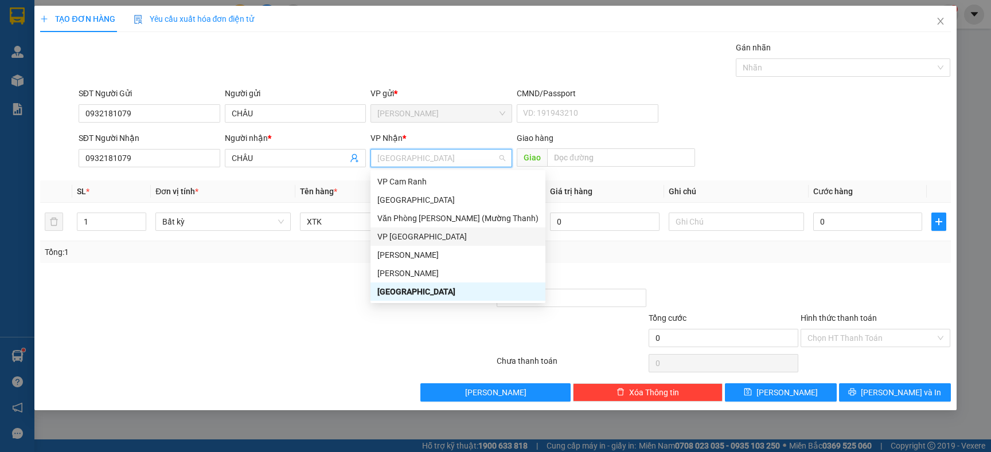
click at [404, 237] on div "VP Ninh Hòa" at bounding box center [457, 236] width 161 height 13
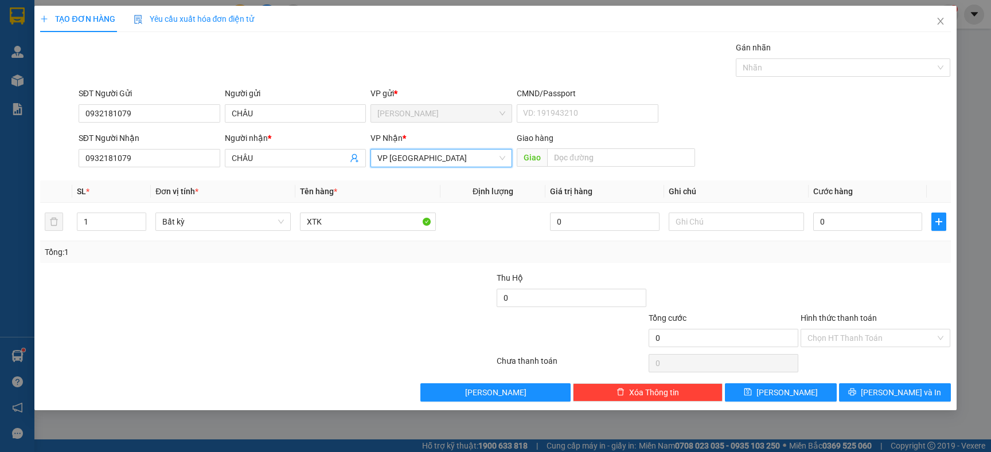
click at [437, 162] on span "VP Ninh Hòa" at bounding box center [441, 158] width 128 height 17
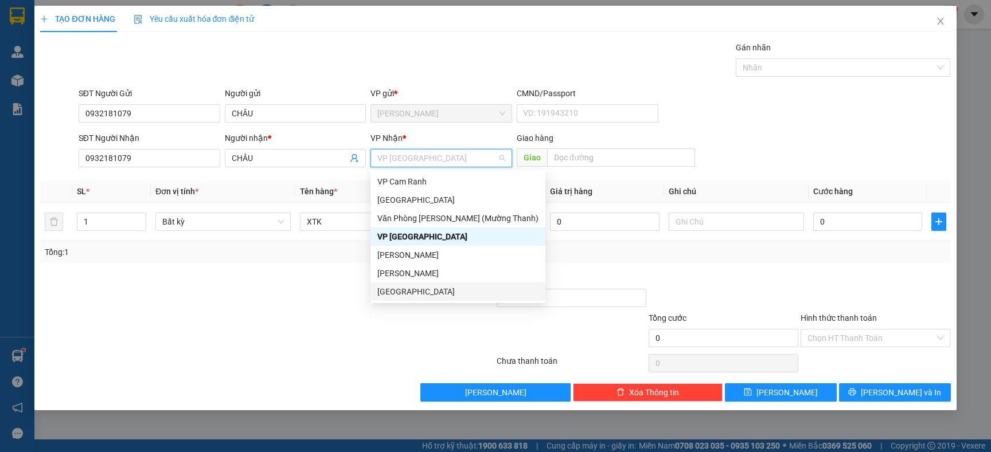
click at [367, 324] on div at bounding box center [419, 332] width 152 height 40
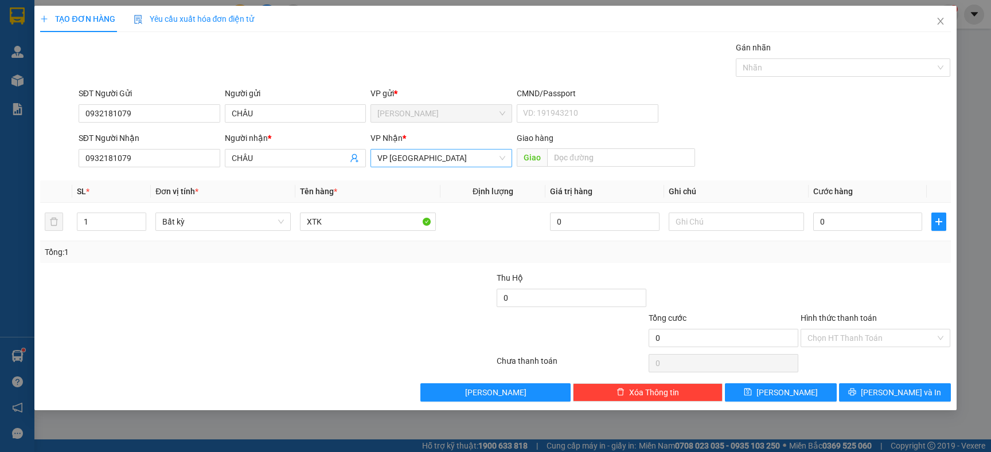
click at [431, 154] on span "VP Ninh Hòa" at bounding box center [441, 158] width 128 height 17
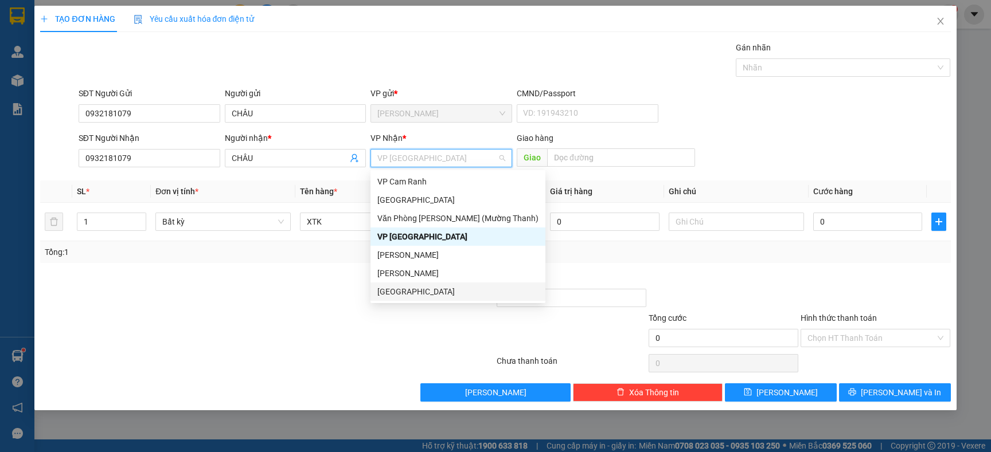
click at [384, 284] on div "[GEOGRAPHIC_DATA]" at bounding box center [457, 292] width 175 height 18
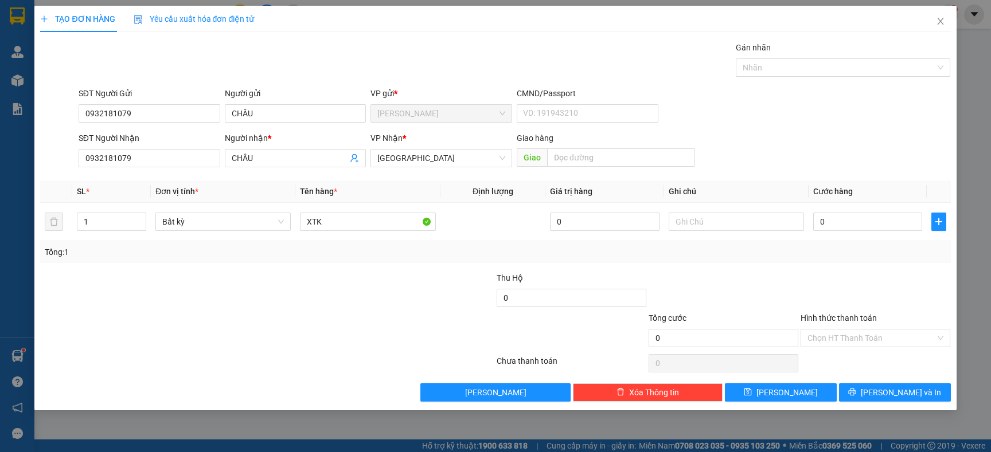
click at [384, 285] on div at bounding box center [419, 292] width 152 height 40
click at [840, 218] on input "0" at bounding box center [867, 222] width 109 height 18
click at [479, 161] on span "[GEOGRAPHIC_DATA]" at bounding box center [441, 158] width 128 height 17
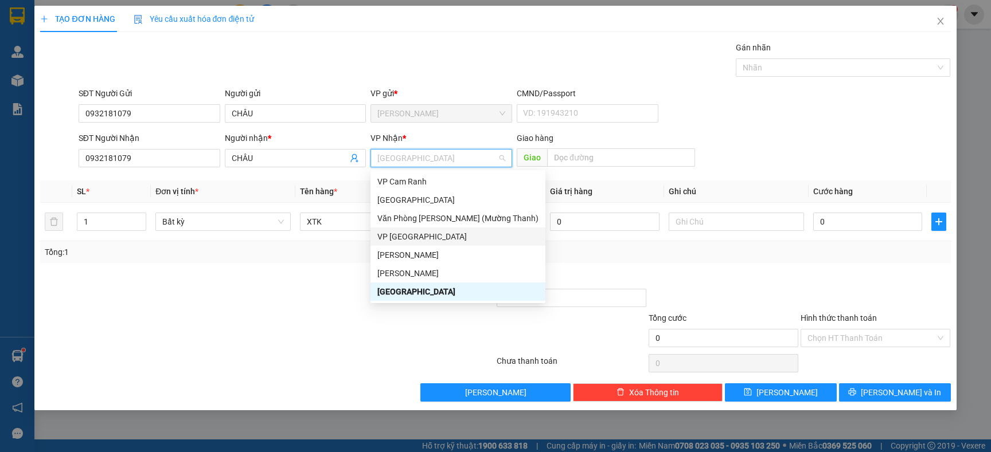
click at [402, 241] on div "VP Ninh Hòa" at bounding box center [457, 236] width 161 height 13
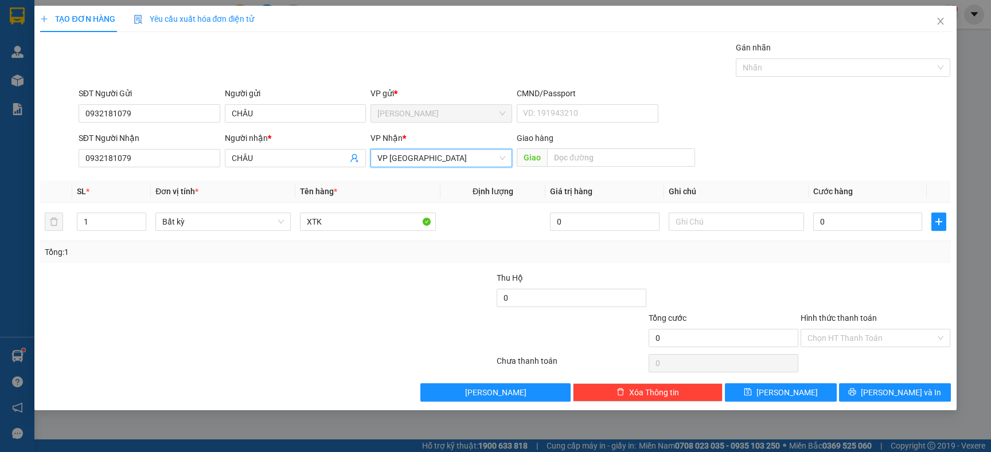
click at [383, 310] on div at bounding box center [419, 292] width 152 height 40
click at [837, 220] on input "0" at bounding box center [867, 222] width 109 height 18
click at [450, 154] on span "VP Ninh Hòa" at bounding box center [441, 158] width 128 height 17
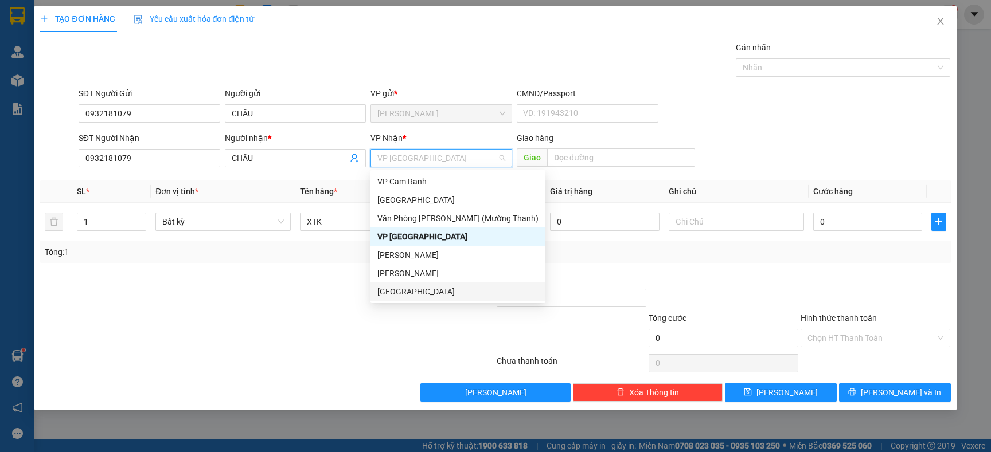
click at [386, 290] on div "[GEOGRAPHIC_DATA]" at bounding box center [457, 292] width 161 height 13
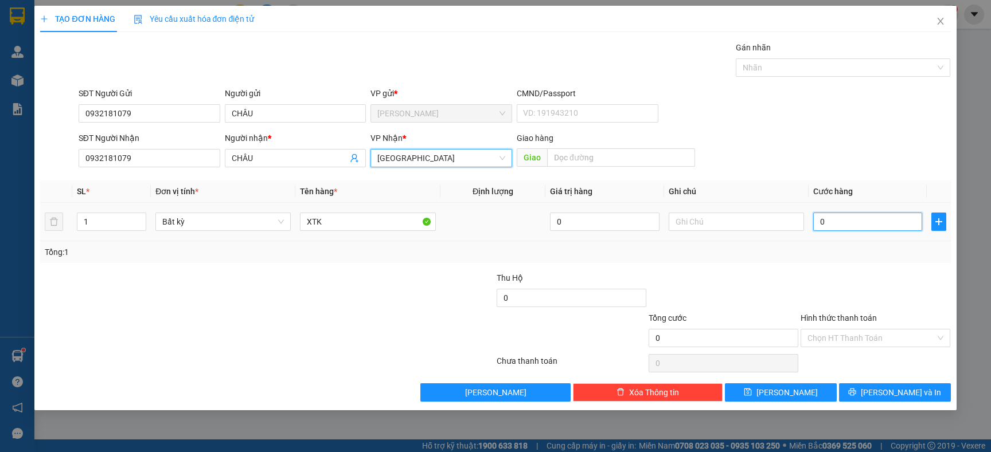
click at [876, 218] on input "0" at bounding box center [867, 222] width 109 height 18
type input "5"
type input "50"
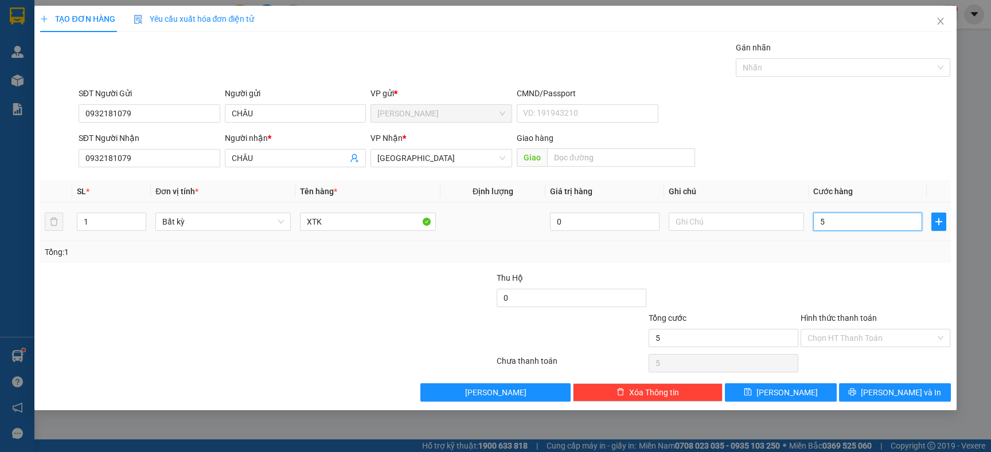
type input "50"
type input "500"
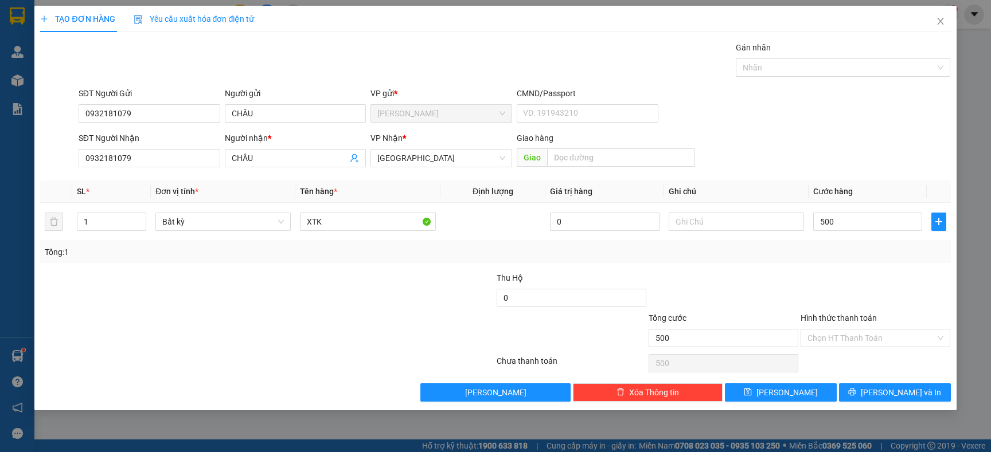
type input "500.000"
click at [820, 272] on div at bounding box center [875, 292] width 152 height 40
click at [857, 229] on input "500.000" at bounding box center [867, 222] width 109 height 18
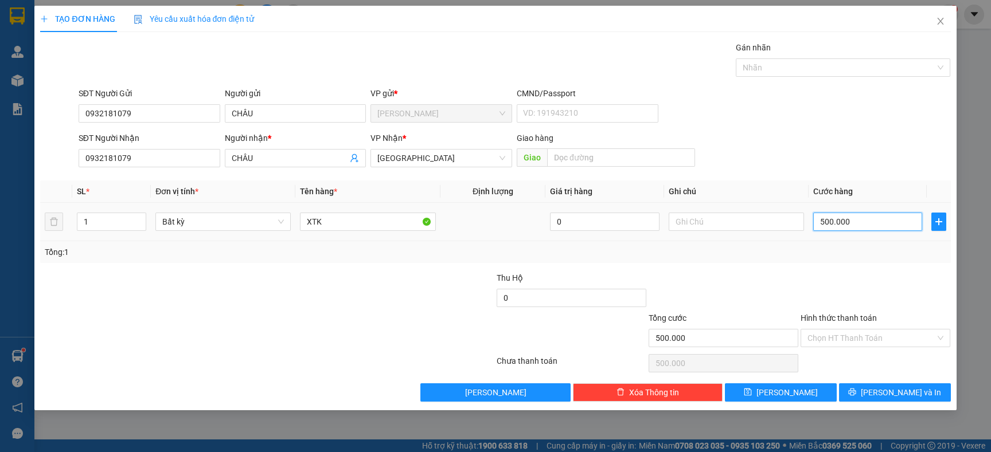
type input "0"
type input "04"
type input "4"
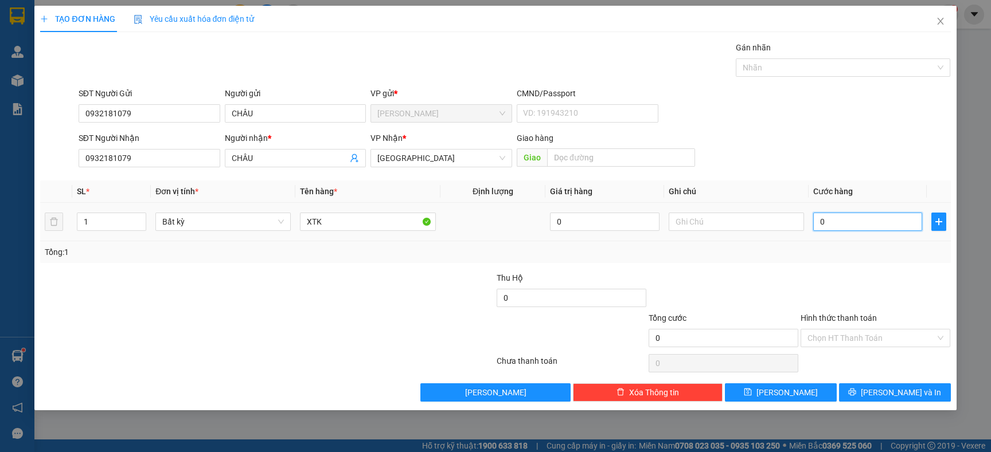
type input "4"
type input "040"
type input "40"
type input "0.400"
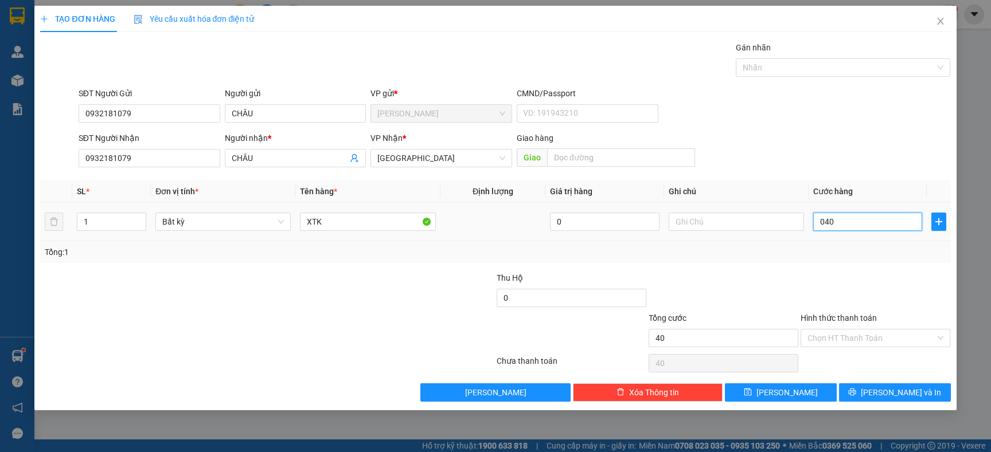
type input "400"
type input "400.000"
click at [847, 259] on div "Tổng: 1" at bounding box center [495, 252] width 901 height 13
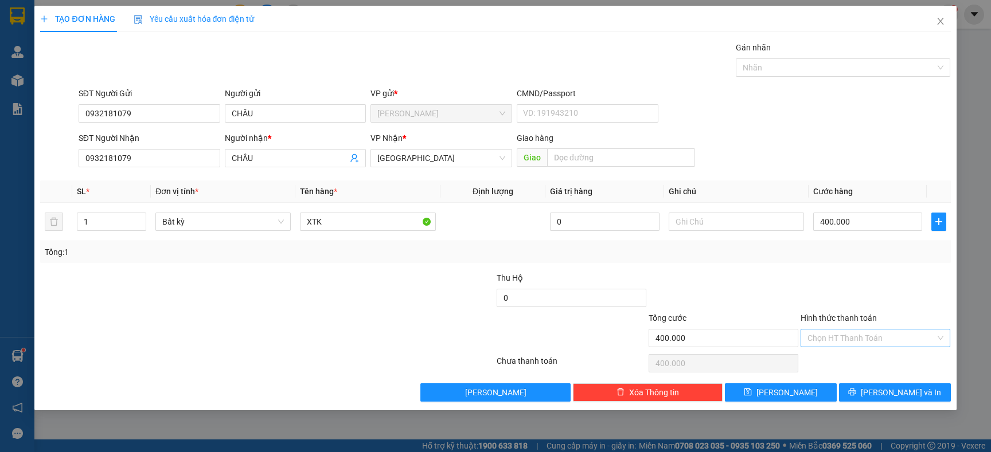
click at [834, 338] on input "Hình thức thanh toán" at bounding box center [871, 338] width 128 height 17
click at [821, 365] on div "Tại văn phòng" at bounding box center [875, 361] width 136 height 13
type input "0"
click at [705, 226] on input "text" at bounding box center [736, 222] width 135 height 18
type input "X"
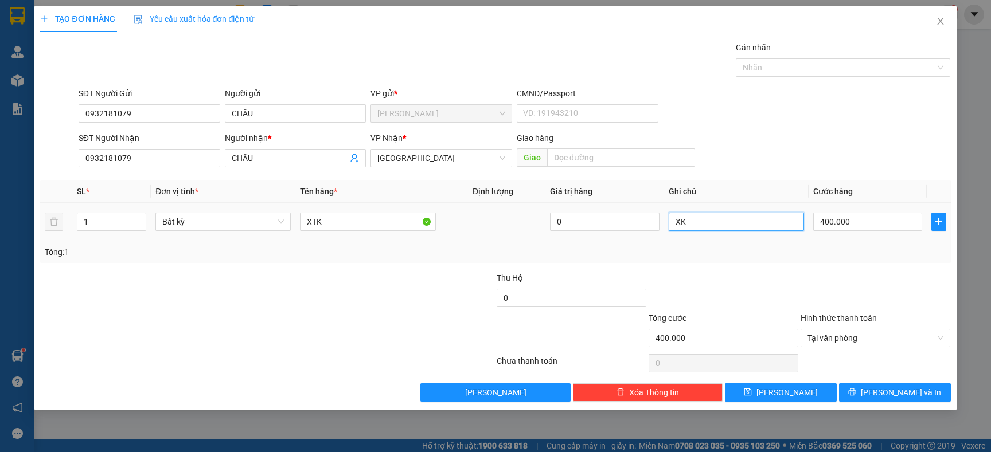
type input "X"
click at [707, 259] on div "Tổng: 1" at bounding box center [495, 252] width 901 height 13
click at [737, 225] on input "XTK BỌC 100K" at bounding box center [736, 222] width 135 height 18
type input "XTK BỌC 100K 22H40"
click at [753, 282] on div at bounding box center [723, 292] width 152 height 40
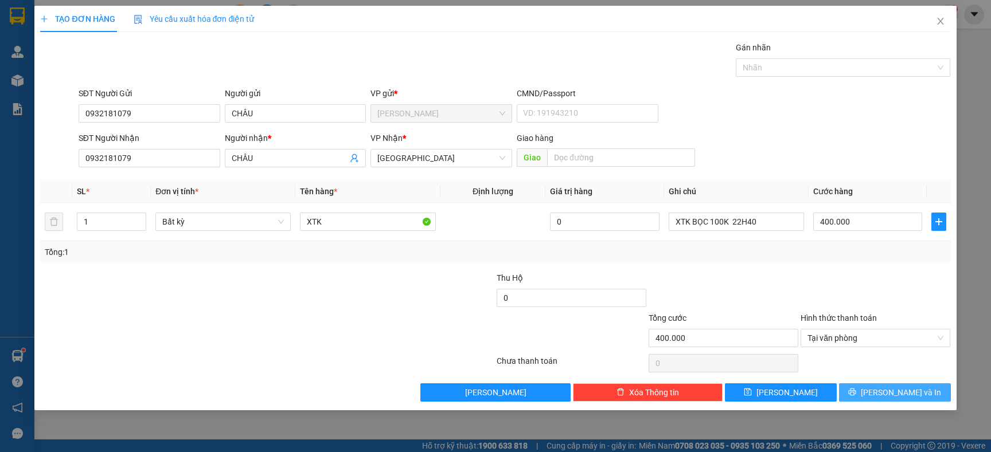
click at [856, 390] on icon "printer" at bounding box center [852, 392] width 8 height 8
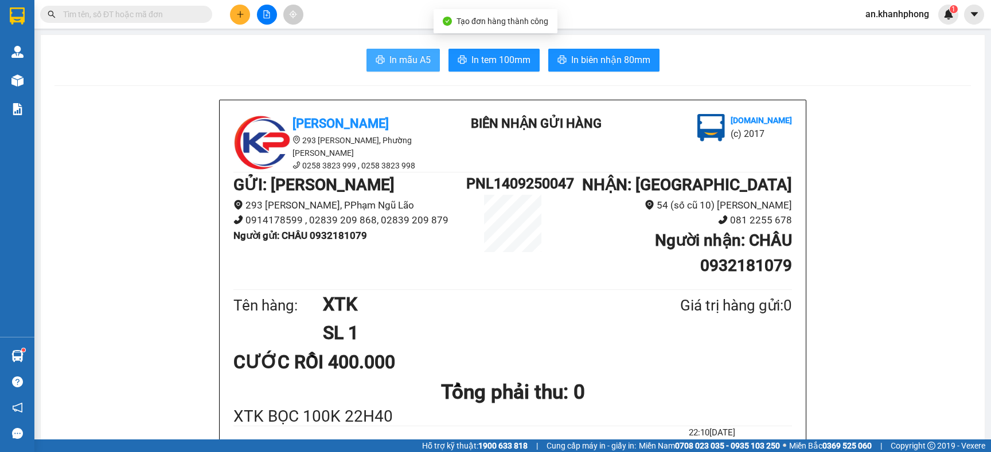
click at [376, 55] on icon "printer" at bounding box center [380, 59] width 9 height 9
click at [246, 10] on button at bounding box center [240, 15] width 20 height 20
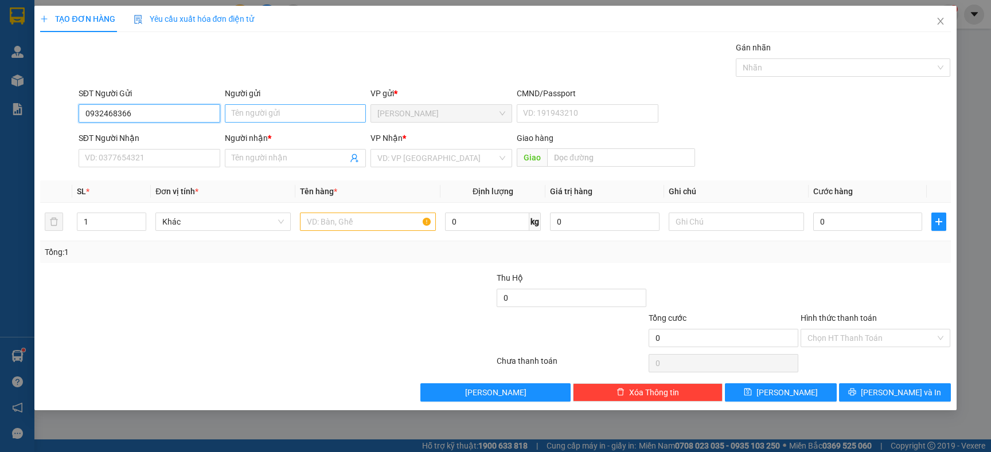
type input "0932468366"
click at [246, 111] on input "Người gửi" at bounding box center [296, 113] width 142 height 18
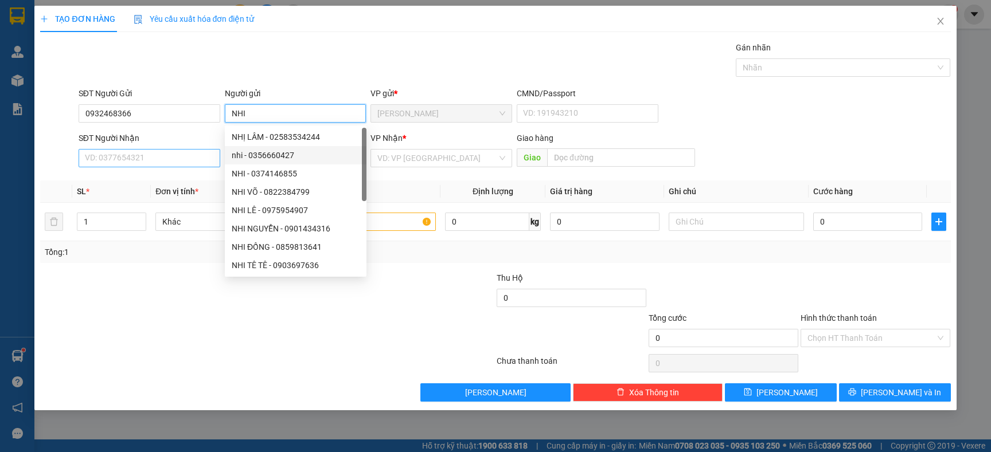
type input "NHI"
click at [163, 163] on input "SĐT Người Nhận" at bounding box center [150, 158] width 142 height 18
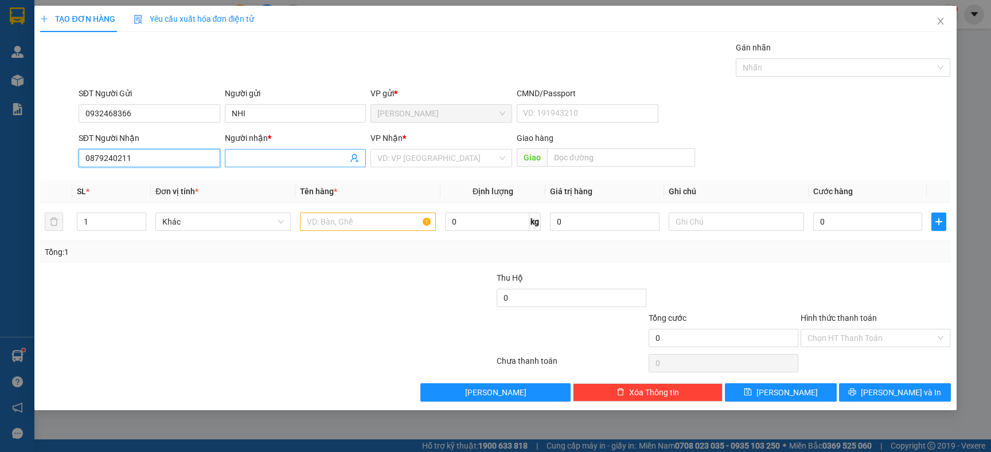
type input "0879240211"
click at [271, 162] on input "Người nhận *" at bounding box center [290, 158] width 116 height 13
click at [271, 162] on input "STEPAN" at bounding box center [290, 158] width 116 height 13
type input "STEPAN"
click at [325, 223] on input "text" at bounding box center [367, 222] width 135 height 18
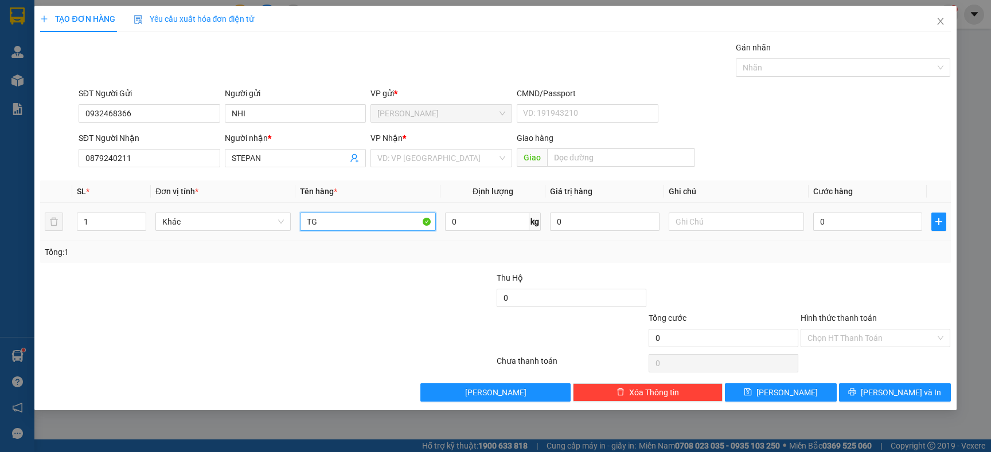
type input "TG"
click at [326, 236] on td "TG" at bounding box center [367, 222] width 144 height 38
click at [484, 155] on input "search" at bounding box center [437, 158] width 120 height 17
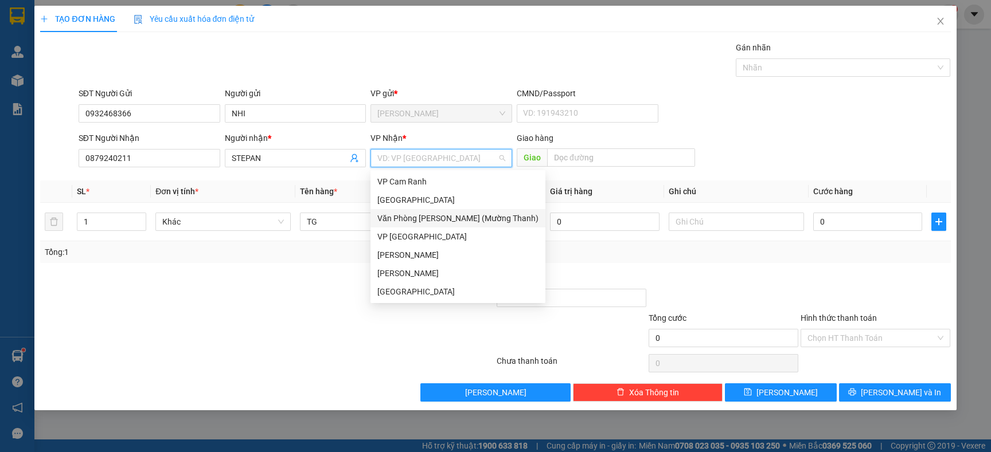
click at [423, 211] on div "Văn Phòng Trần Phú (Mường Thanh)" at bounding box center [457, 218] width 175 height 18
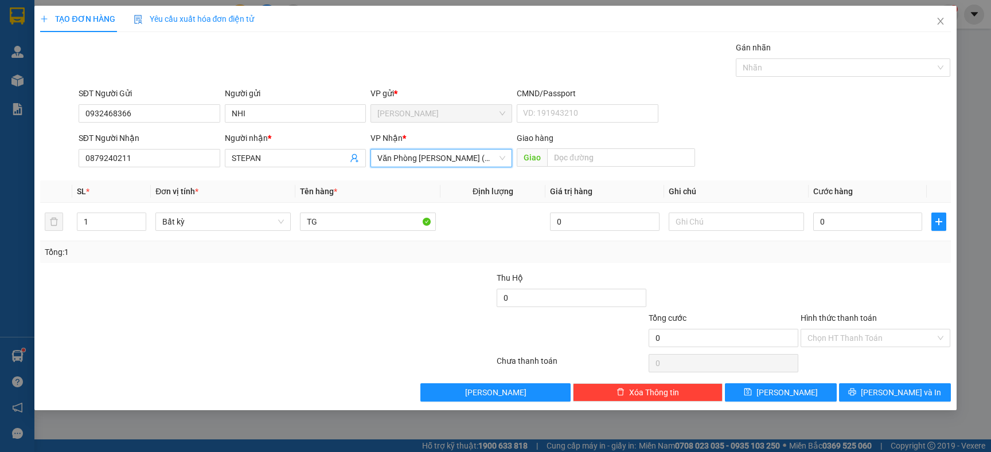
click at [452, 156] on span "Văn Phòng Trần Phú (Mường Thanh)" at bounding box center [441, 158] width 128 height 17
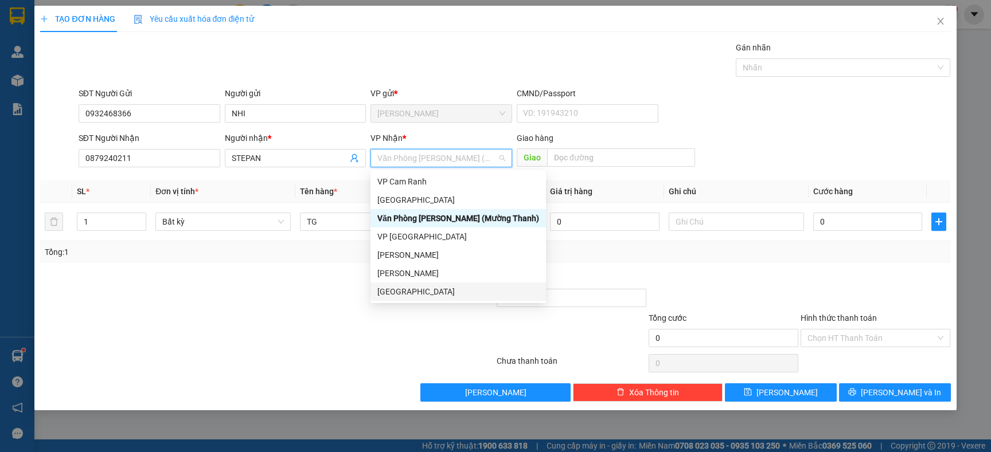
click at [391, 294] on div "[GEOGRAPHIC_DATA]" at bounding box center [458, 292] width 162 height 13
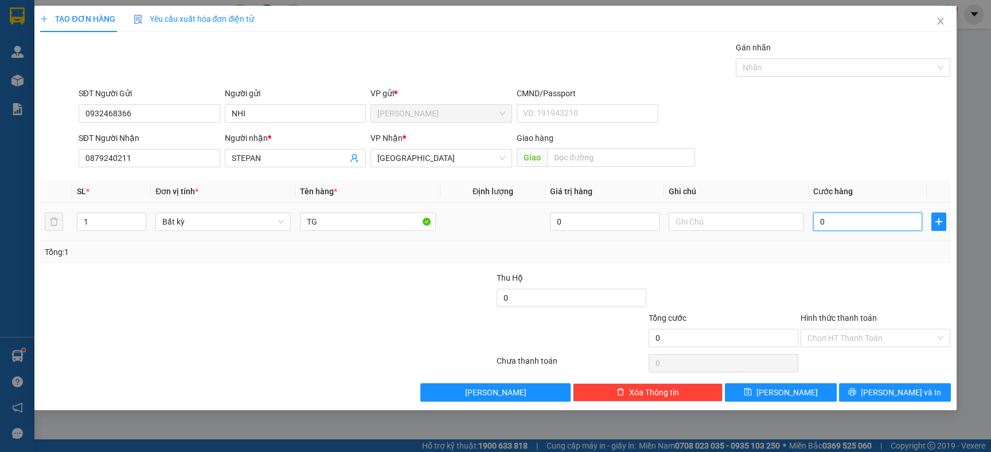
click at [863, 224] on input "0" at bounding box center [867, 222] width 109 height 18
type input "3"
type input "30"
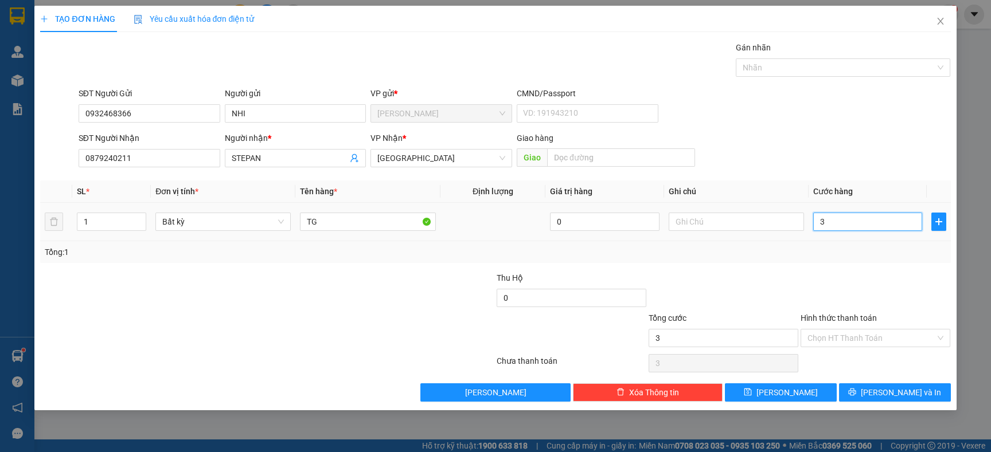
type input "30"
type input "30.000"
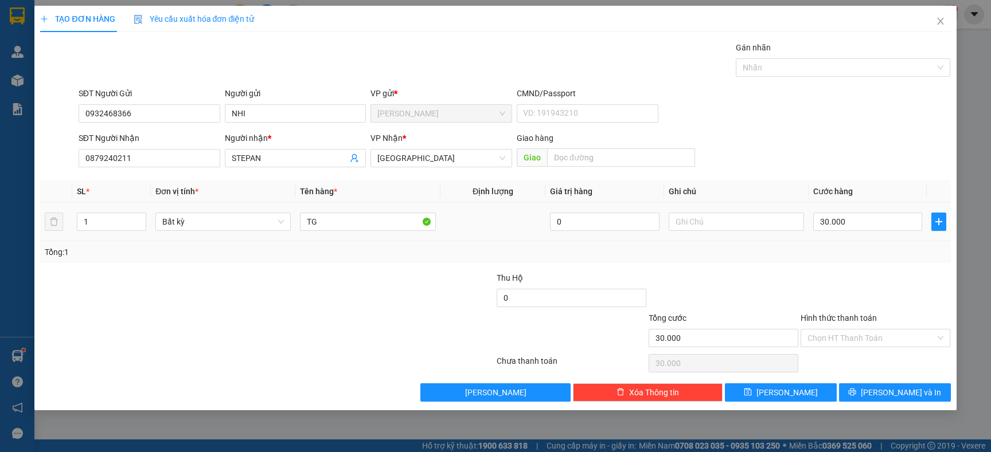
click at [863, 252] on div "Tổng: 1" at bounding box center [495, 252] width 910 height 22
click at [862, 393] on button "Lưu và In" at bounding box center [895, 393] width 112 height 18
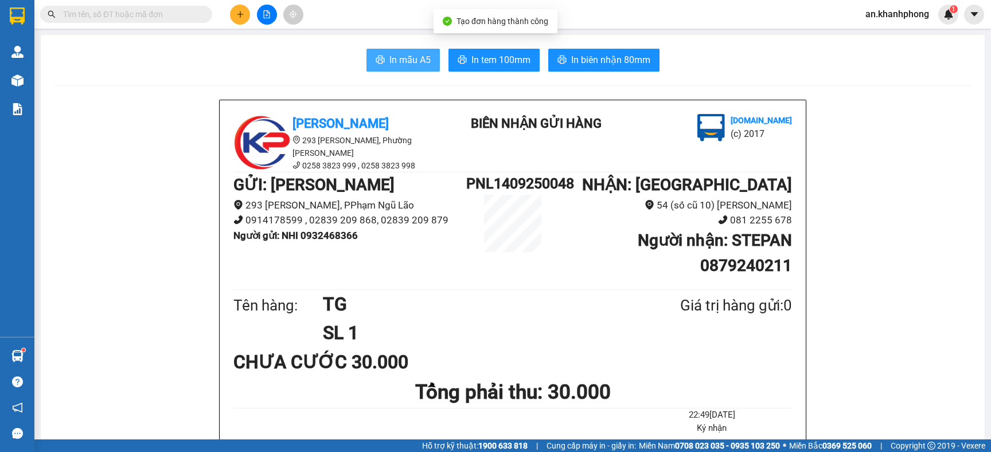
click at [366, 62] on button "In mẫu A5" at bounding box center [402, 60] width 73 height 23
click at [170, 18] on input "text" at bounding box center [130, 14] width 135 height 13
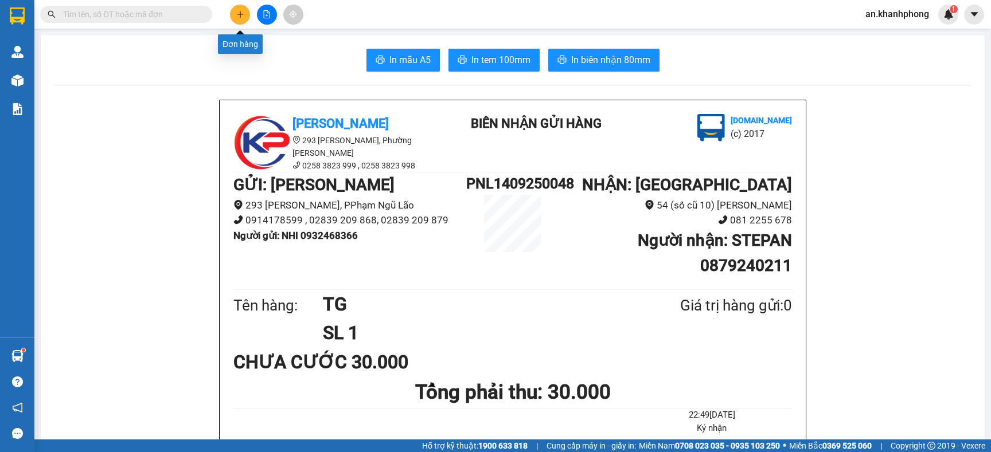
click at [235, 10] on button at bounding box center [240, 15] width 20 height 20
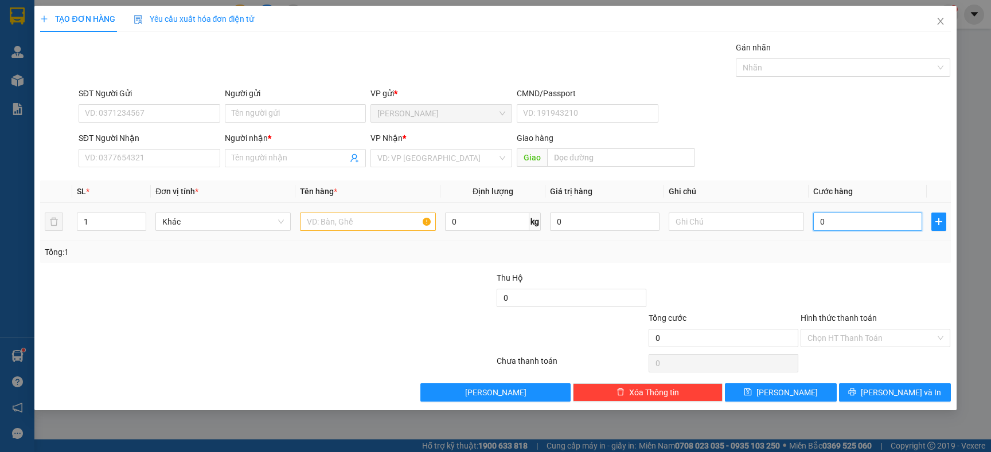
click at [842, 224] on input "0" at bounding box center [867, 222] width 109 height 18
click at [123, 111] on input "SĐT Người Gửi" at bounding box center [150, 113] width 142 height 18
drag, startPoint x: 818, startPoint y: 33, endPoint x: 813, endPoint y: 38, distance: 7.3
click at [813, 38] on div "TẠO ĐƠN HÀNG Yêu cầu xuất hóa đơn điện tử Transit Pickup Surcharge Ids Transit …" at bounding box center [495, 204] width 910 height 396
click at [945, 21] on span "Close" at bounding box center [940, 22] width 32 height 32
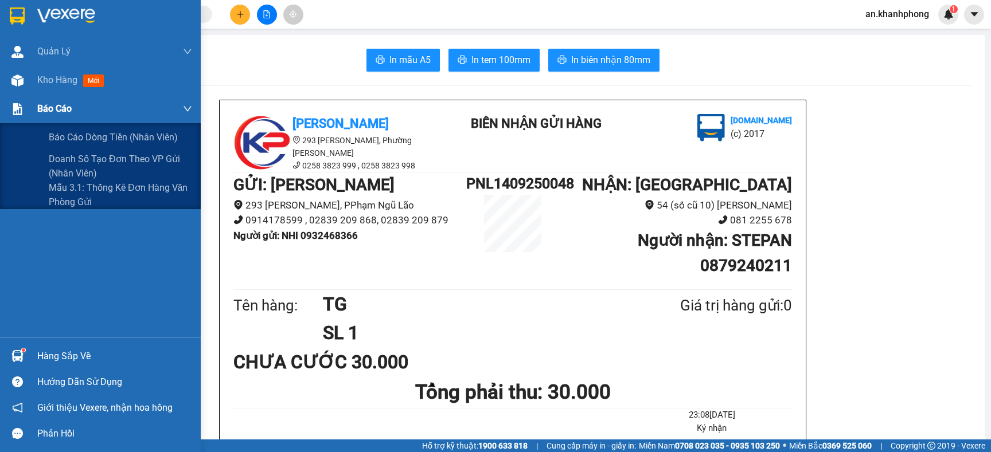
click at [46, 111] on span "Báo cáo" at bounding box center [54, 108] width 34 height 14
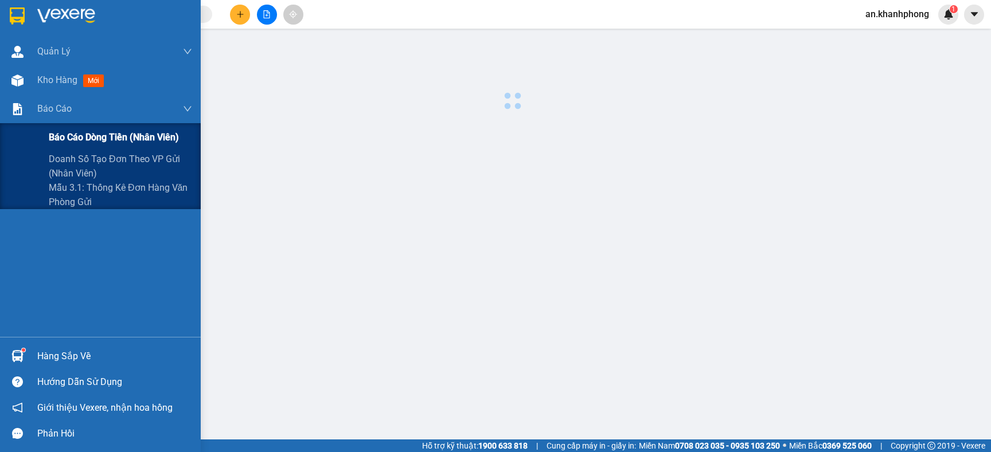
click at [45, 134] on div "Báo cáo dòng tiền (nhân viên)" at bounding box center [100, 137] width 201 height 29
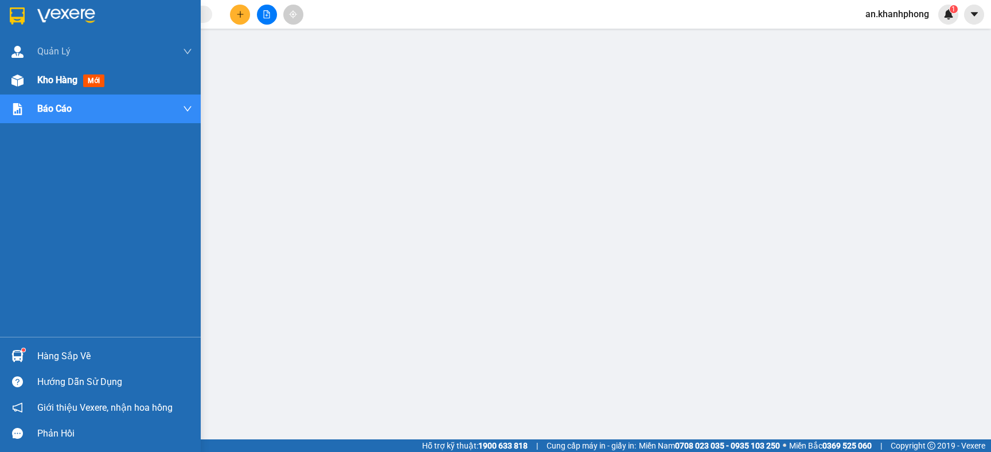
click at [47, 84] on span "Kho hàng" at bounding box center [57, 80] width 40 height 11
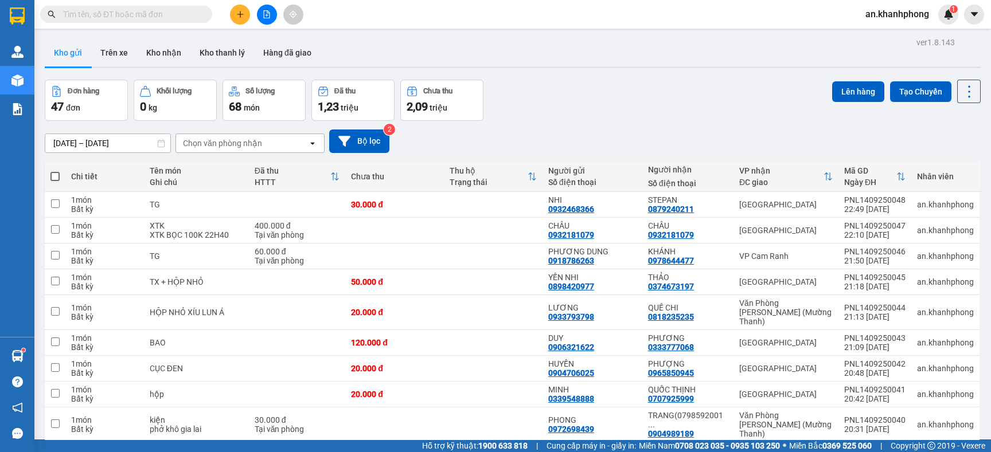
click at [238, 13] on icon "plus" at bounding box center [240, 14] width 8 height 8
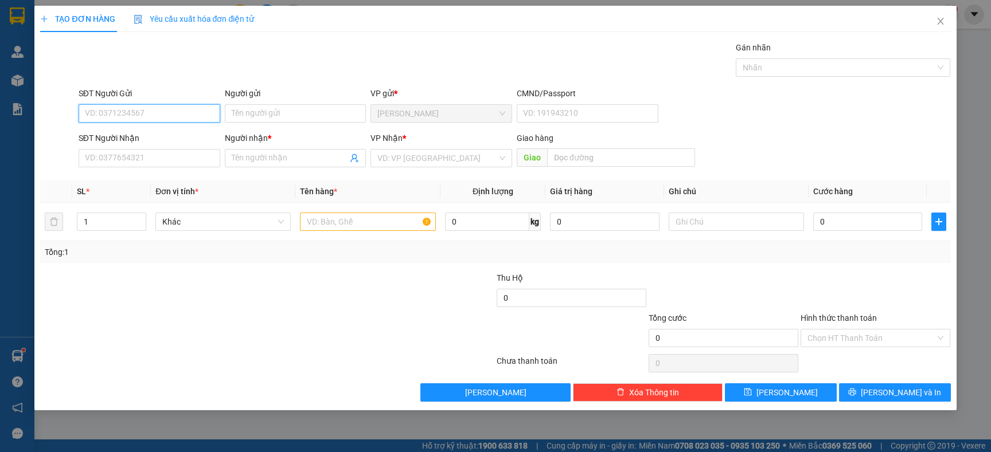
click at [164, 120] on input "SĐT Người Gửi" at bounding box center [150, 113] width 142 height 18
type input "0907873369"
click at [259, 120] on input "Người gửi" at bounding box center [296, 113] width 142 height 18
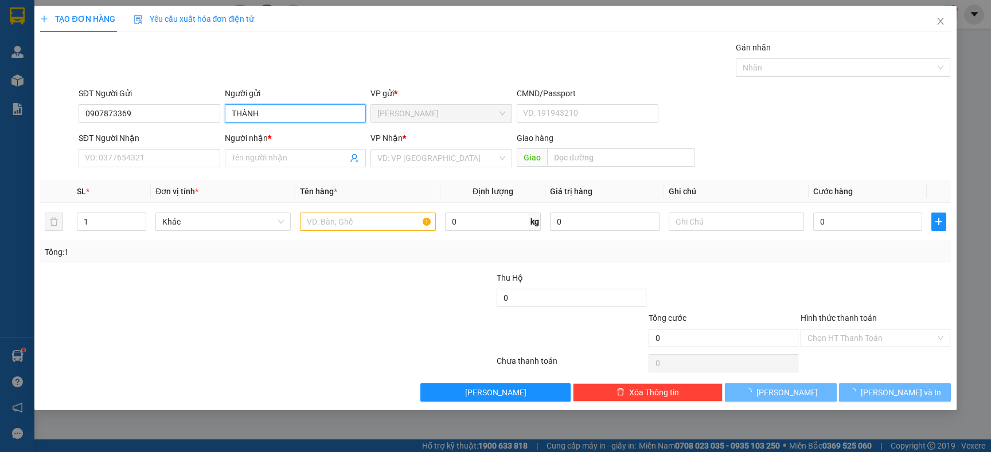
type input "THÀNH"
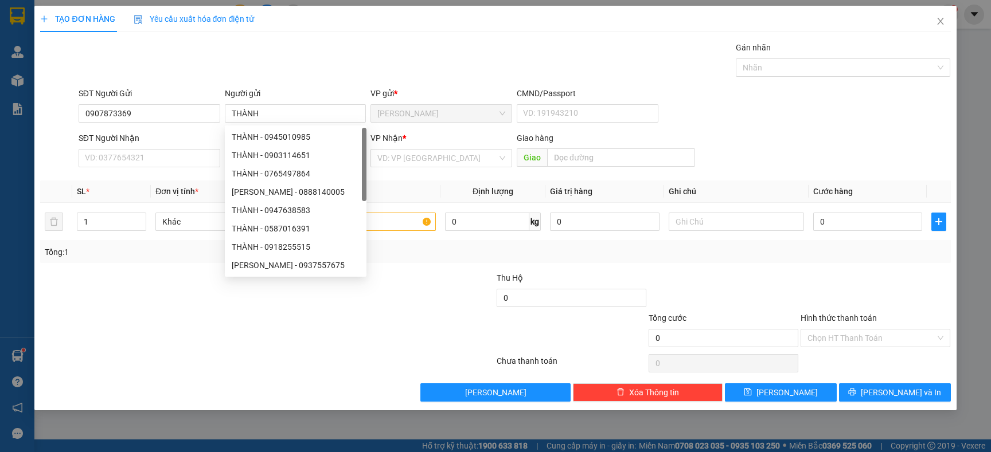
click at [170, 168] on div "SĐT Người Nhận VD: 0377654321" at bounding box center [150, 152] width 142 height 40
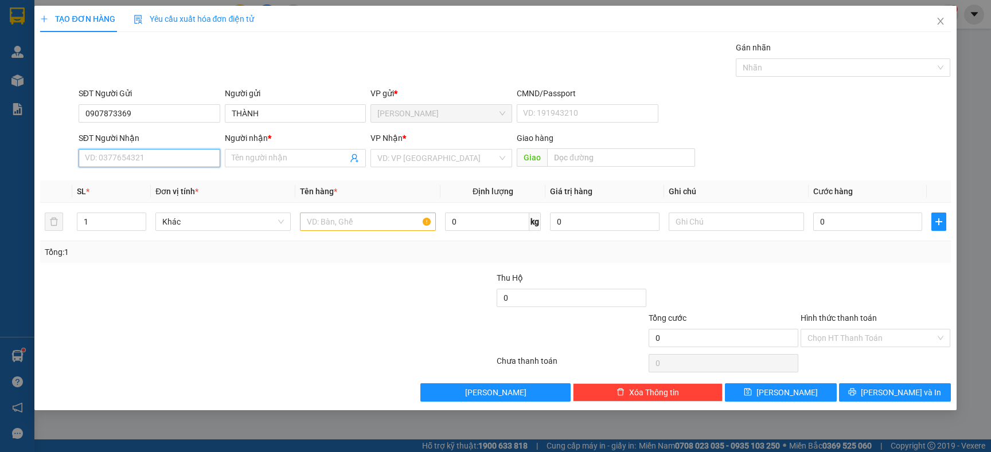
click at [166, 166] on input "SĐT Người Nhận" at bounding box center [150, 158] width 142 height 18
type input "0907873369"
click at [275, 159] on input "Người nhận *" at bounding box center [290, 158] width 116 height 13
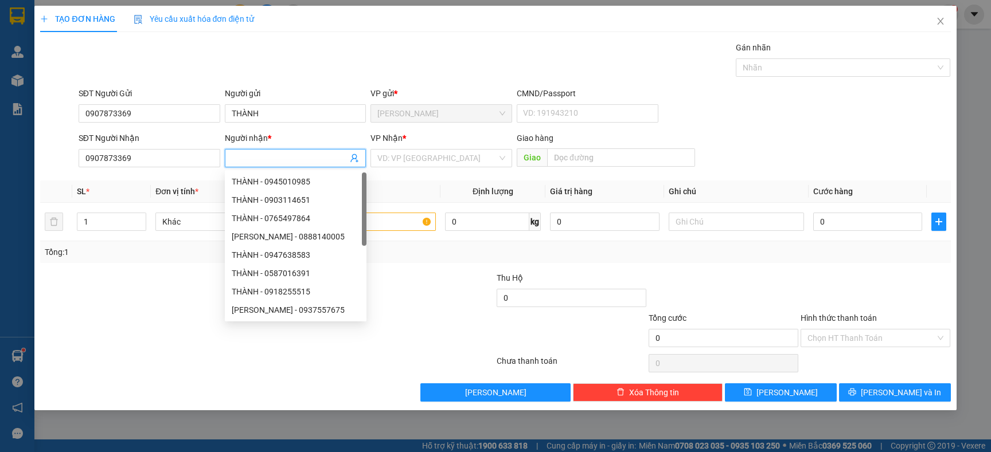
type input "X"
type input "THÀNH"
click at [185, 279] on div at bounding box center [191, 292] width 304 height 40
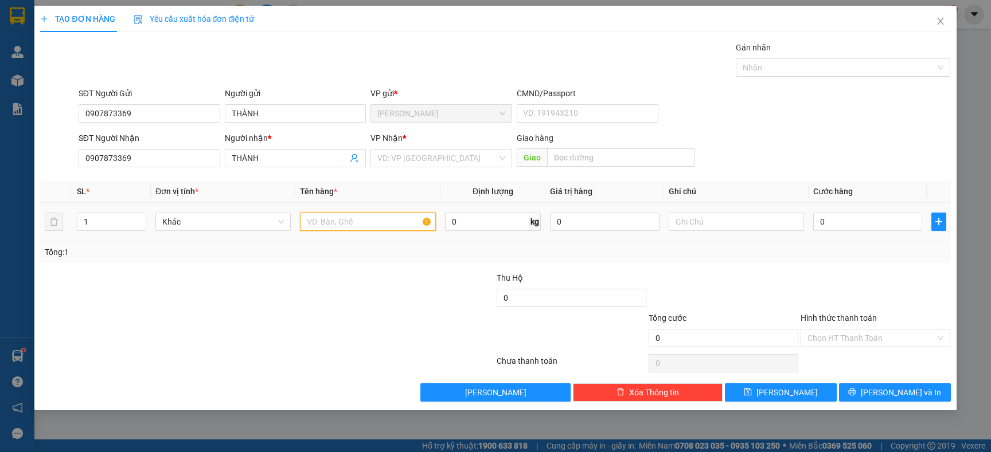
click at [338, 221] on input "text" at bounding box center [367, 222] width 135 height 18
type input "XTK"
click at [367, 275] on div at bounding box center [419, 292] width 152 height 40
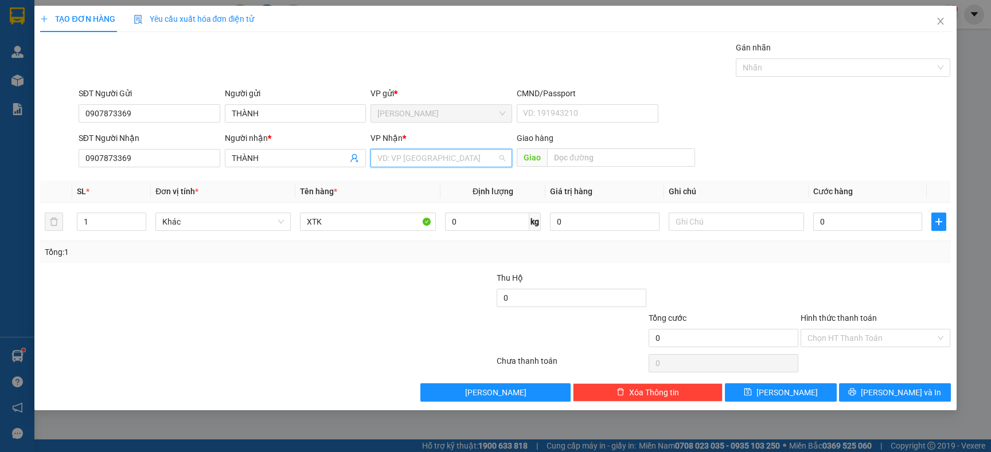
click at [417, 163] on input "search" at bounding box center [437, 158] width 120 height 17
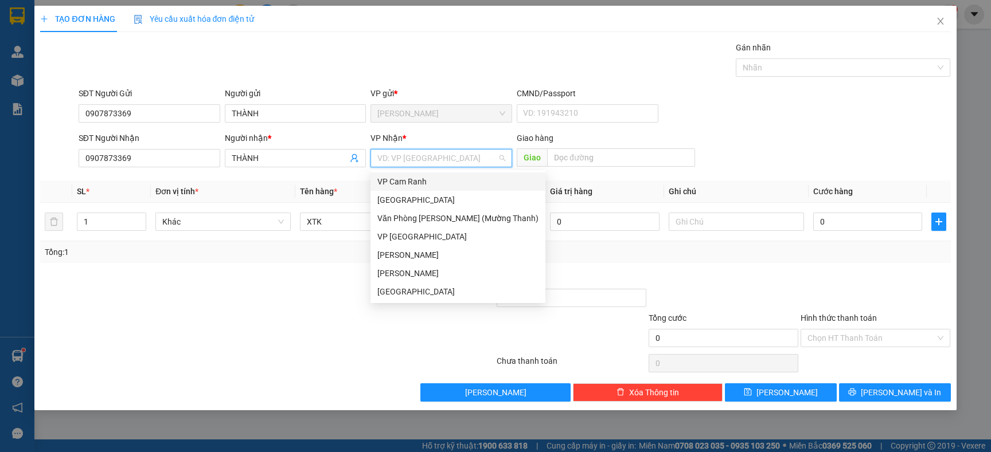
click at [397, 185] on div "VP Cam Ranh" at bounding box center [457, 181] width 161 height 13
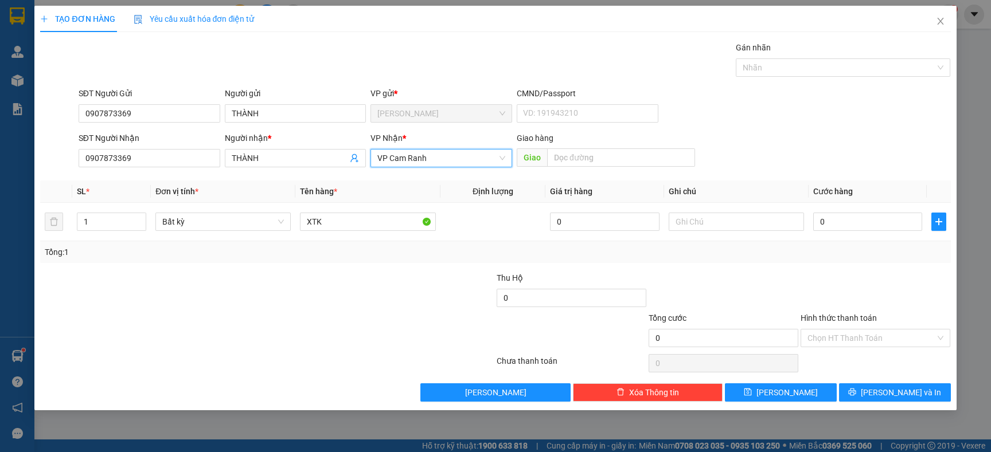
click at [402, 290] on div at bounding box center [419, 292] width 152 height 40
click at [876, 222] on input "0" at bounding box center [867, 222] width 109 height 18
type input "4"
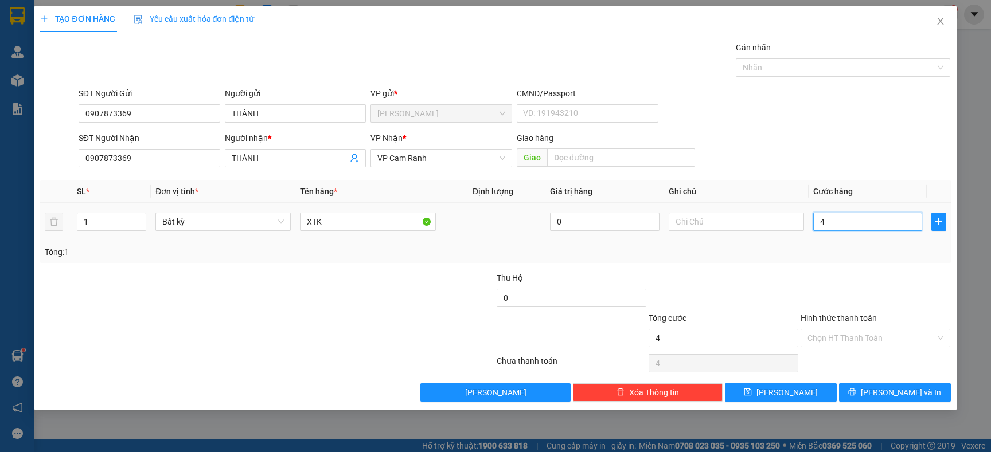
type input "45"
type input "450"
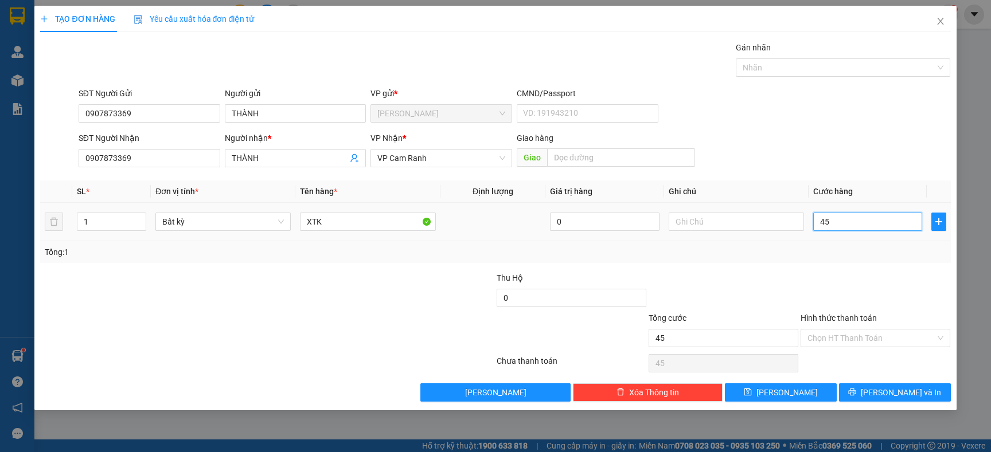
type input "450"
type input "450.000"
click at [861, 244] on div "Tổng: 1" at bounding box center [495, 252] width 910 height 22
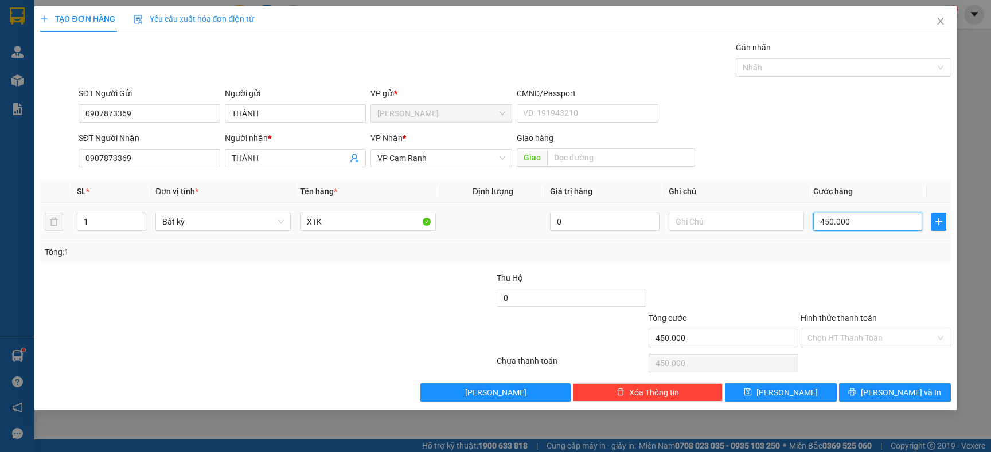
click at [863, 225] on input "450.000" at bounding box center [867, 222] width 109 height 18
type input "0"
type input "03"
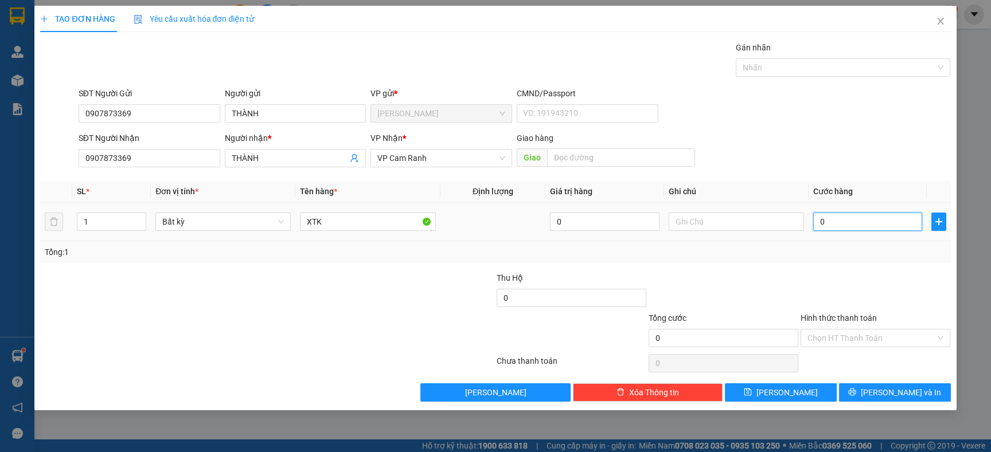
type input "3"
type input "035"
type input "35"
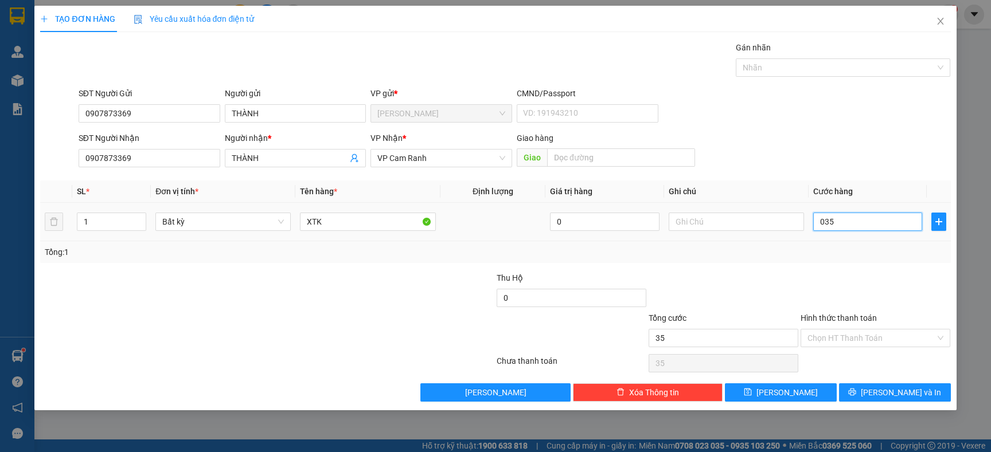
type input "0.350"
type input "350"
type input "350.000"
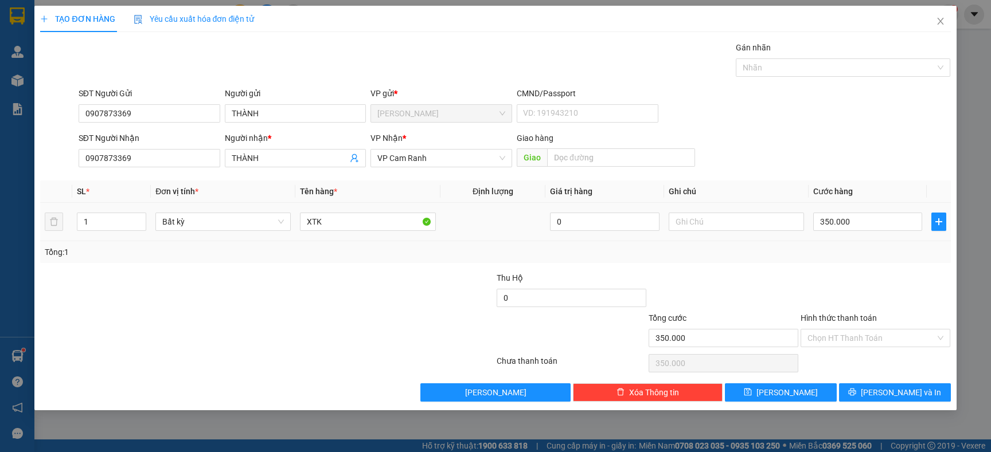
click at [807, 248] on div "Tổng: 1" at bounding box center [495, 252] width 901 height 13
click at [820, 338] on input "Hình thức thanh toán" at bounding box center [871, 338] width 128 height 17
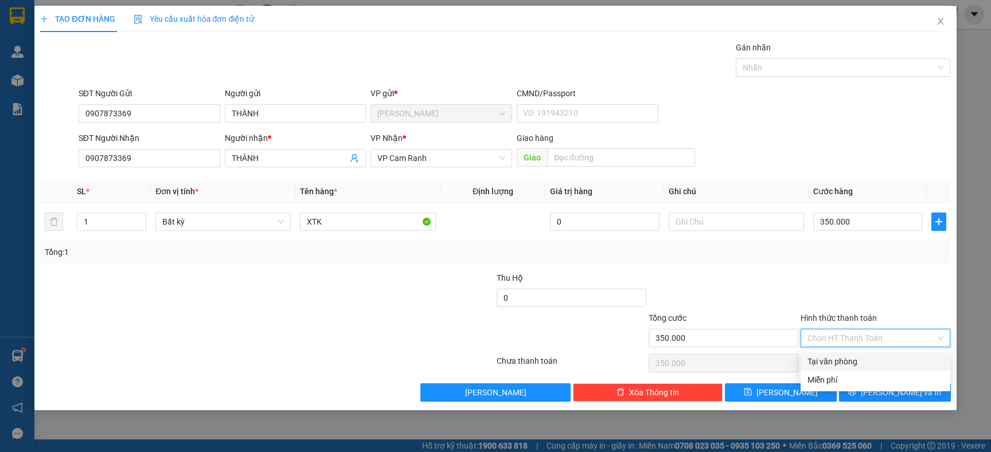
click at [809, 359] on div "Tại văn phòng" at bounding box center [875, 361] width 136 height 13
type input "0"
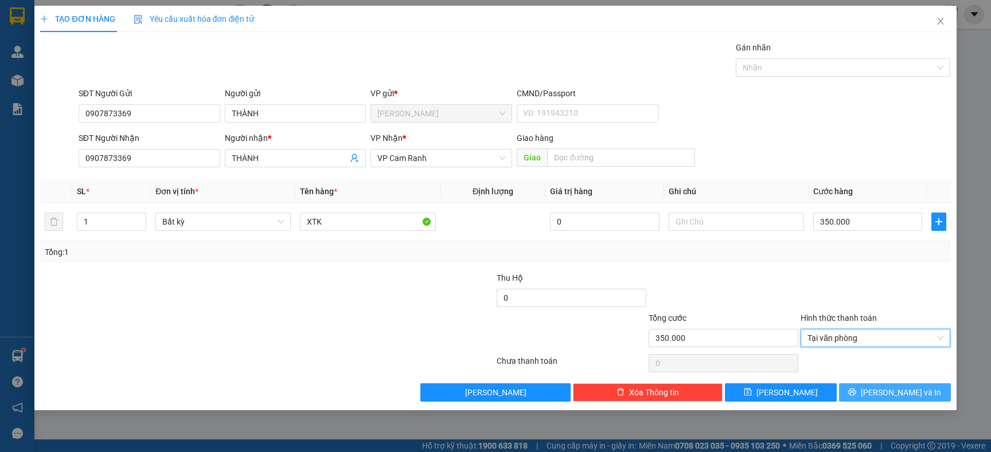
click at [856, 392] on icon "printer" at bounding box center [852, 392] width 8 height 8
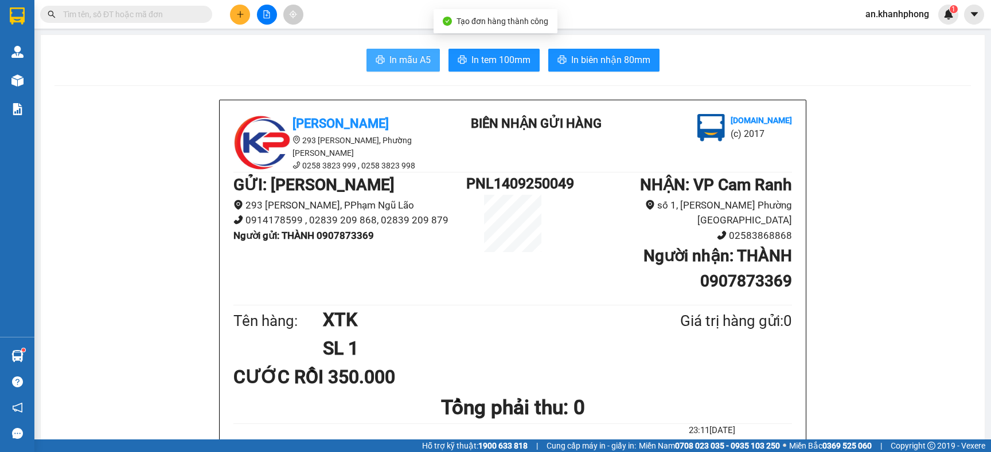
click at [389, 62] on span "In mẫu A5" at bounding box center [409, 60] width 41 height 14
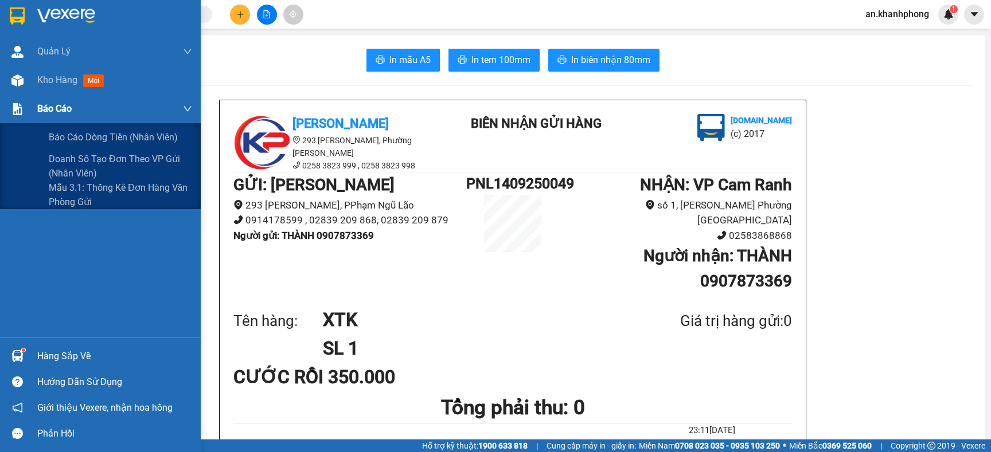
click at [64, 120] on div "Báo cáo" at bounding box center [114, 109] width 155 height 29
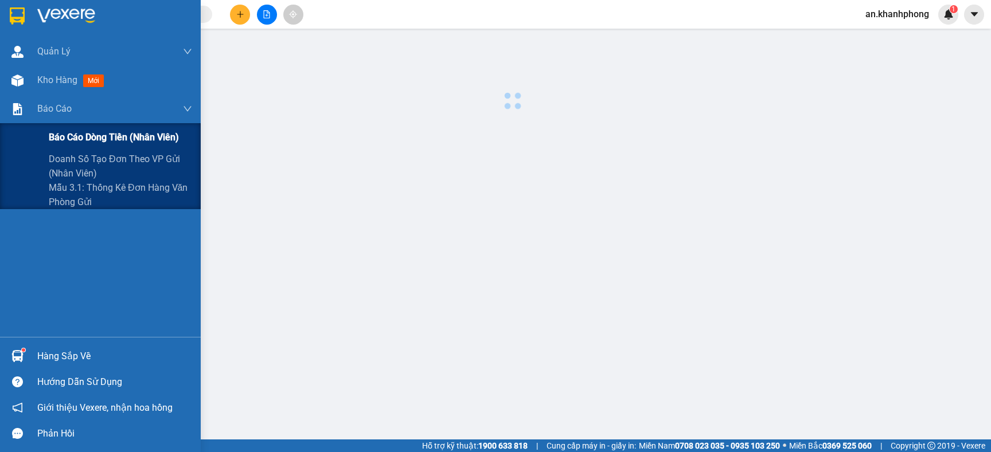
drag, startPoint x: 67, startPoint y: 142, endPoint x: 177, endPoint y: 162, distance: 111.4
click at [68, 142] on span "Báo cáo dòng tiền (nhân viên)" at bounding box center [114, 137] width 130 height 14
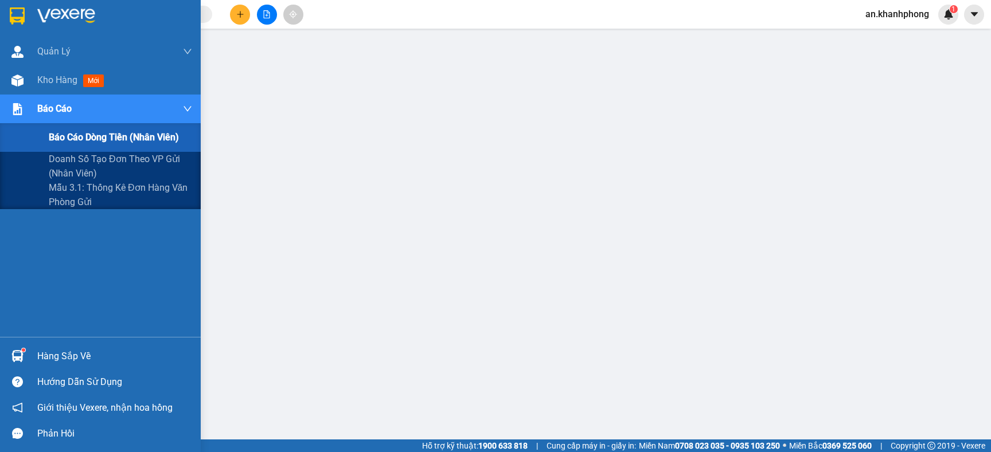
click at [83, 140] on span "Báo cáo dòng tiền (nhân viên)" at bounding box center [114, 137] width 130 height 14
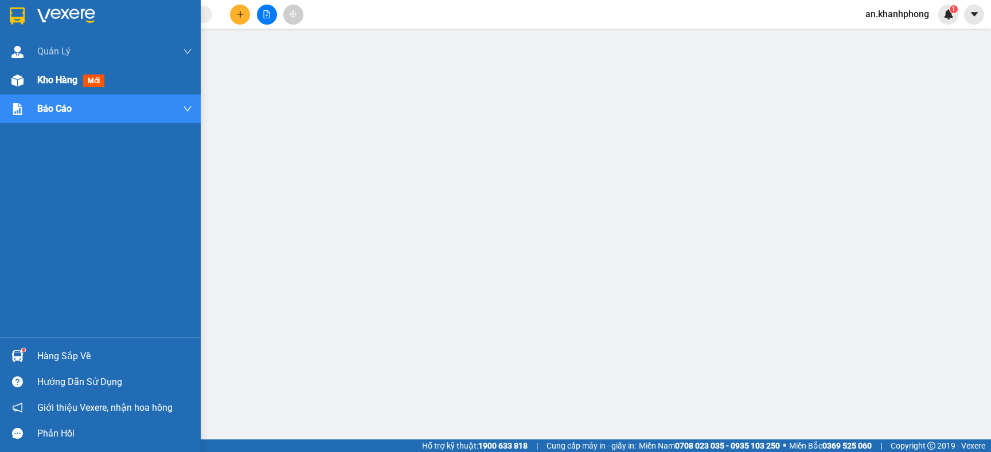
click at [27, 76] on div "Kho hàng mới" at bounding box center [100, 80] width 201 height 29
click at [52, 83] on span "Kho hàng" at bounding box center [57, 80] width 40 height 11
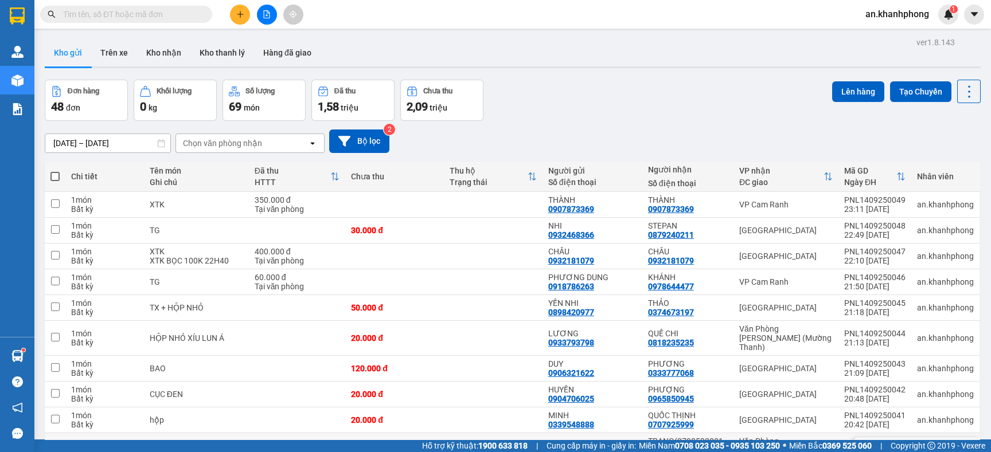
scroll to position [86, 0]
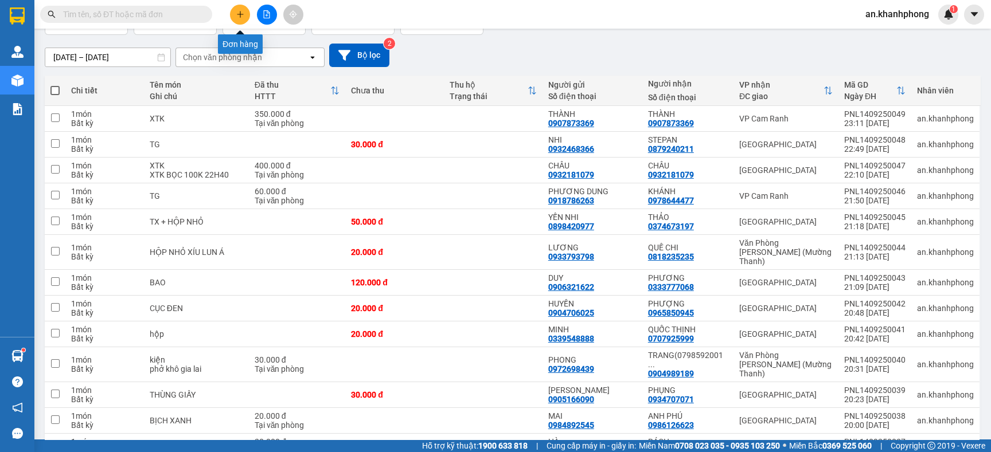
click at [233, 12] on button at bounding box center [240, 15] width 20 height 20
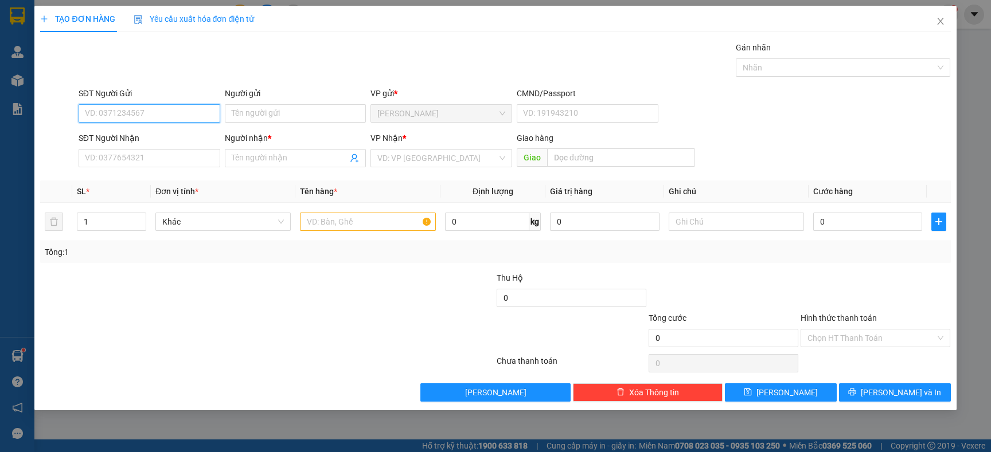
click at [108, 111] on input "SĐT Người Gửi" at bounding box center [150, 113] width 142 height 18
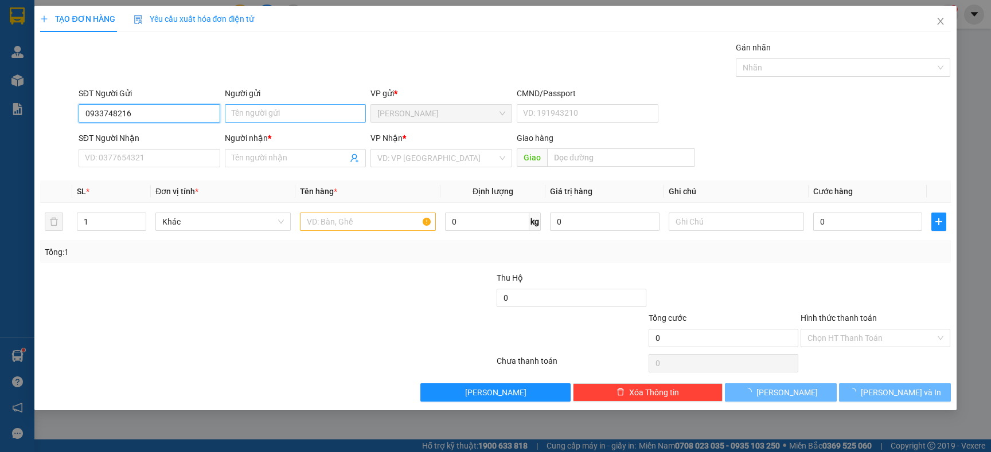
type input "0933748216"
click at [262, 111] on input "Người gửi" at bounding box center [296, 113] width 142 height 18
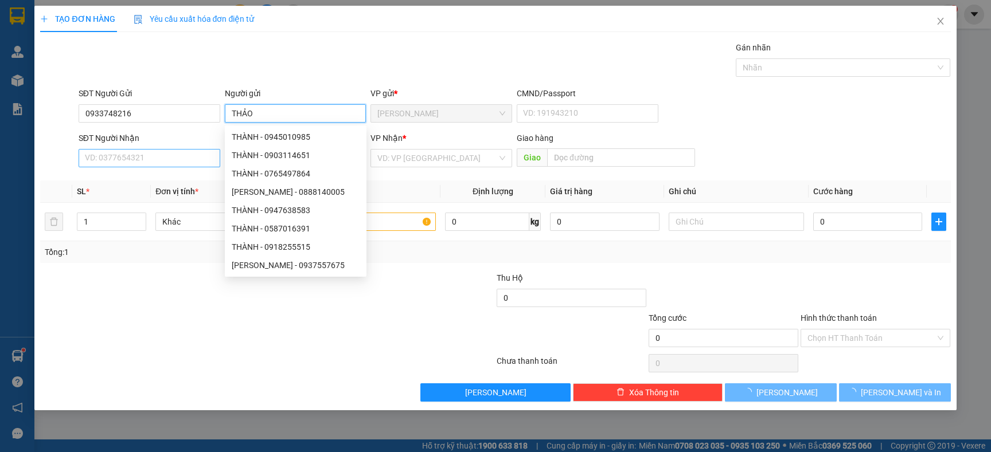
type input "THẢO"
click at [97, 163] on input "SĐT Người Nhận" at bounding box center [150, 158] width 142 height 18
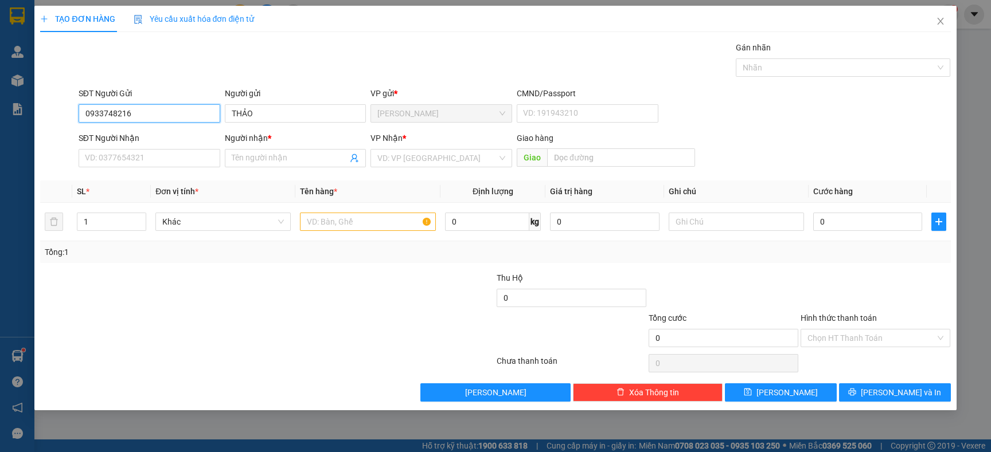
drag, startPoint x: 154, startPoint y: 111, endPoint x: 64, endPoint y: 115, distance: 89.5
click at [64, 115] on div "SĐT Người Gửi 0933748216 0933748216 Người gửi THẢO VP gửi * Phạm Ngũ Lão CMND/P…" at bounding box center [495, 107] width 912 height 40
drag, startPoint x: 274, startPoint y: 107, endPoint x: 183, endPoint y: 132, distance: 94.6
click at [183, 132] on form "SĐT Người Gửi VD: 0371234567 Người gửi THẢO THẢO VP gửi * Phạm Ngũ Lão CMND/Pas…" at bounding box center [495, 129] width 910 height 85
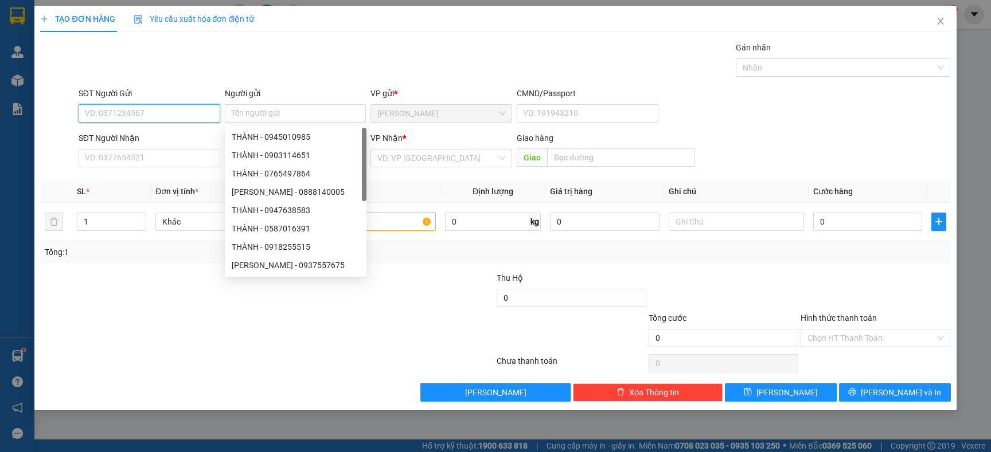
click at [174, 117] on input "SĐT Người Gửi" at bounding box center [150, 113] width 142 height 18
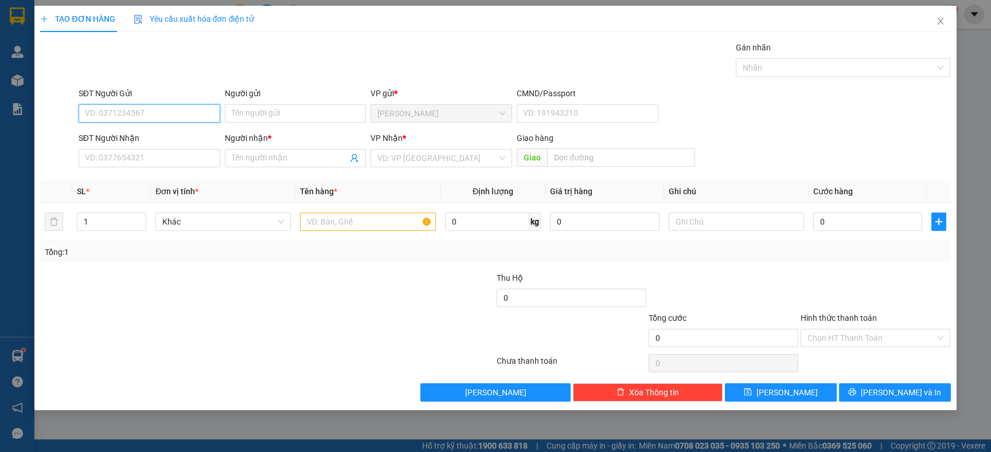
click at [174, 117] on input "SĐT Người Gửi" at bounding box center [150, 113] width 142 height 18
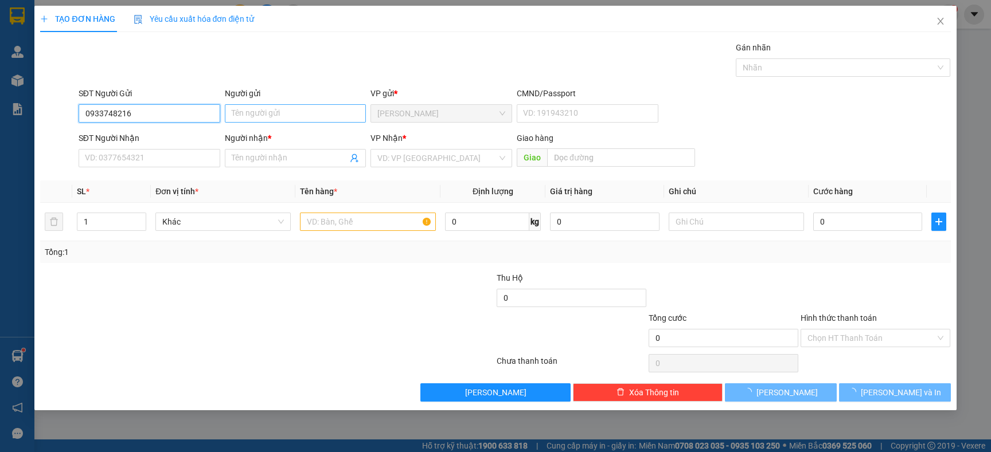
type input "0933748216"
click at [235, 105] on input "Người gửi" at bounding box center [296, 113] width 142 height 18
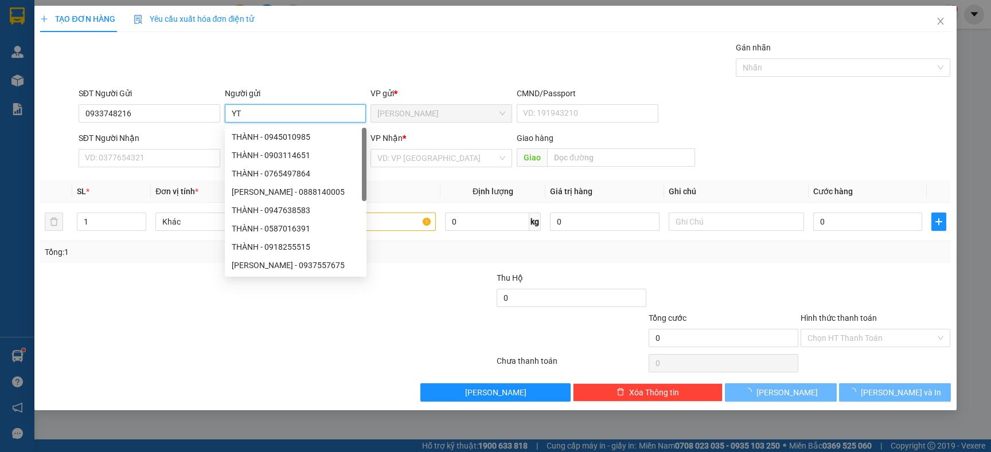
type input "Y"
type input "THẢO"
click at [166, 157] on input "SĐT Người Nhận" at bounding box center [150, 158] width 142 height 18
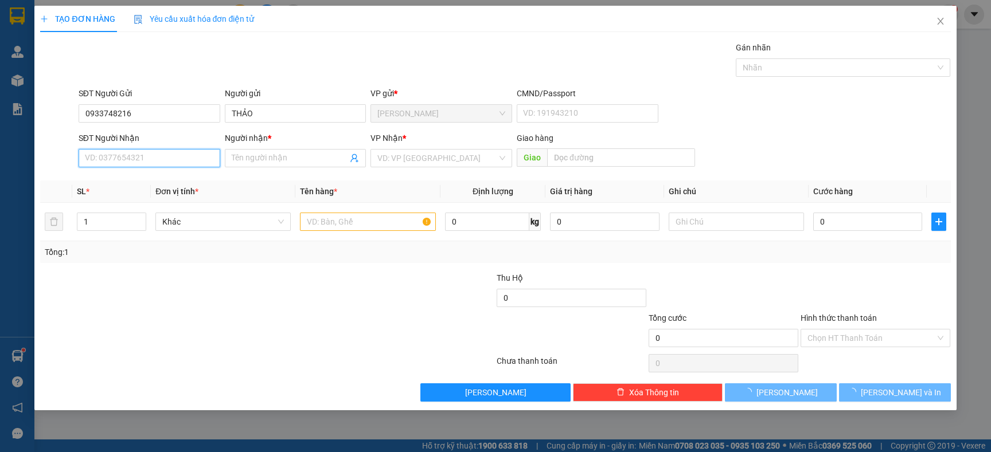
click at [166, 157] on input "SĐT Người Nhận" at bounding box center [150, 158] width 142 height 18
click at [166, 157] on input "0933748216" at bounding box center [150, 158] width 142 height 18
click at [215, 150] on input "0933748216" at bounding box center [150, 158] width 142 height 18
type input "0933748216"
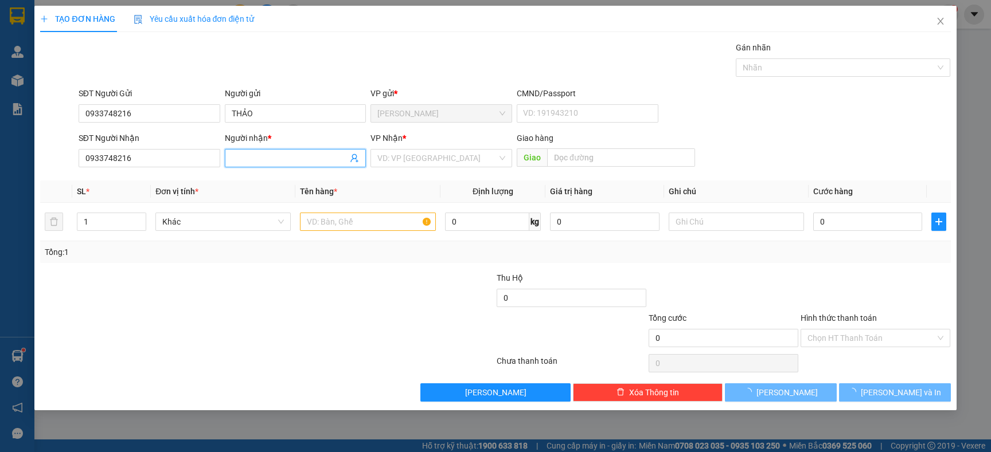
click at [240, 149] on span at bounding box center [296, 158] width 142 height 18
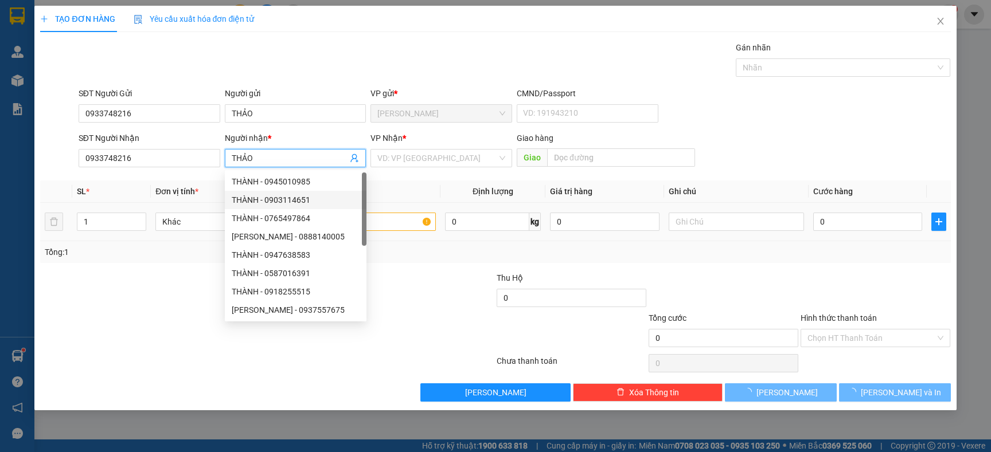
type input "THẢO"
click at [151, 261] on div "Tổng: 1" at bounding box center [495, 252] width 910 height 22
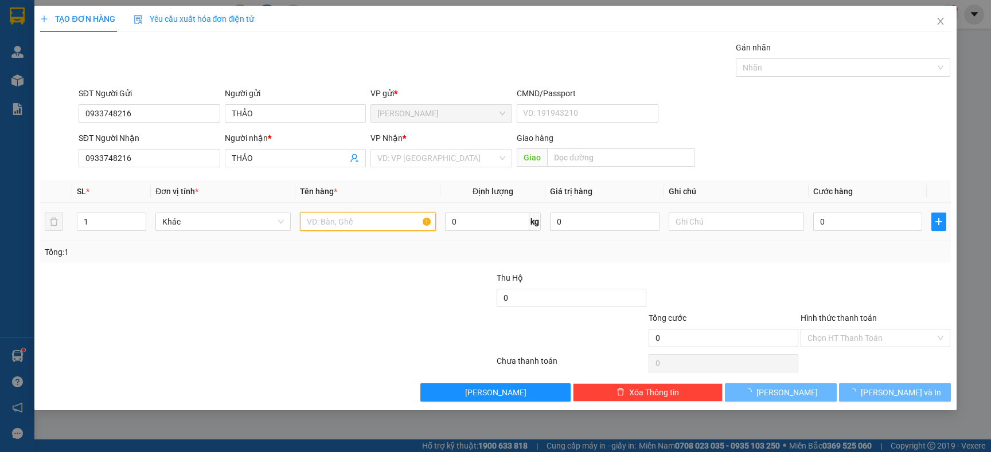
click at [316, 224] on input "text" at bounding box center [367, 222] width 135 height 18
type input "TX"
click at [316, 251] on div "Tổng: 1" at bounding box center [214, 252] width 338 height 13
click at [830, 236] on td "0" at bounding box center [867, 222] width 118 height 38
click at [838, 224] on input "0" at bounding box center [867, 222] width 109 height 18
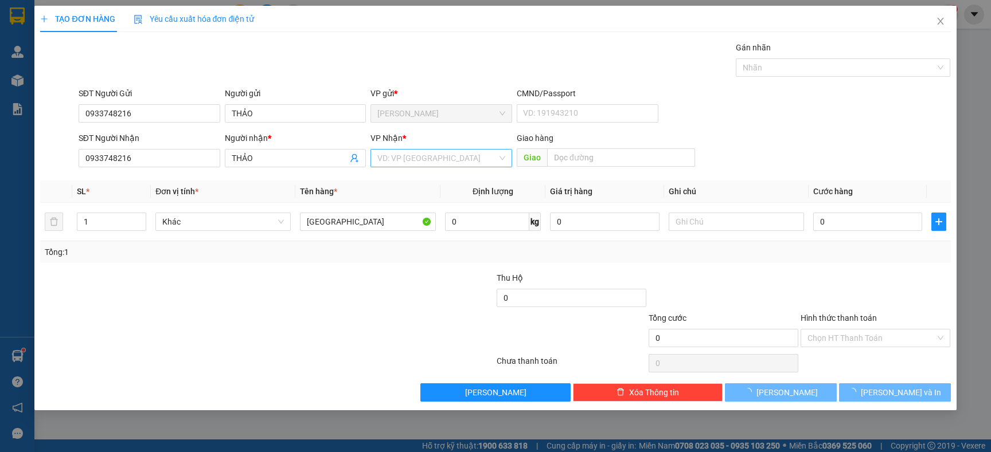
click at [470, 158] on input "search" at bounding box center [437, 158] width 120 height 17
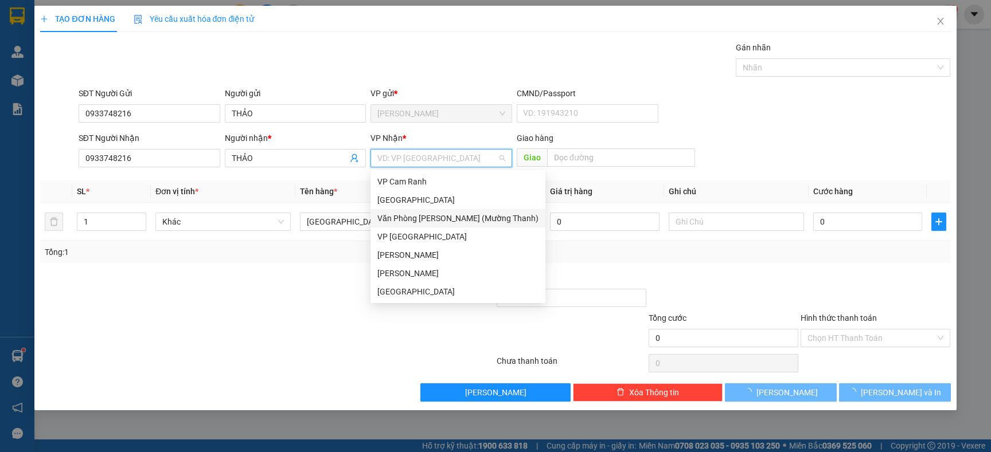
click at [433, 211] on div "Văn Phòng Trần Phú (Mường Thanh)" at bounding box center [457, 218] width 175 height 18
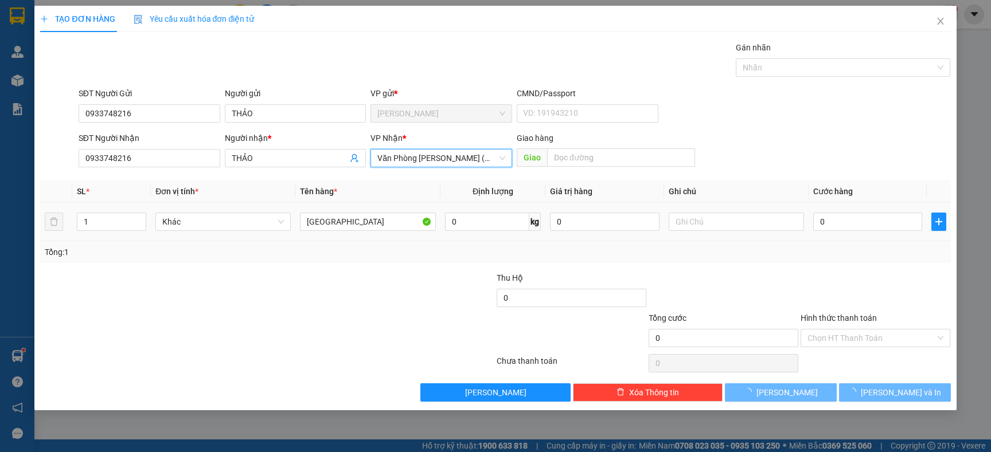
click at [415, 266] on div "Transit Pickup Surcharge Ids Transit Deliver Surcharge Ids Transit Deliver Surc…" at bounding box center [495, 221] width 910 height 361
click at [847, 221] on input "0" at bounding box center [867, 222] width 109 height 18
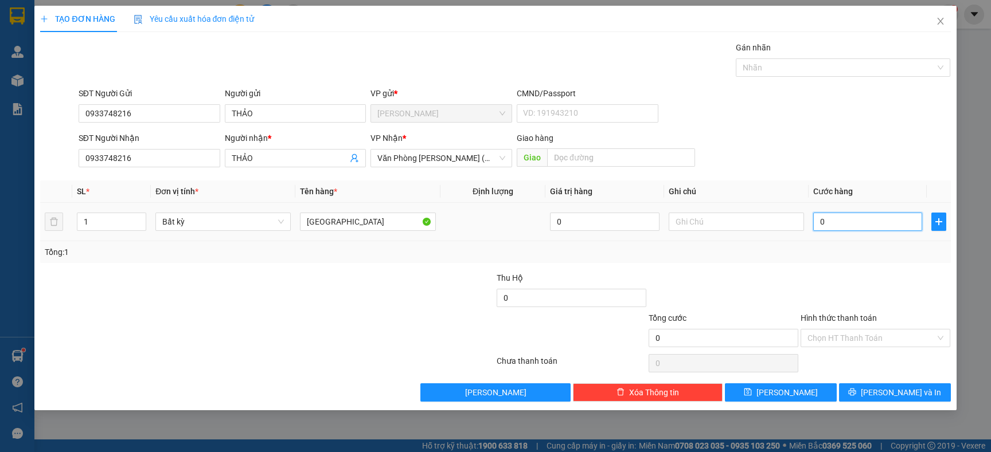
type input "1"
type input "15"
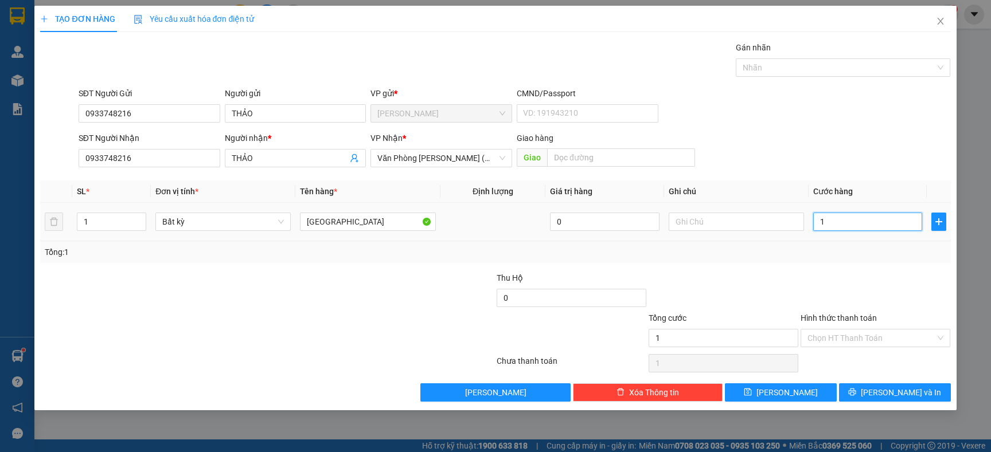
type input "15"
type input "150"
type input "150.000"
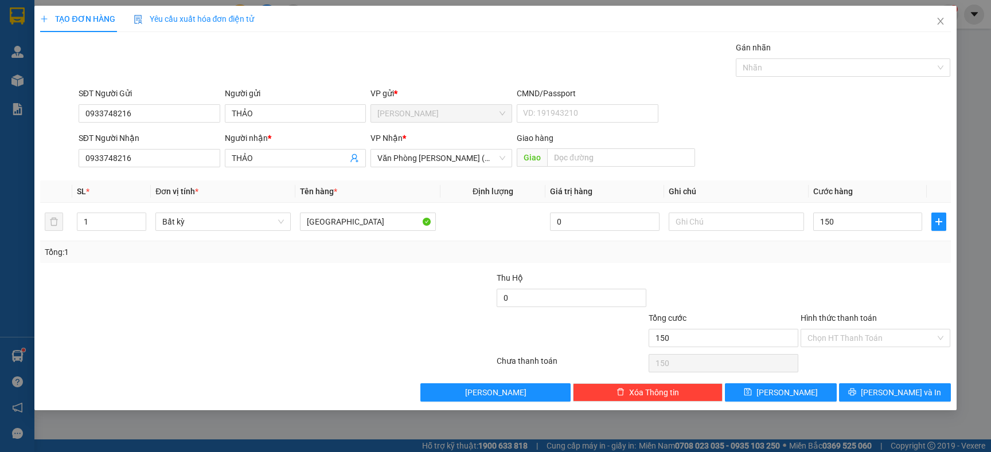
type input "150.000"
click at [813, 256] on div "Tổng: 1" at bounding box center [495, 252] width 901 height 13
click at [841, 343] on input "Hình thức thanh toán" at bounding box center [871, 338] width 128 height 17
click at [834, 306] on div at bounding box center [875, 292] width 152 height 40
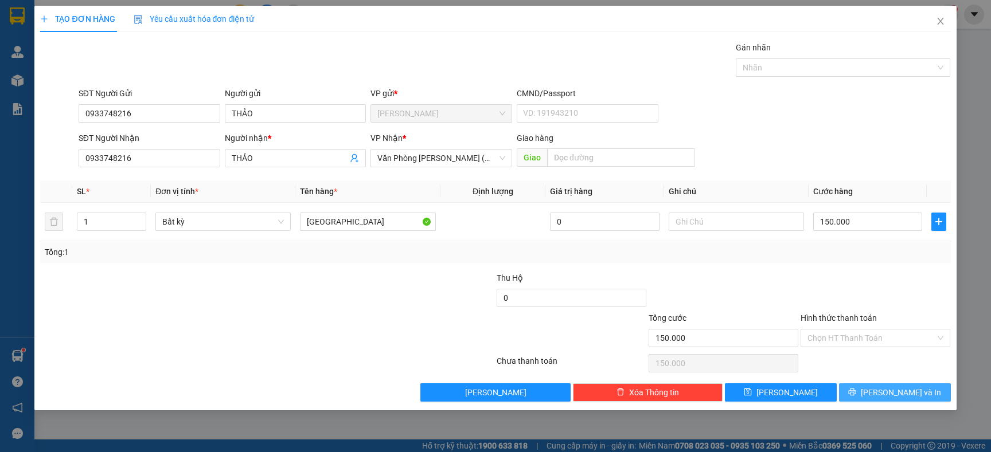
click at [862, 392] on button "Lưu và In" at bounding box center [895, 393] width 112 height 18
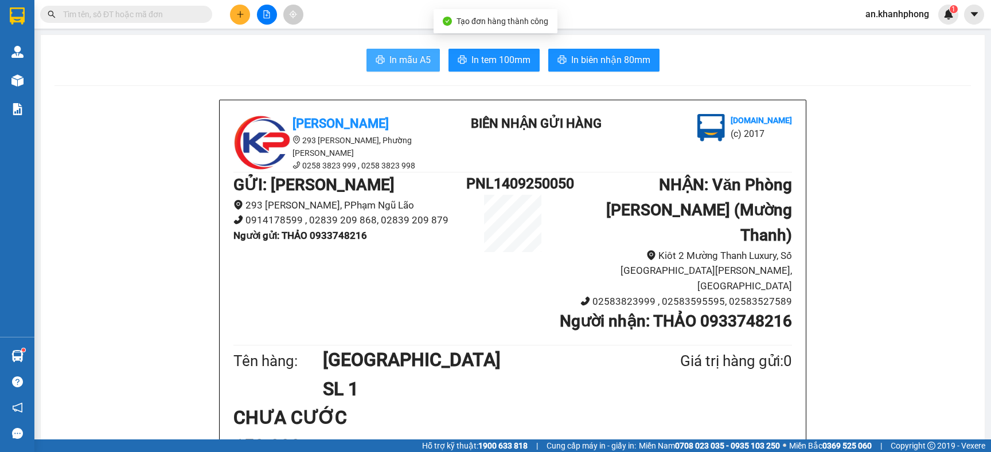
click at [401, 67] on span "In mẫu A5" at bounding box center [409, 60] width 41 height 14
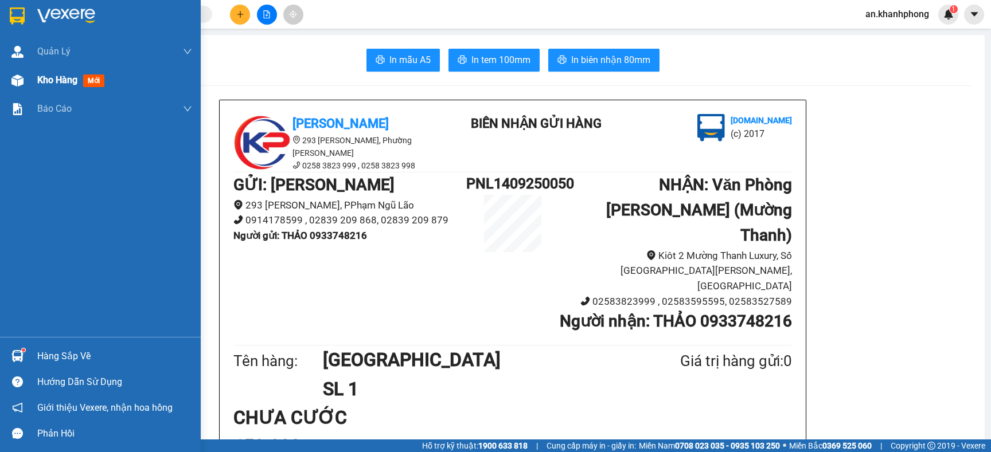
click at [26, 75] on div at bounding box center [17, 81] width 20 height 20
click at [44, 82] on span "Kho hàng" at bounding box center [57, 80] width 40 height 11
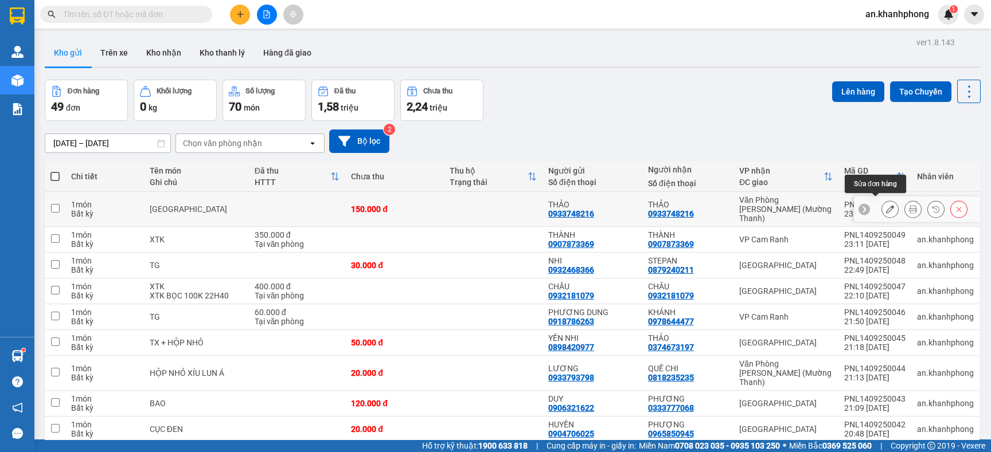
click at [886, 209] on icon at bounding box center [890, 209] width 8 height 8
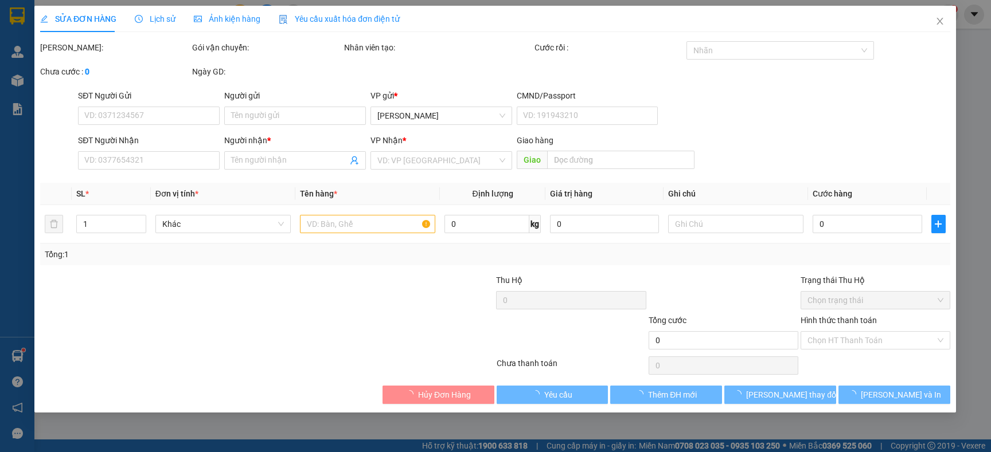
type input "0933748216"
type input "THẢO"
type input "0933748216"
type input "THẢO"
type input "150.000"
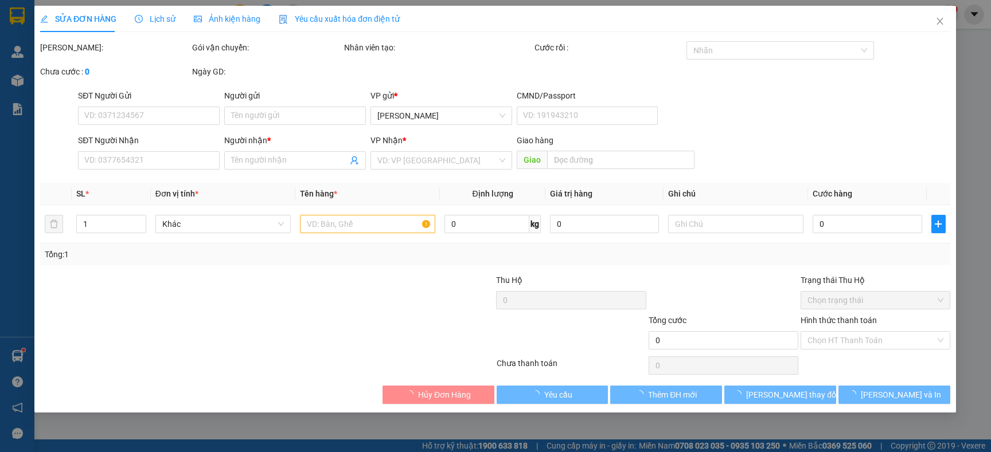
type input "150.000"
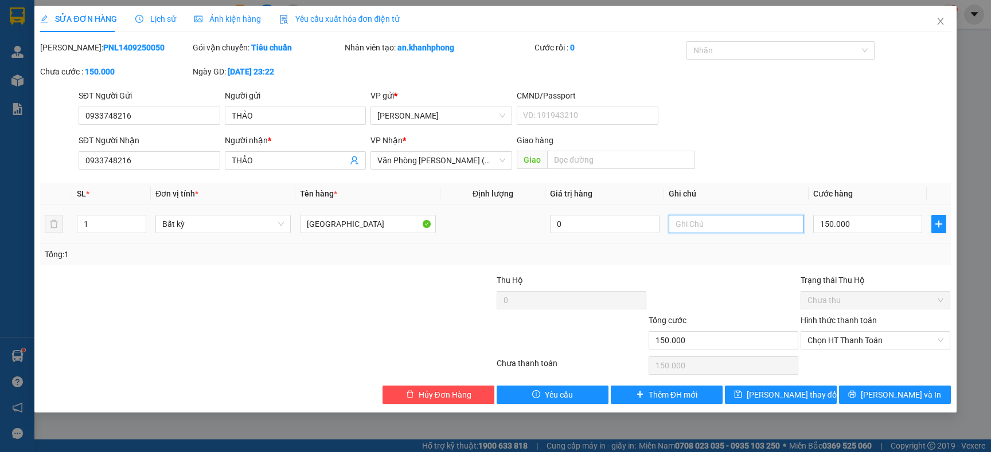
click at [781, 228] on input "text" at bounding box center [736, 224] width 135 height 18
type input "GỬI HÀNG GIỜ CAO ĐIỂM"
click at [763, 261] on div "Tổng: 1" at bounding box center [495, 255] width 910 height 22
click at [845, 225] on input "150.000" at bounding box center [867, 224] width 109 height 18
type input "0"
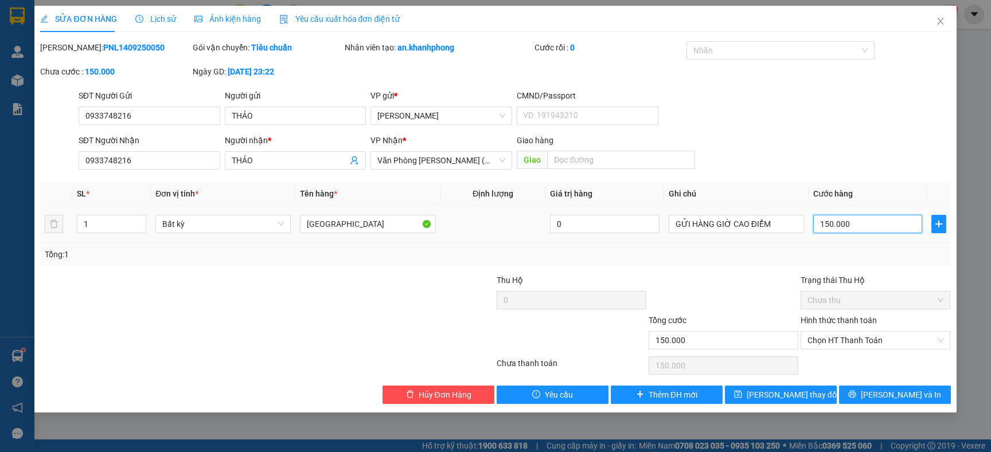
type input "0"
type input "1"
type input "01"
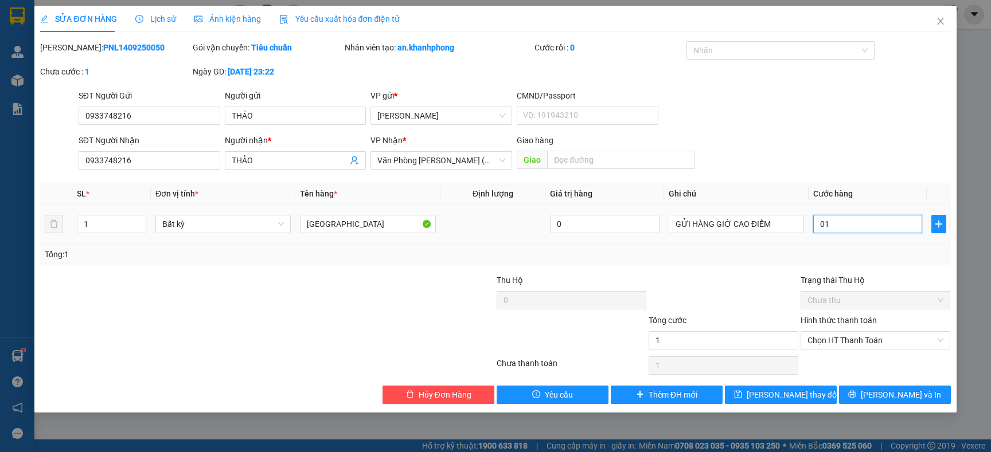
type input "10"
type input "010"
type input "100"
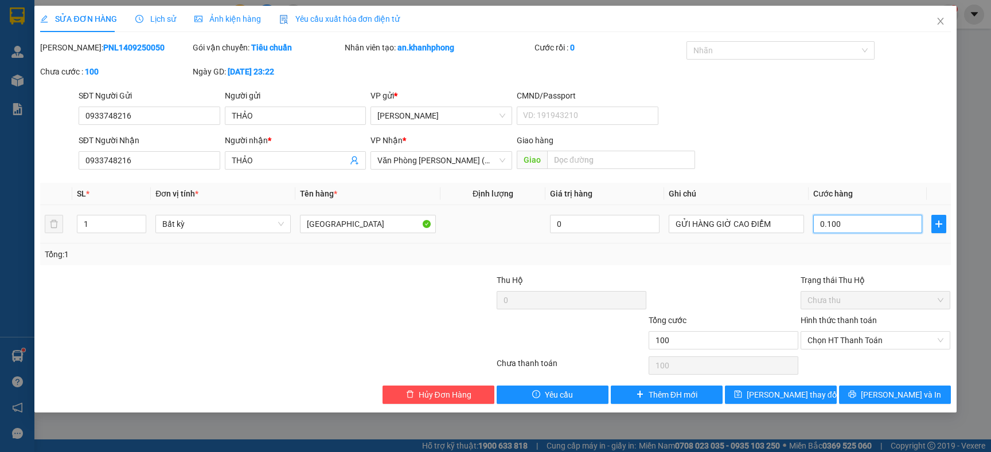
type input "0.100"
type input "100.000"
click at [837, 253] on div "Tổng: 1" at bounding box center [495, 254] width 901 height 13
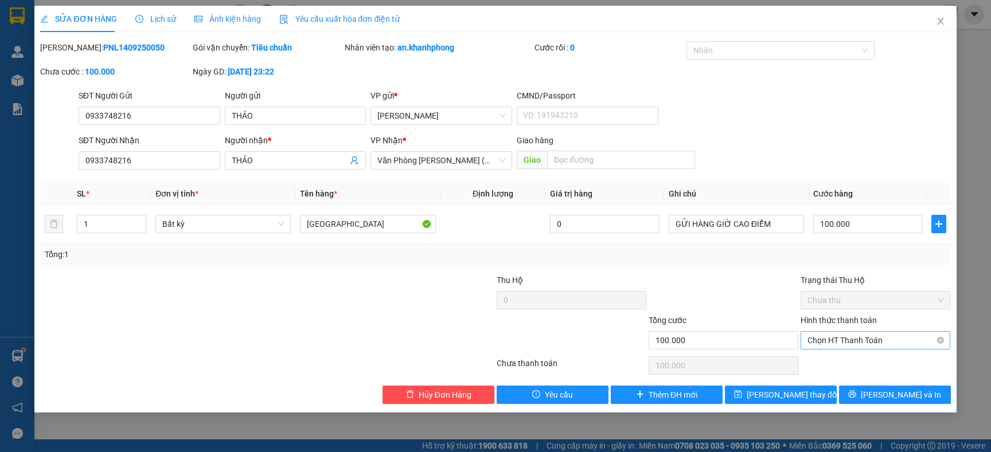
click at [876, 339] on span "Chọn HT Thanh Toán" at bounding box center [875, 340] width 136 height 17
click at [767, 321] on div "Tổng cước" at bounding box center [723, 322] width 150 height 17
click at [782, 225] on input "GỬI HÀNG GIỜ CAO ĐIỂM" at bounding box center [736, 224] width 135 height 18
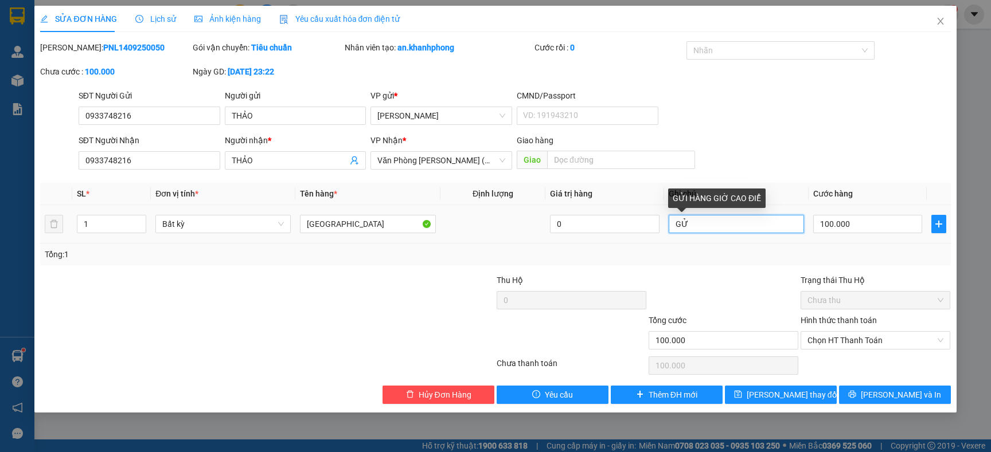
type input "G"
click at [783, 192] on th "Ghi chú" at bounding box center [736, 194] width 144 height 22
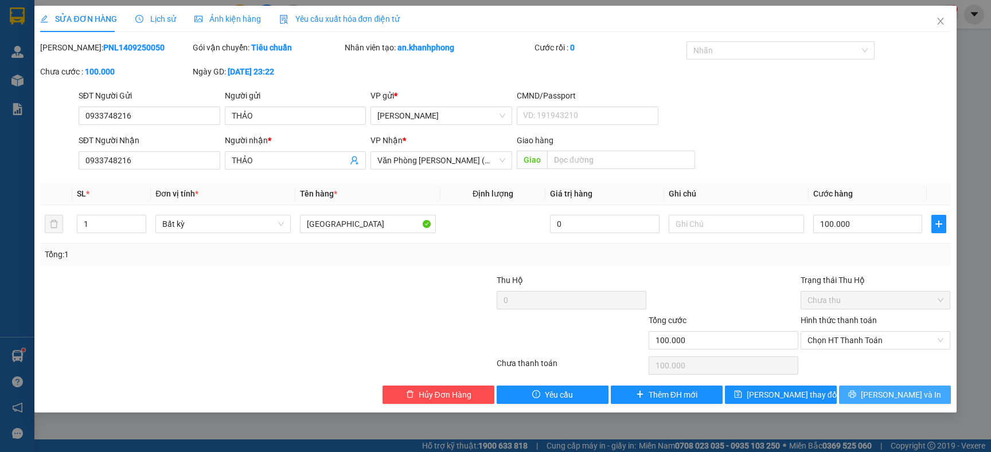
click at [870, 392] on button "Lưu và In" at bounding box center [895, 395] width 112 height 18
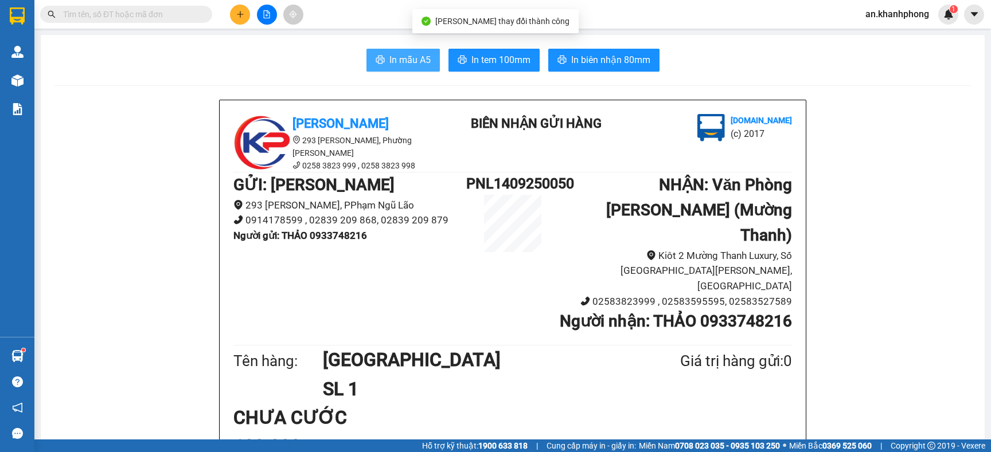
click at [404, 62] on span "In mẫu A5" at bounding box center [409, 60] width 41 height 14
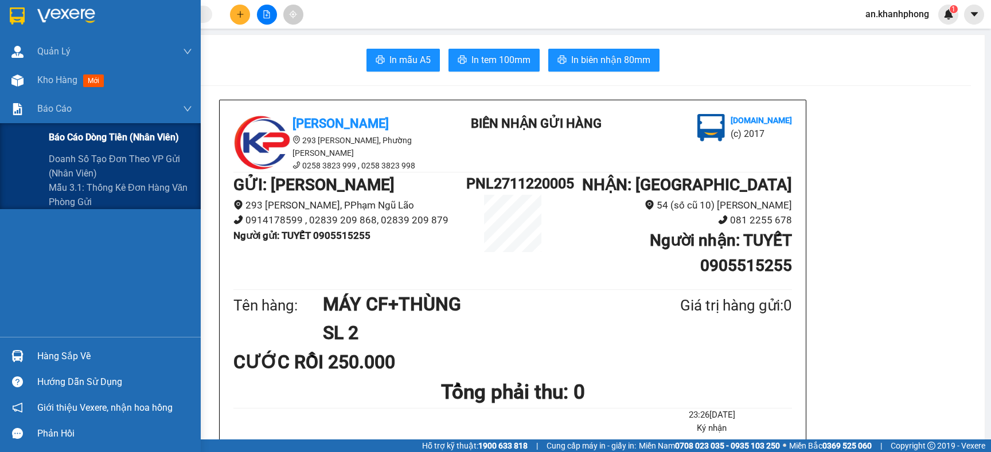
drag, startPoint x: 23, startPoint y: 104, endPoint x: 56, endPoint y: 125, distance: 39.4
click at [29, 104] on div "Báo cáo" at bounding box center [100, 109] width 201 height 29
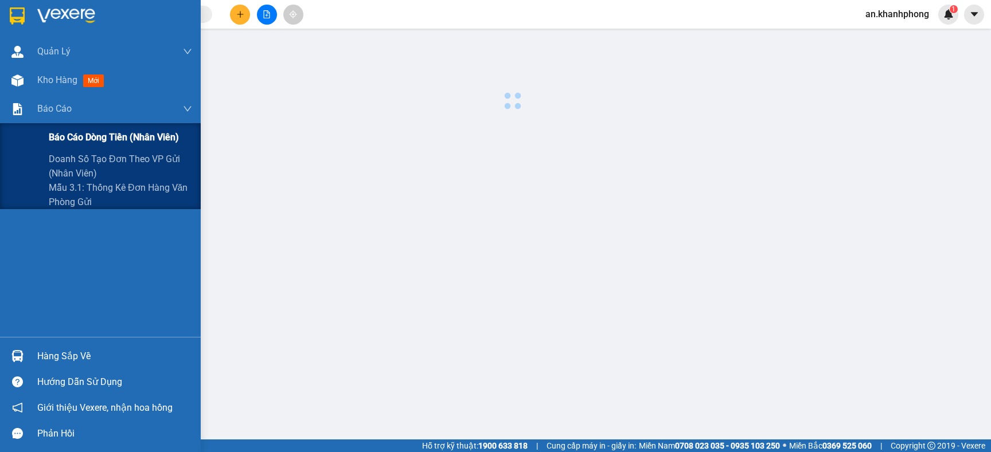
click at [57, 128] on div "Báo cáo dòng tiền (nhân viên)" at bounding box center [120, 137] width 143 height 29
